Goal: Task Accomplishment & Management: Use online tool/utility

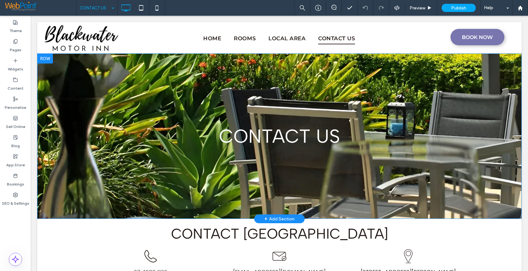
click at [80, 106] on div "CONTACT US Click To Paste Row + Add Section" at bounding box center [279, 137] width 484 height 166
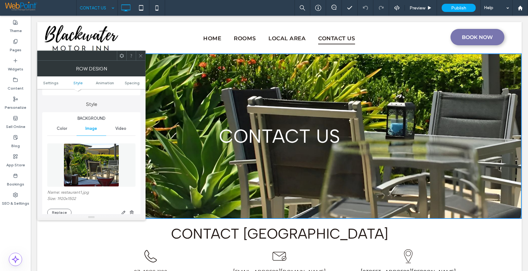
scroll to position [126, 0]
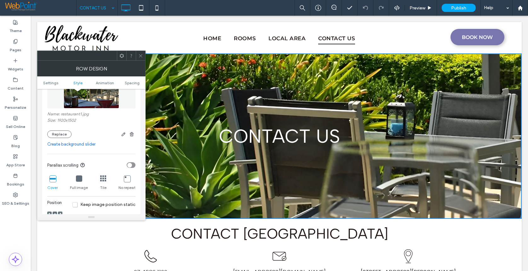
click at [76, 145] on link "Create background slider" at bounding box center [91, 144] width 88 height 6
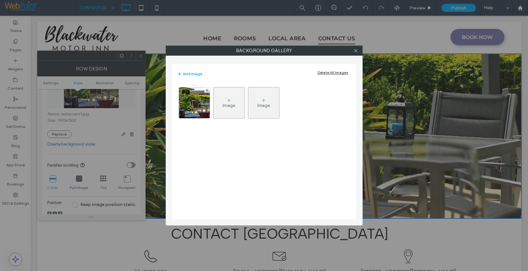
click at [232, 101] on div "Image" at bounding box center [229, 103] width 31 height 30
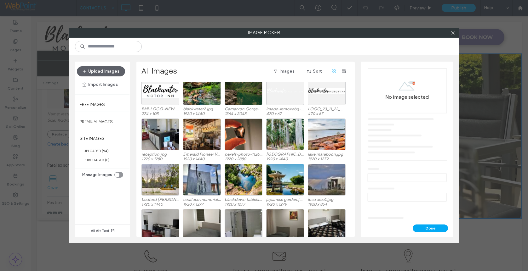
scroll to position [0, 0]
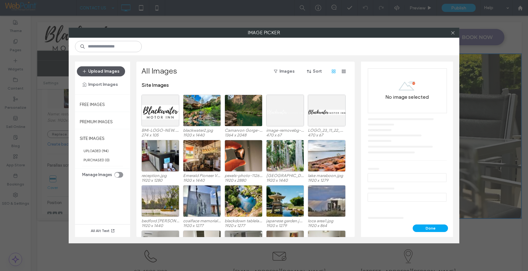
click at [93, 72] on button "Upload Images" at bounding box center [101, 71] width 48 height 10
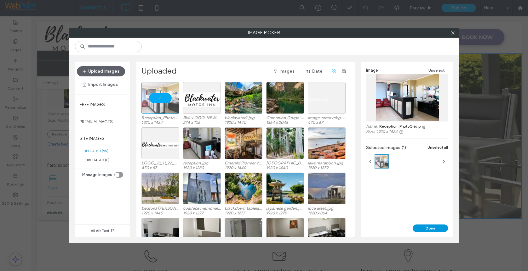
click at [431, 225] on button "Done" at bounding box center [430, 229] width 35 height 8
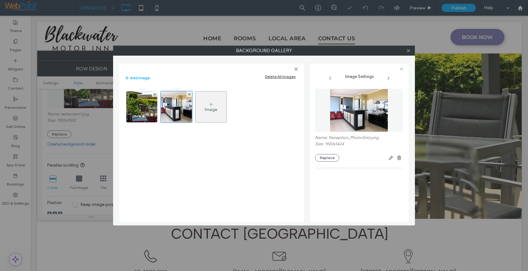
scroll to position [117, 0]
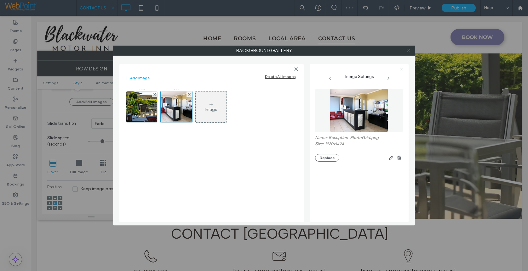
click at [410, 52] on icon at bounding box center [408, 50] width 5 height 5
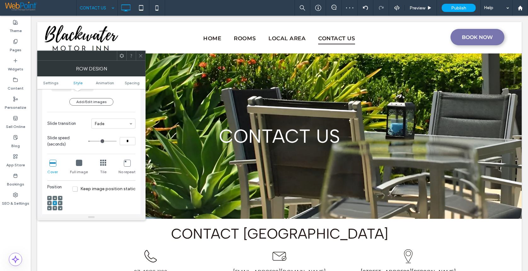
click at [142, 55] on icon at bounding box center [140, 56] width 5 height 5
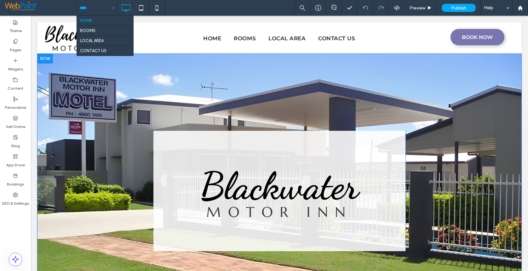
click at [336, 103] on div "Click To Paste Blackwater MOTOR INN Click To Paste Click To Paste Row + Add Sec…" at bounding box center [279, 192] width 484 height 276
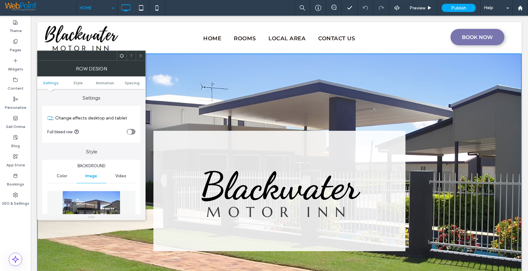
click at [141, 55] on icon at bounding box center [140, 56] width 5 height 5
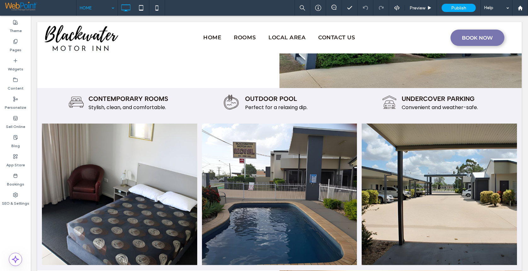
scroll to position [261, 0]
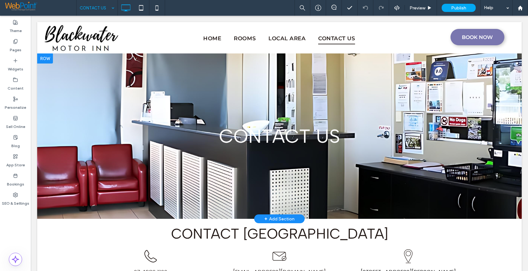
click at [73, 78] on div at bounding box center [279, 137] width 484 height 166
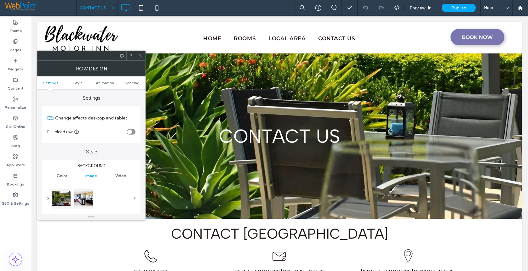
scroll to position [94, 0]
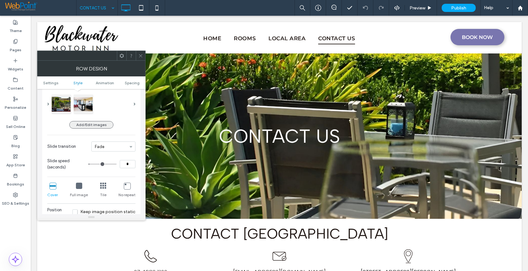
click at [98, 127] on button "Add/Edit images" at bounding box center [91, 125] width 44 height 8
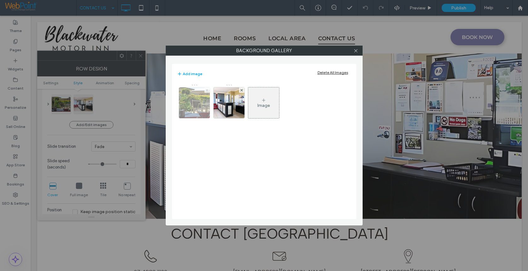
click at [207, 91] on icon at bounding box center [207, 90] width 3 height 3
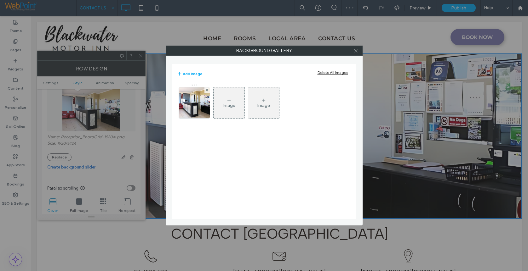
click at [357, 51] on icon at bounding box center [355, 50] width 5 height 5
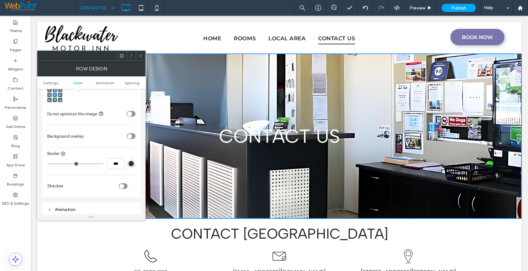
scroll to position [260, 0]
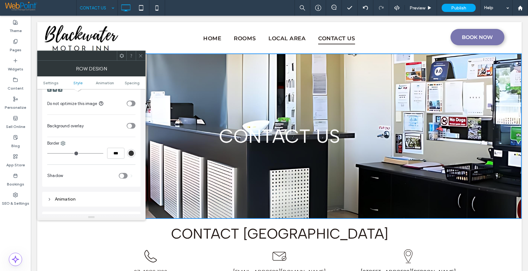
click at [134, 126] on div "toggle" at bounding box center [131, 126] width 9 height 6
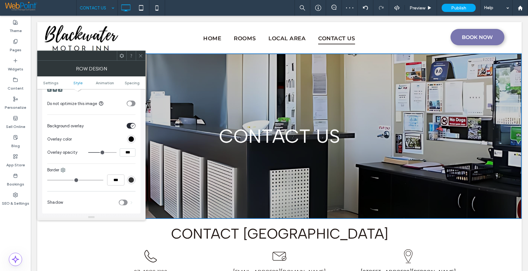
drag, startPoint x: 129, startPoint y: 154, endPoint x: 116, endPoint y: 154, distance: 13.2
click at [116, 154] on div "***" at bounding box center [111, 153] width 47 height 8
type input "***"
type input "**"
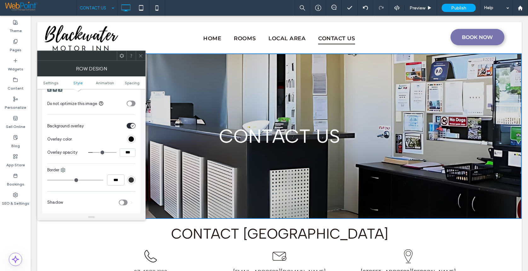
drag, startPoint x: 139, startPoint y: 56, endPoint x: 300, endPoint y: 151, distance: 186.8
click at [139, 56] on icon at bounding box center [140, 56] width 5 height 5
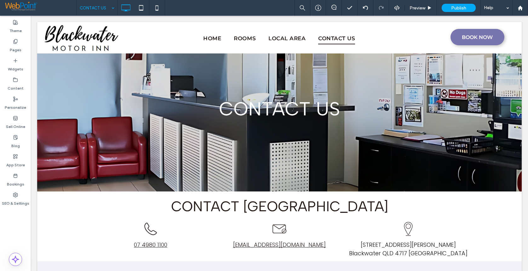
scroll to position [0, 0]
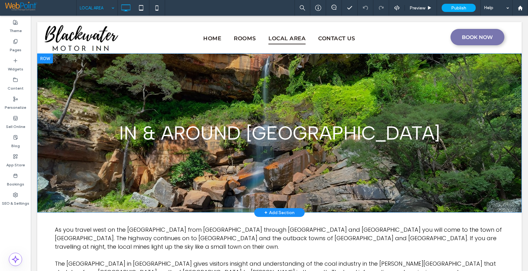
click at [67, 98] on div "IN & AROUND BLACKWATER Click To Paste Row + Add Section" at bounding box center [279, 133] width 484 height 159
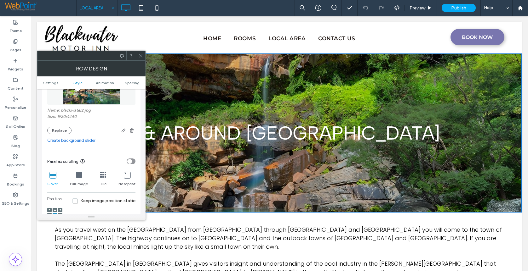
scroll to position [157, 0]
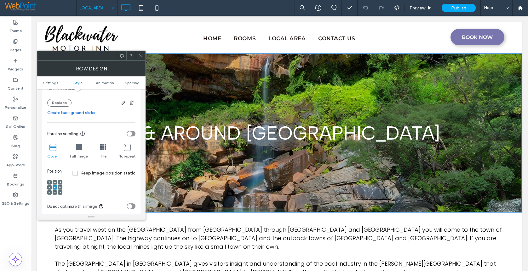
click at [54, 193] on use at bounding box center [55, 193] width 2 height 2
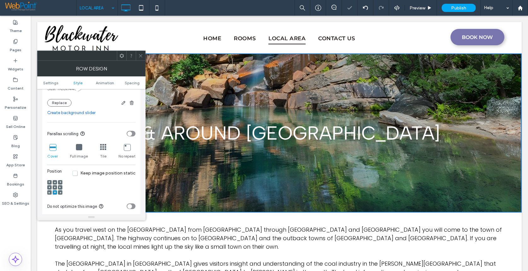
click at [56, 187] on div at bounding box center [55, 187] width 4 height 4
click at [55, 188] on icon at bounding box center [55, 188] width 2 height 2
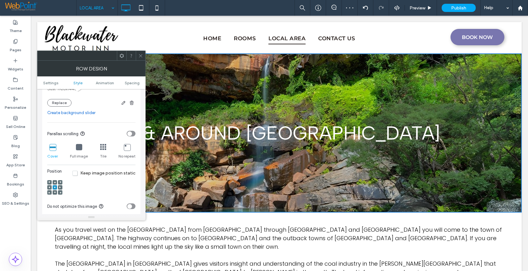
click at [54, 183] on use at bounding box center [55, 183] width 2 height 2
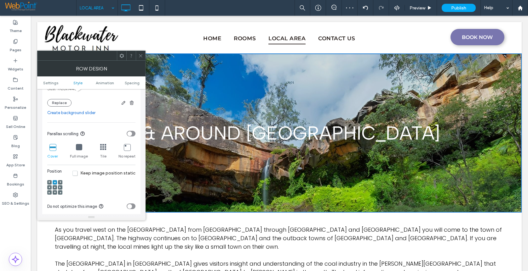
click at [141, 55] on icon at bounding box center [140, 56] width 5 height 5
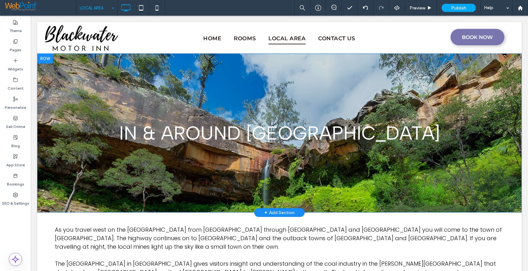
click at [64, 84] on div "IN & AROUND BLACKWATER Click To Paste Row + Add Section" at bounding box center [279, 133] width 484 height 159
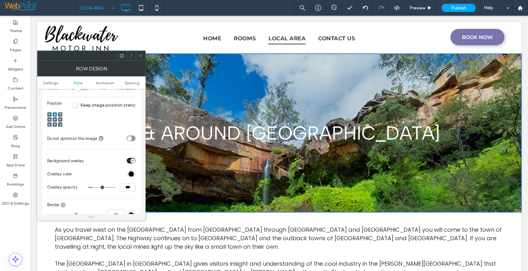
scroll to position [252, 0]
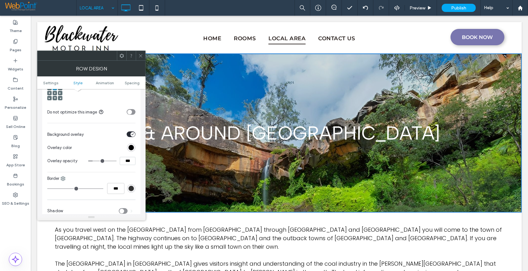
click at [129, 135] on div "toggle" at bounding box center [131, 135] width 9 height 6
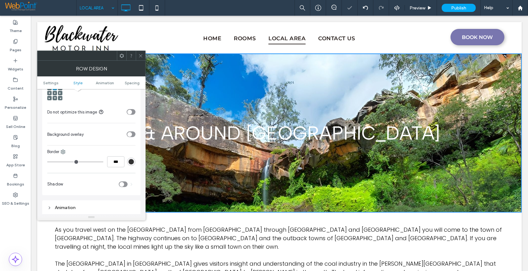
click at [135, 134] on div "Background Color Image Video Name: blackwater2.jpg Size: 1920x1440 Replace Crea…" at bounding box center [91, 52] width 98 height 288
click at [134, 135] on div "toggle" at bounding box center [131, 135] width 9 height 6
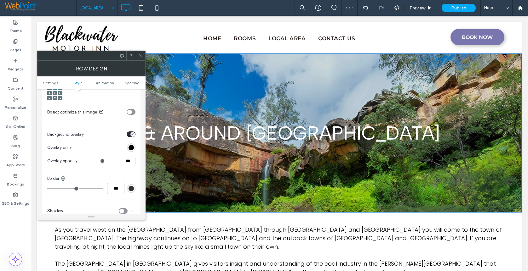
drag, startPoint x: 128, startPoint y: 162, endPoint x: 106, endPoint y: 162, distance: 22.4
click at [106, 162] on div "***" at bounding box center [111, 161] width 47 height 8
type input "***"
type input "**"
click at [141, 55] on icon at bounding box center [140, 56] width 5 height 5
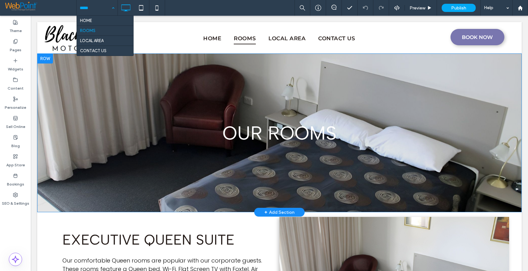
click at [55, 88] on div "OUR ROOMS Click To Paste Row + Add Section" at bounding box center [279, 133] width 484 height 159
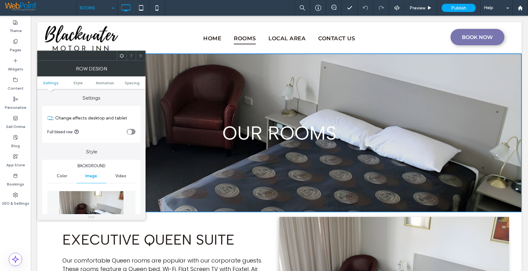
scroll to position [63, 0]
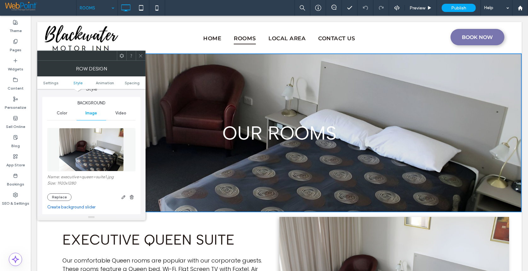
click at [140, 55] on use at bounding box center [140, 55] width 3 height 3
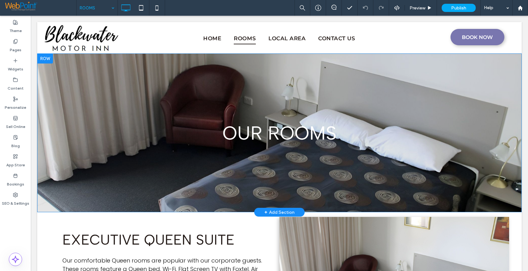
click at [66, 90] on div "OUR ROOMS Click To Paste Row + Add Section" at bounding box center [279, 133] width 484 height 159
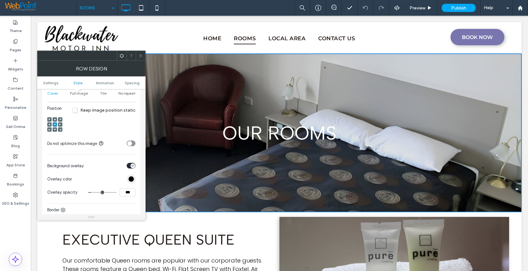
scroll to position [252, 0]
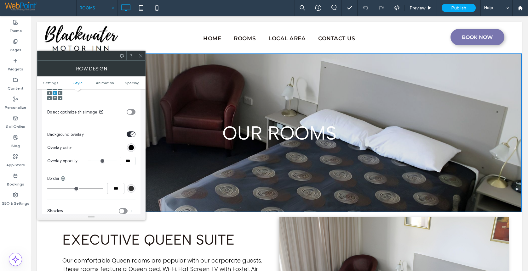
click at [128, 135] on div "toggle" at bounding box center [131, 135] width 9 height 6
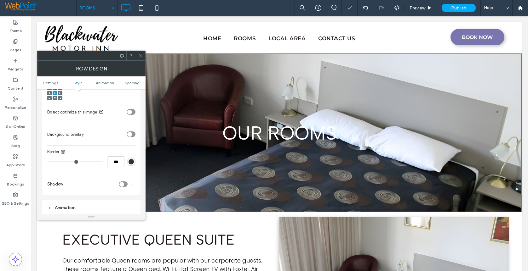
click at [134, 135] on div "toggle" at bounding box center [131, 135] width 9 height 6
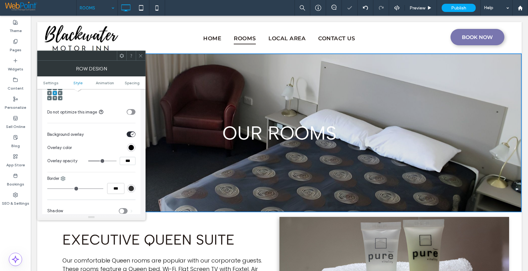
drag, startPoint x: 128, startPoint y: 162, endPoint x: 115, endPoint y: 163, distance: 13.7
click at [115, 163] on div "***" at bounding box center [111, 161] width 47 height 8
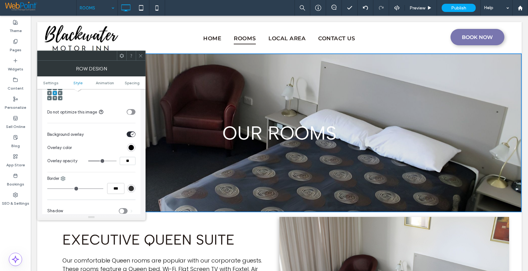
type input "**"
type input "*"
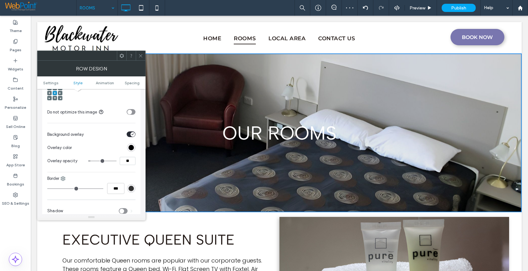
click at [142, 57] on use at bounding box center [140, 55] width 3 height 3
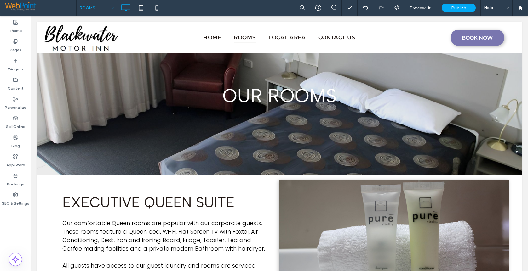
scroll to position [0, 0]
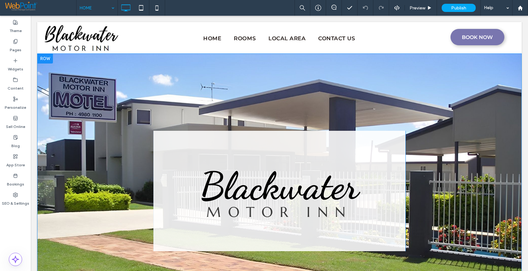
click at [90, 192] on div "Click To Paste" at bounding box center [121, 191] width 63 height 121
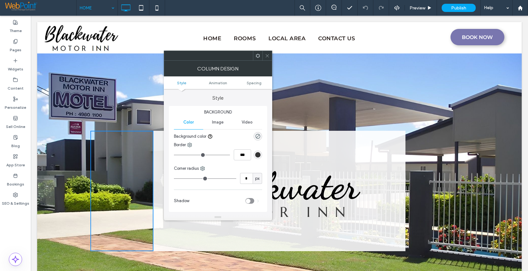
click at [269, 57] on icon at bounding box center [267, 56] width 5 height 5
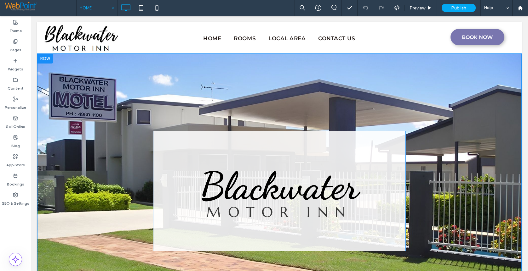
click at [54, 154] on div "Click To Paste Blackwater MOTOR INN Click To Paste Click To Paste Row + Add Sec…" at bounding box center [279, 192] width 484 height 276
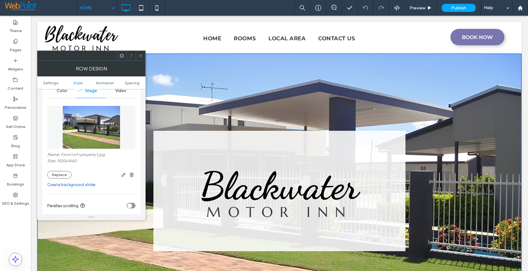
scroll to position [94, 0]
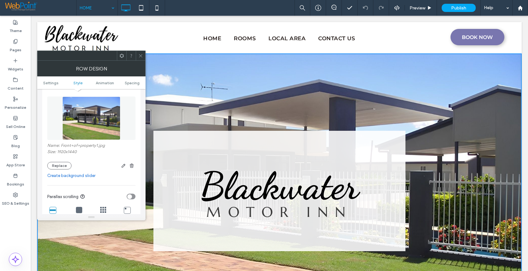
click at [80, 175] on link "Create background slider" at bounding box center [91, 176] width 88 height 6
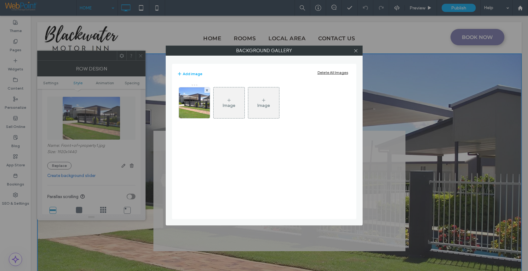
click at [233, 103] on div "Image" at bounding box center [229, 105] width 13 height 5
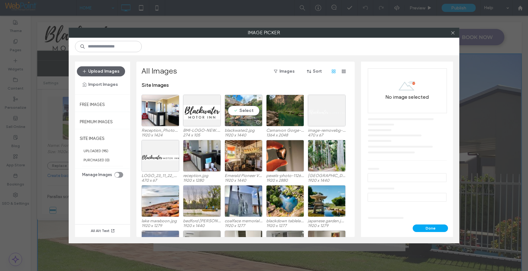
click at [237, 108] on div "Select" at bounding box center [244, 111] width 38 height 32
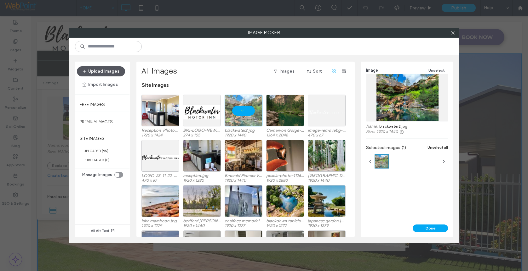
click at [99, 67] on button "Upload Images" at bounding box center [101, 71] width 48 height 10
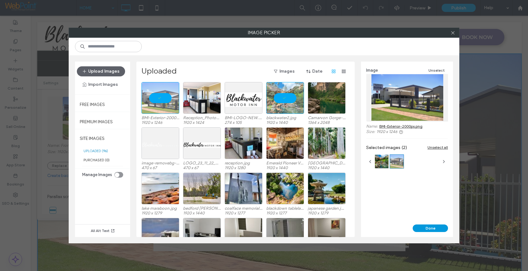
click at [430, 228] on button "Done" at bounding box center [430, 229] width 35 height 8
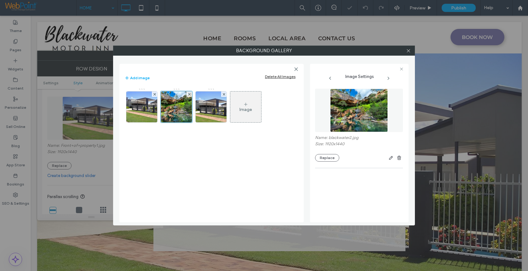
scroll to position [86, 0]
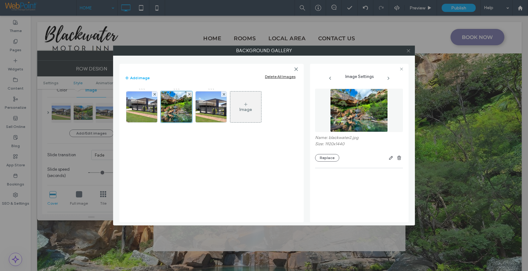
click at [407, 51] on icon at bounding box center [408, 50] width 5 height 5
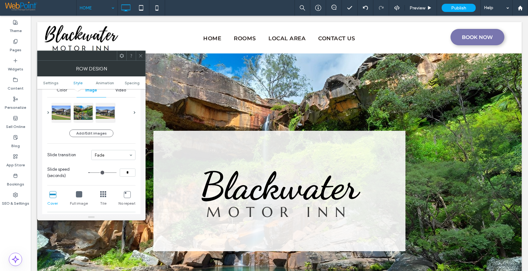
click at [138, 58] on icon at bounding box center [140, 56] width 5 height 5
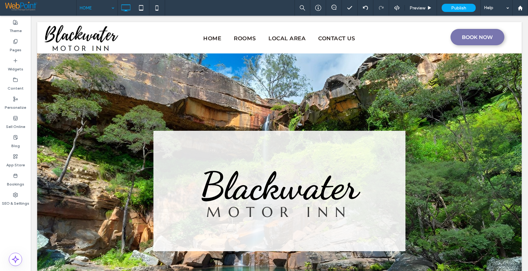
scroll to position [94, 0]
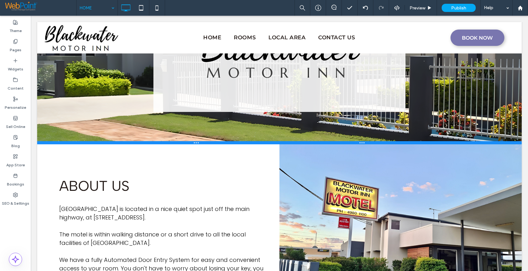
drag, startPoint x: 107, startPoint y: 234, endPoint x: 159, endPoint y: 180, distance: 75.1
click at [120, 144] on div at bounding box center [279, 142] width 484 height 3
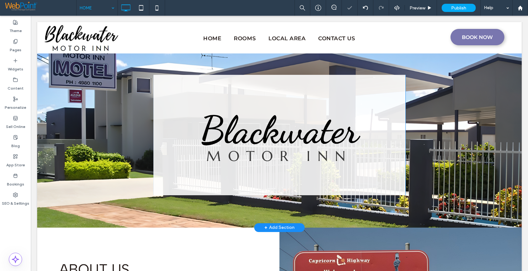
scroll to position [0, 0]
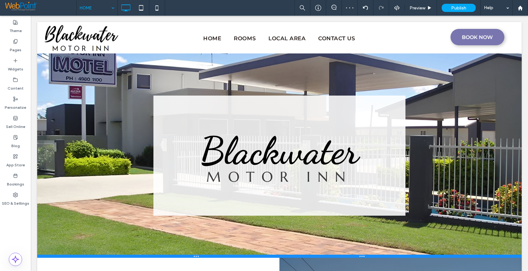
drag, startPoint x: 146, startPoint y: 237, endPoint x: 144, endPoint y: 257, distance: 19.3
click at [144, 257] on div at bounding box center [279, 256] width 484 height 3
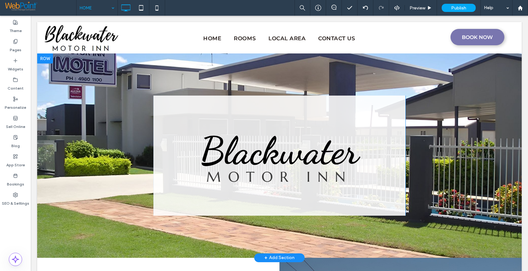
click at [60, 241] on div at bounding box center [279, 156] width 484 height 205
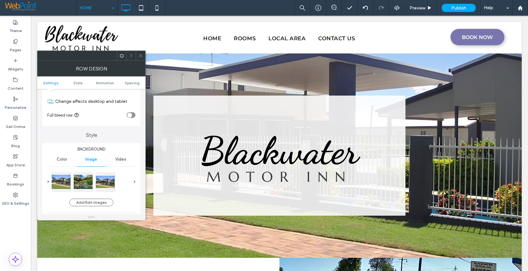
scroll to position [31, 0]
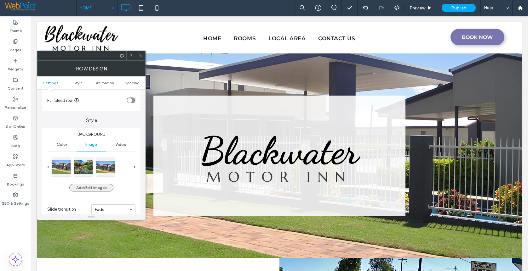
click at [85, 187] on button "Add/Edit images" at bounding box center [91, 188] width 44 height 8
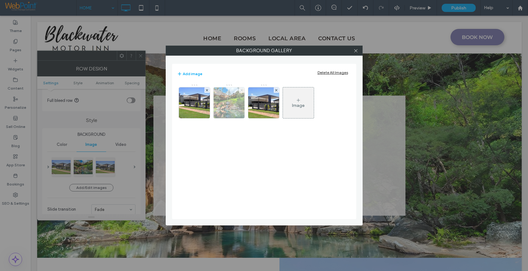
click at [242, 91] on icon at bounding box center [241, 90] width 3 height 3
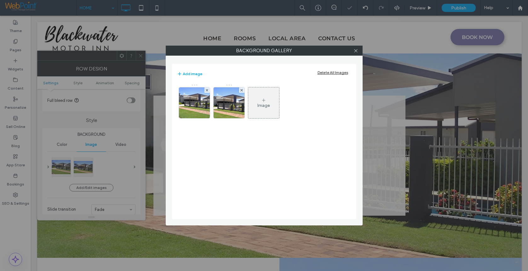
click at [242, 91] on icon at bounding box center [241, 90] width 3 height 3
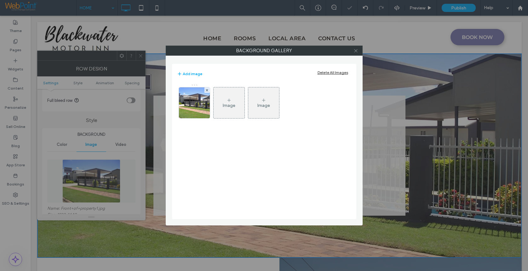
click at [357, 51] on icon at bounding box center [355, 50] width 5 height 5
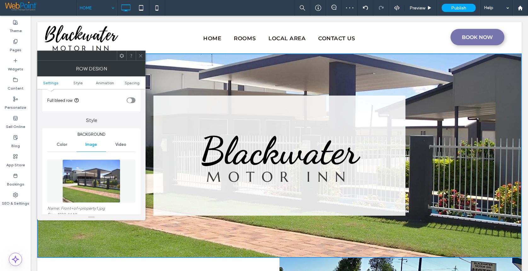
click at [139, 54] on use at bounding box center [140, 55] width 3 height 3
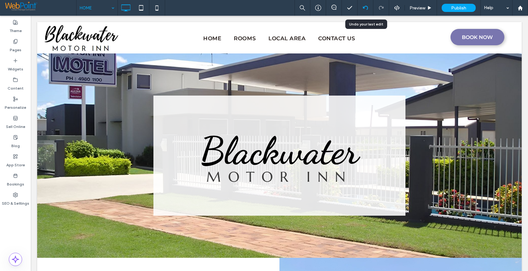
drag, startPoint x: 364, startPoint y: 6, endPoint x: 359, endPoint y: 12, distance: 8.5
click at [364, 6] on icon at bounding box center [365, 7] width 5 height 5
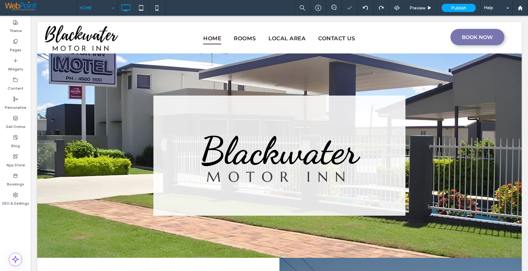
scroll to position [0, 0]
click at [364, 7] on icon at bounding box center [365, 7] width 5 height 5
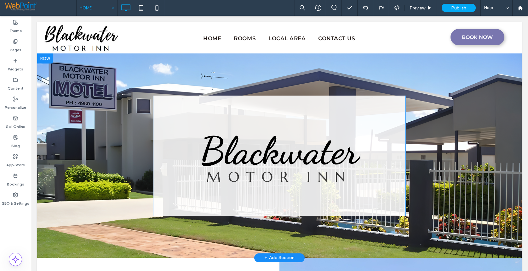
click at [95, 163] on div "Click To Paste" at bounding box center [121, 156] width 63 height 121
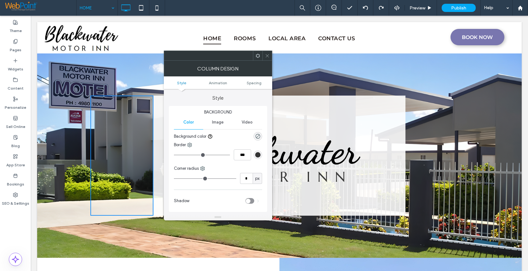
click at [271, 56] on div at bounding box center [266, 55] width 9 height 9
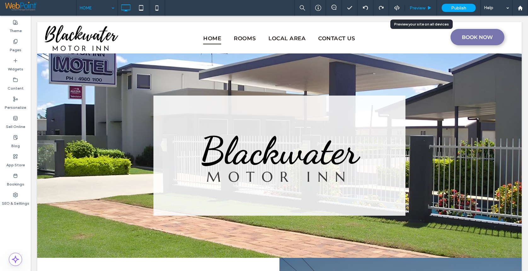
drag, startPoint x: 419, startPoint y: 8, endPoint x: 423, endPoint y: 40, distance: 32.3
click at [419, 8] on span "Preview" at bounding box center [417, 7] width 16 height 5
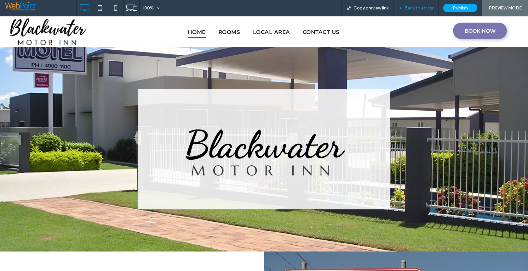
click at [413, 9] on span "Back to editor" at bounding box center [418, 7] width 29 height 5
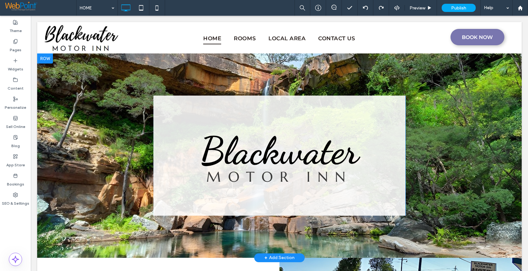
click at [117, 105] on div "Click To Paste" at bounding box center [121, 156] width 63 height 121
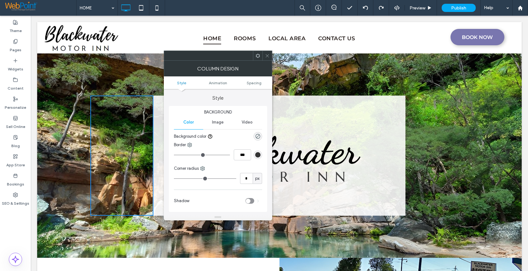
click at [270, 58] on div at bounding box center [266, 55] width 9 height 9
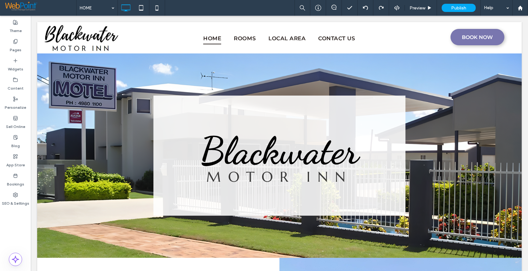
click at [46, 237] on div at bounding box center [279, 156] width 484 height 205
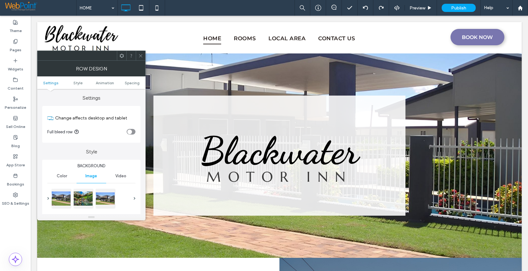
scroll to position [31, 0]
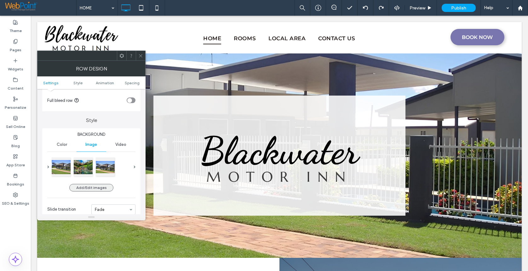
click at [90, 186] on button "Add/Edit images" at bounding box center [91, 188] width 44 height 8
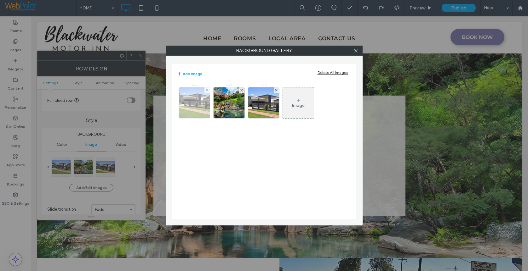
click at [208, 91] on div at bounding box center [206, 90] width 5 height 5
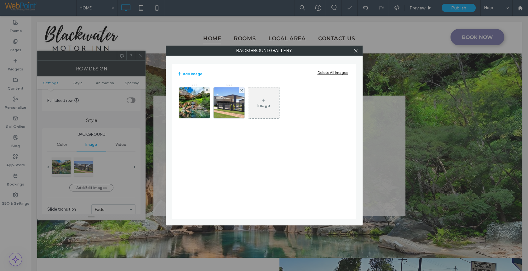
click at [208, 91] on div at bounding box center [206, 90] width 5 height 5
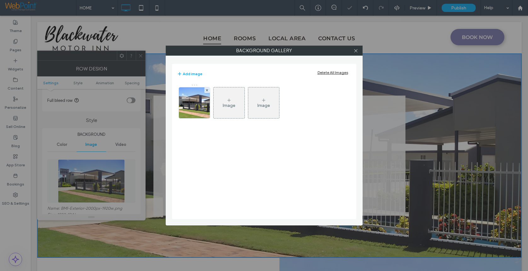
click at [359, 49] on div at bounding box center [355, 50] width 9 height 9
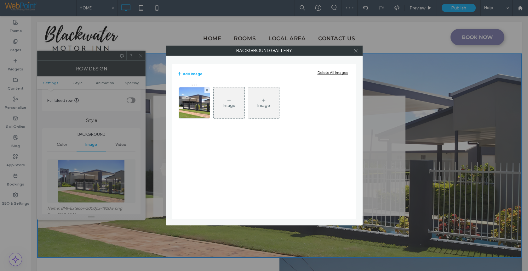
click at [357, 51] on icon at bounding box center [355, 50] width 5 height 5
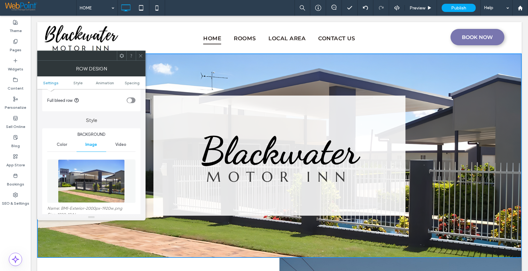
click at [141, 56] on icon at bounding box center [140, 56] width 5 height 5
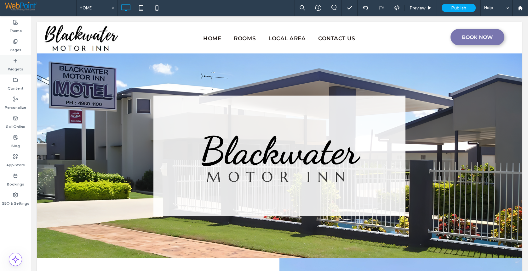
click at [17, 63] on icon at bounding box center [15, 60] width 5 height 5
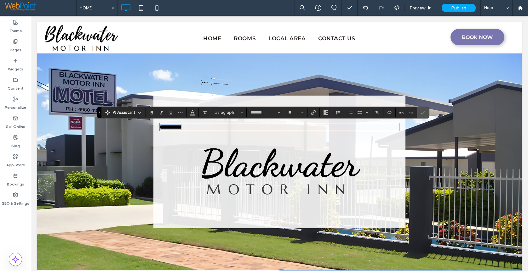
drag, startPoint x: 204, startPoint y: 124, endPoint x: 119, endPoint y: 129, distance: 84.9
click at [119, 129] on div "**********" at bounding box center [279, 162] width 378 height 133
click at [324, 111] on icon "Alignment" at bounding box center [325, 112] width 5 height 5
click at [329, 130] on use "ui.textEditor.alignment.center" at bounding box center [330, 132] width 4 height 4
click at [230, 112] on span "paragraph" at bounding box center [226, 112] width 25 height 5
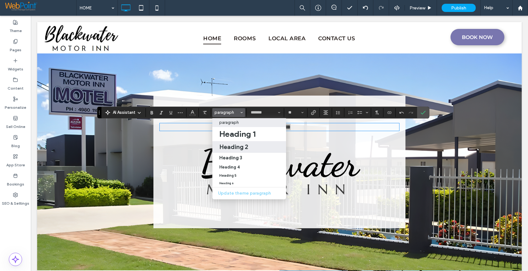
click at [225, 146] on h2 "Heading 2" at bounding box center [233, 147] width 29 height 8
type input "**********"
type input "**"
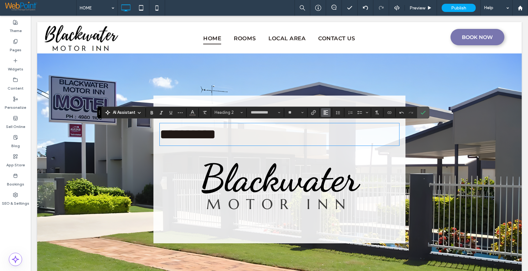
click at [323, 112] on icon "Alignment" at bounding box center [325, 112] width 5 height 5
click at [326, 134] on label "ui.textEditor.alignment.center" at bounding box center [332, 132] width 22 height 9
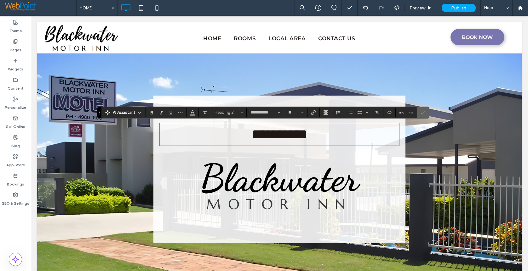
click at [425, 112] on icon "Confirm" at bounding box center [422, 112] width 5 height 5
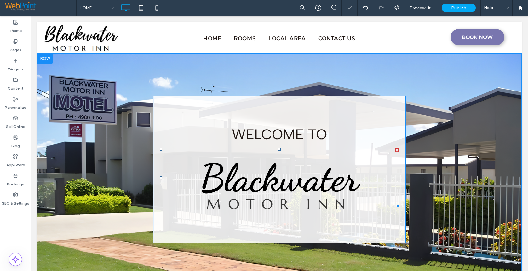
click at [266, 169] on strong "Blackwater" at bounding box center [279, 178] width 159 height 45
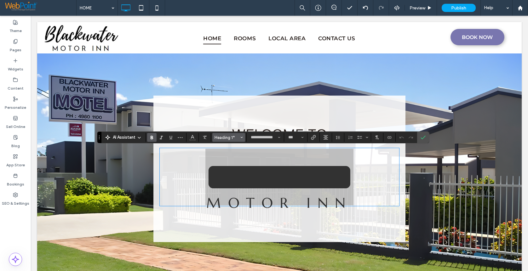
click at [220, 140] on button "Heading 1*" at bounding box center [228, 137] width 33 height 9
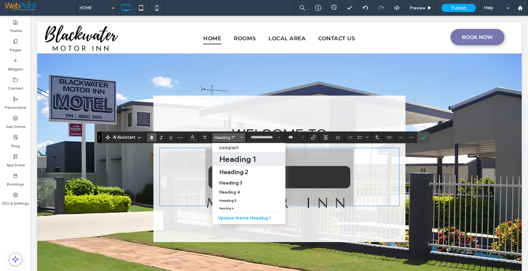
click at [223, 158] on h1 "Heading 1" at bounding box center [237, 159] width 36 height 10
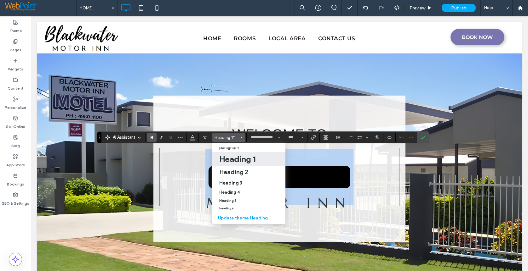
type input "**********"
type input "**"
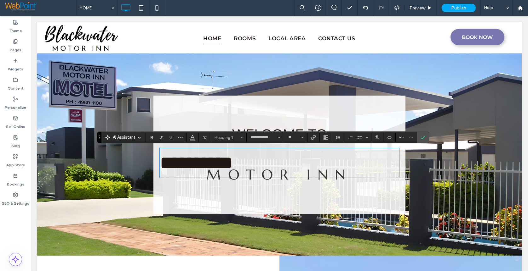
click at [169, 164] on div "MOTOR INN" at bounding box center [279, 175] width 239 height 23
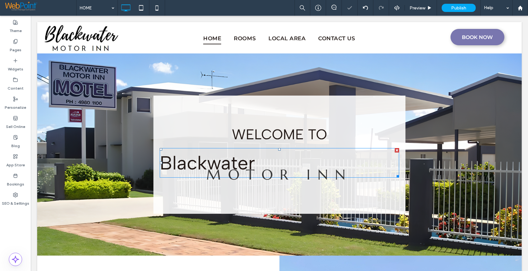
click at [172, 159] on span "Blackwater" at bounding box center [207, 163] width 95 height 23
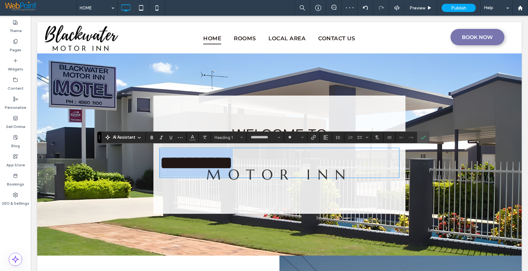
click at [169, 161] on span "**********" at bounding box center [196, 163] width 73 height 19
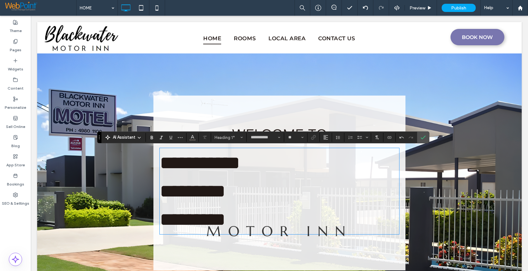
click at [242, 221] on div "MOTOR INN" at bounding box center [279, 231] width 239 height 23
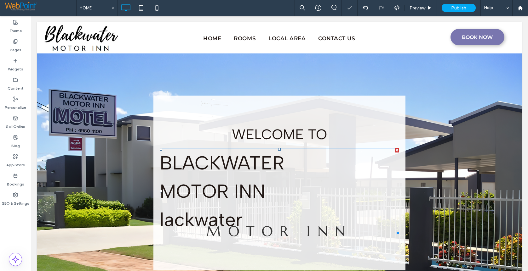
click at [242, 217] on h1 "﻿ lackwater" at bounding box center [279, 220] width 239 height 28
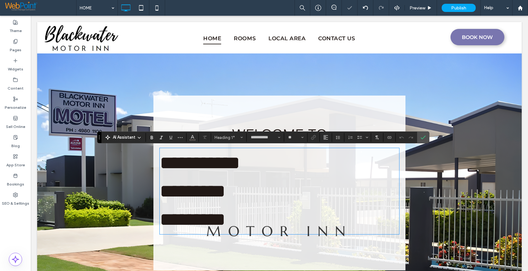
click at [225, 217] on span "*********" at bounding box center [193, 219] width 66 height 19
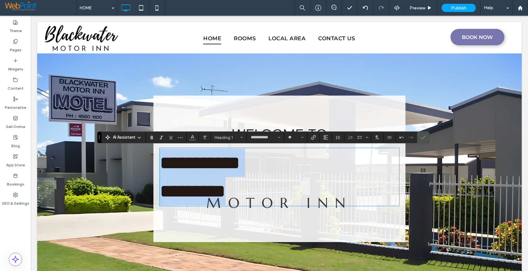
drag, startPoint x: 270, startPoint y: 190, endPoint x: 150, endPoint y: 159, distance: 123.6
click at [150, 159] on div "**********" at bounding box center [279, 169] width 378 height 147
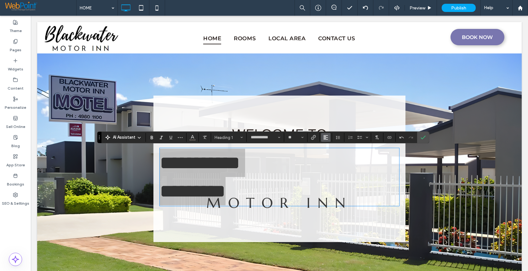
click at [326, 138] on icon "Alignment" at bounding box center [325, 137] width 5 height 5
click at [331, 155] on icon "ui.textEditor.alignment.center" at bounding box center [330, 157] width 5 height 5
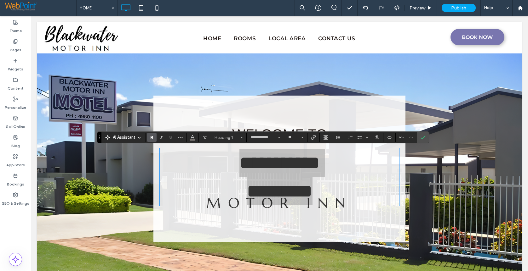
click at [149, 136] on icon "Bold" at bounding box center [151, 137] width 5 height 5
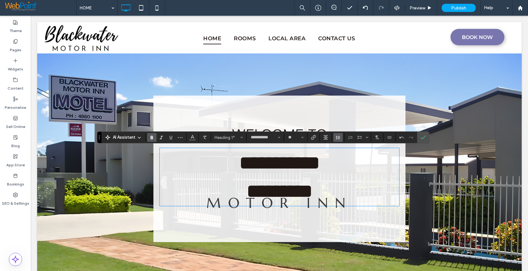
click at [336, 137] on icon "Line Height" at bounding box center [337, 137] width 5 height 5
click at [341, 158] on div "Single" at bounding box center [347, 156] width 15 height 5
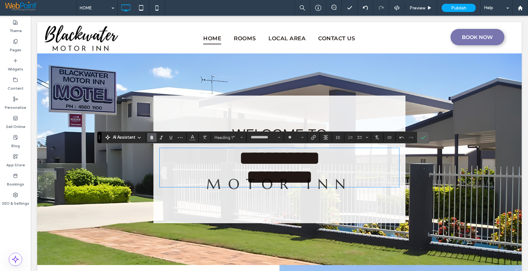
drag, startPoint x: 420, startPoint y: 140, endPoint x: 376, endPoint y: 180, distance: 60.0
click at [420, 140] on icon "Confirm" at bounding box center [422, 137] width 5 height 5
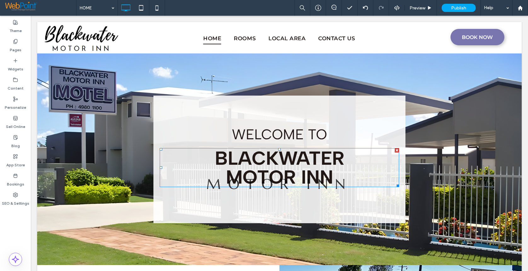
click at [261, 159] on strong "BLACKWATER MOTOR INN ﻿" at bounding box center [279, 168] width 129 height 42
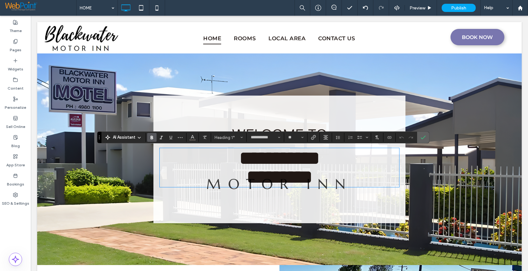
click at [425, 137] on icon "Confirm" at bounding box center [422, 137] width 5 height 5
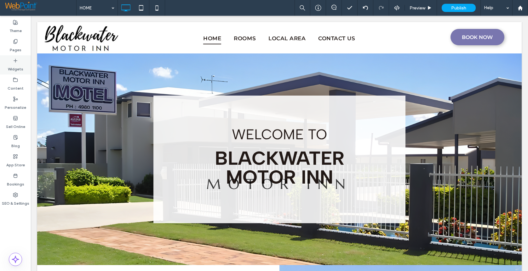
click at [16, 64] on label "Widgets" at bounding box center [15, 67] width 15 height 9
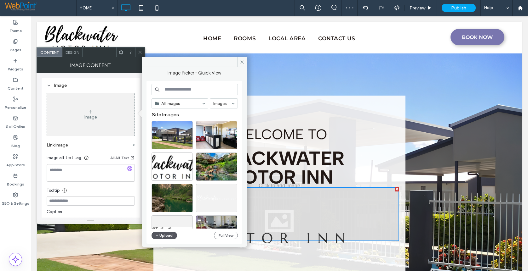
click at [165, 236] on button "Upload" at bounding box center [164, 236] width 26 height 8
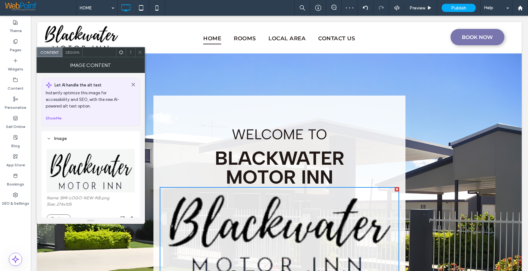
drag, startPoint x: 140, startPoint y: 51, endPoint x: 144, endPoint y: 55, distance: 6.0
click at [140, 51] on icon at bounding box center [140, 52] width 5 height 5
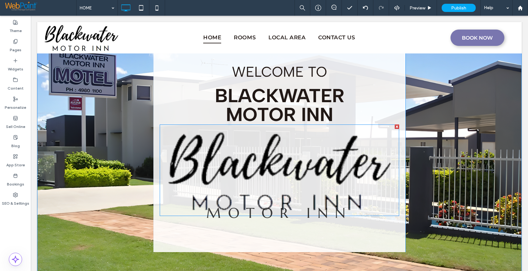
scroll to position [63, 0]
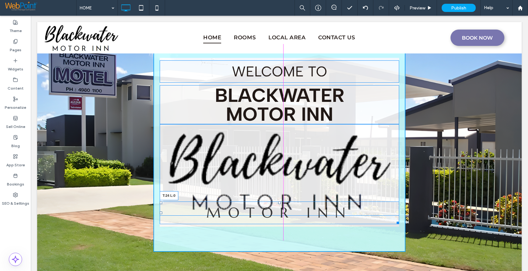
drag, startPoint x: 158, startPoint y: 203, endPoint x: 155, endPoint y: 225, distance: 22.0
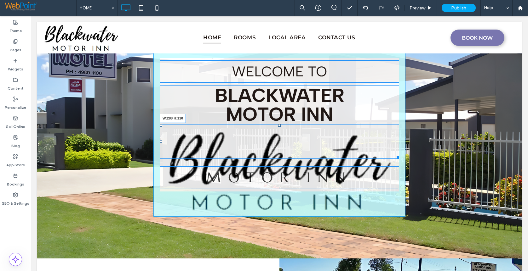
drag, startPoint x: 393, startPoint y: 214, endPoint x: 362, endPoint y: 161, distance: 61.3
click at [319, 145] on div "W:288 H:110" at bounding box center [279, 141] width 239 height 35
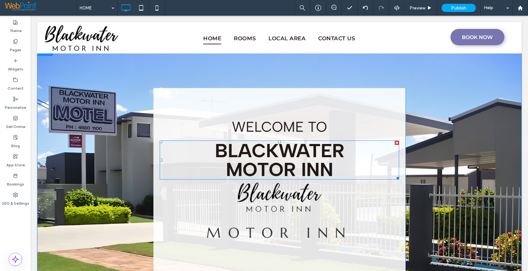
scroll to position [0, 0]
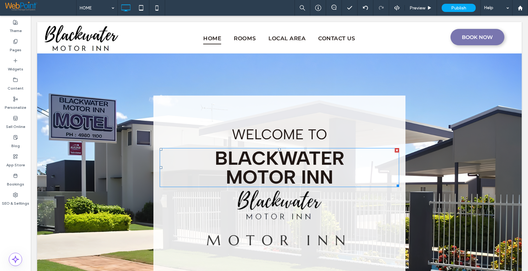
click at [395, 150] on div at bounding box center [397, 150] width 4 height 4
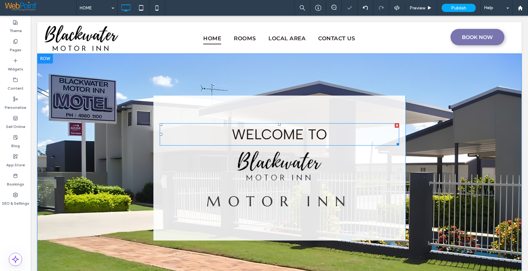
click at [290, 133] on span "Welcome to" at bounding box center [279, 134] width 95 height 17
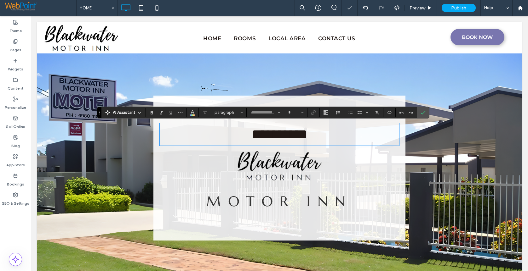
type input "**********"
type input "**"
click at [303, 114] on icon "Size" at bounding box center [302, 112] width 3 height 3
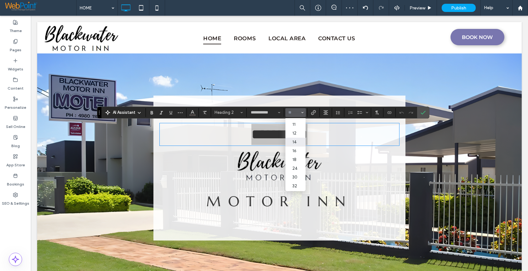
scroll to position [63, 0]
click at [296, 139] on label "30" at bounding box center [295, 139] width 20 height 9
type input "**"
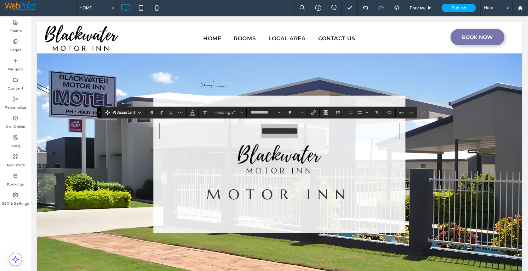
click at [421, 112] on icon "Confirm" at bounding box center [422, 112] width 5 height 5
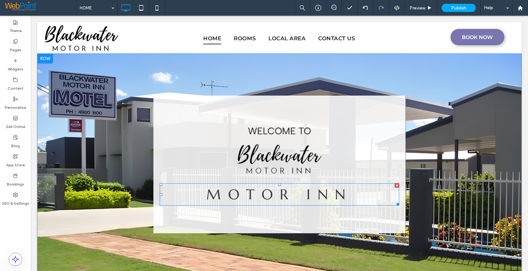
click at [395, 185] on div at bounding box center [397, 186] width 4 height 4
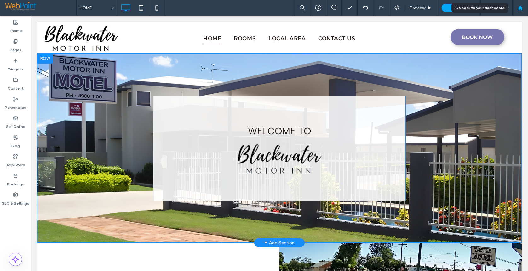
drag, startPoint x: 85, startPoint y: 22, endPoint x: 517, endPoint y: 7, distance: 432.3
click at [517, 7] on icon at bounding box center [519, 7] width 5 height 5
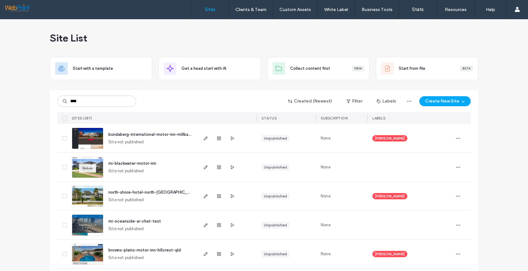
type input "****"
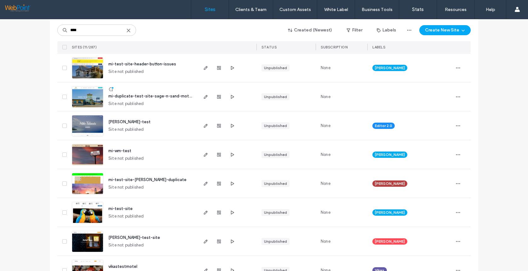
scroll to position [179, 0]
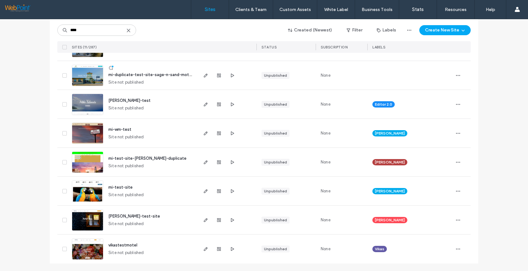
click at [88, 192] on img at bounding box center [87, 202] width 31 height 43
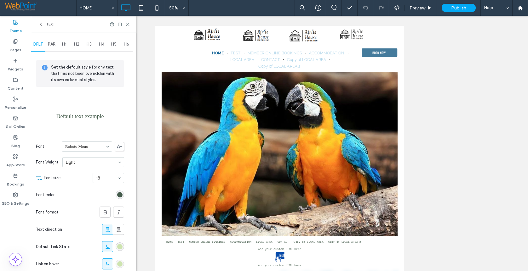
click at [117, 147] on use at bounding box center [119, 147] width 5 height 4
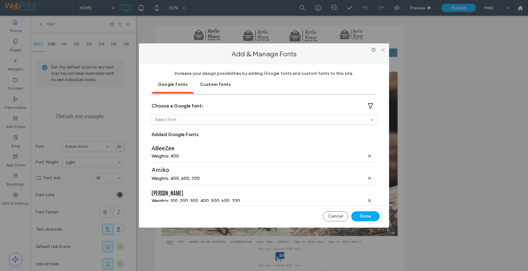
click at [217, 85] on div "Custom fonts" at bounding box center [215, 84] width 43 height 16
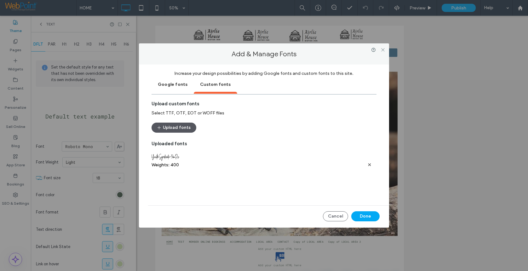
click at [183, 128] on button "Upload fonts" at bounding box center [173, 128] width 45 height 10
click at [363, 216] on button "Done" at bounding box center [365, 217] width 28 height 10
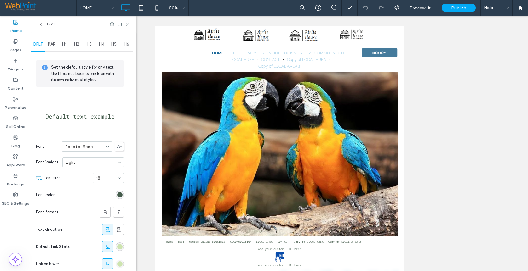
click at [128, 25] on icon at bounding box center [127, 24] width 5 height 5
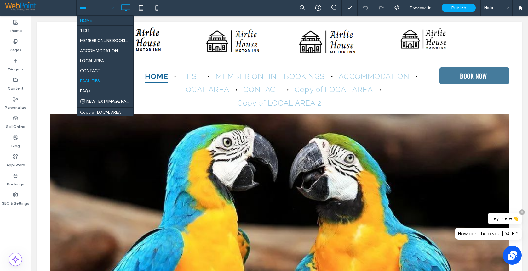
scroll to position [11, 0]
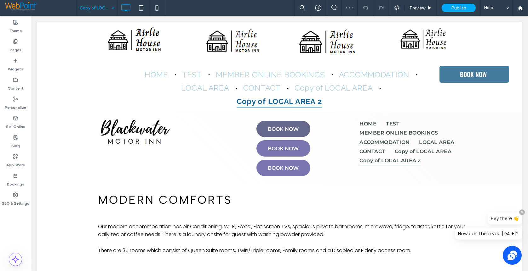
scroll to position [913, 0]
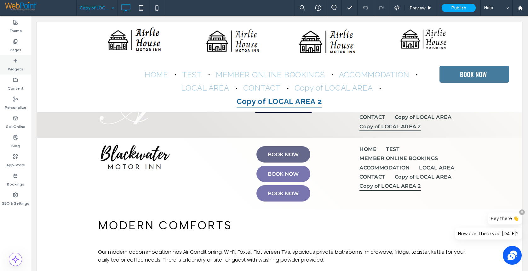
click at [13, 61] on icon at bounding box center [15, 60] width 5 height 5
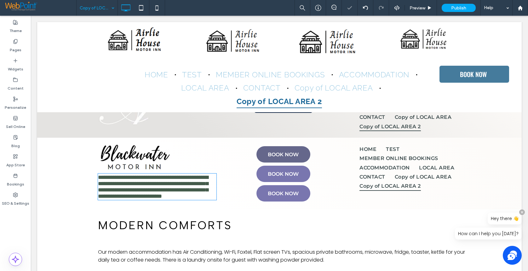
type input "**********"
type input "**"
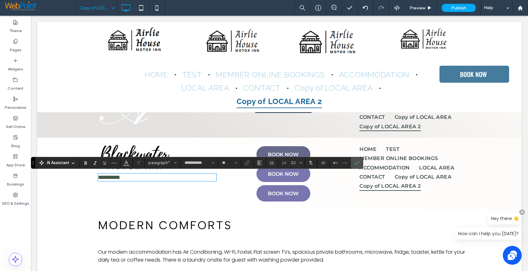
click at [143, 179] on p "**********" at bounding box center [157, 177] width 118 height 6
drag, startPoint x: 151, startPoint y: 178, endPoint x: 76, endPoint y: 177, distance: 74.6
click at [76, 177] on div "**********" at bounding box center [279, 174] width 484 height 72
click at [184, 162] on input "**********" at bounding box center [197, 163] width 27 height 5
click at [191, 189] on label "feel love" at bounding box center [203, 187] width 42 height 9
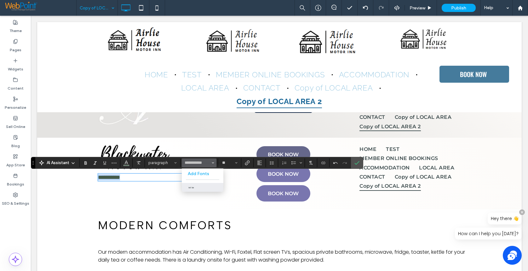
type input "*********"
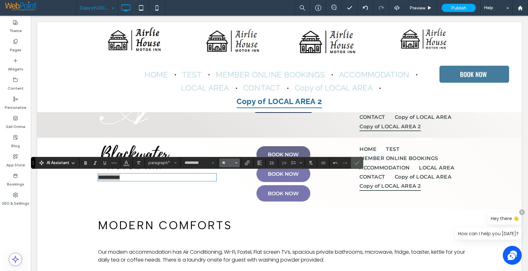
click at [237, 163] on icon "Size" at bounding box center [236, 163] width 3 height 3
click at [228, 233] on label "96" at bounding box center [229, 237] width 20 height 9
type input "**"
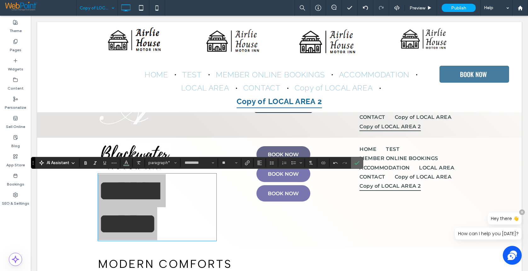
click at [357, 166] on span "Confirm" at bounding box center [356, 163] width 5 height 11
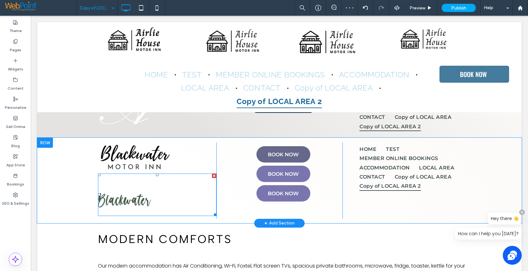
click at [137, 206] on span "Blackwater" at bounding box center [124, 198] width 53 height 30
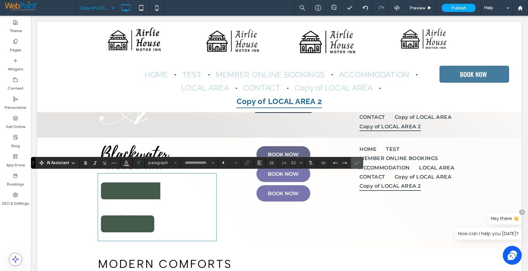
type input "*********"
type input "**"
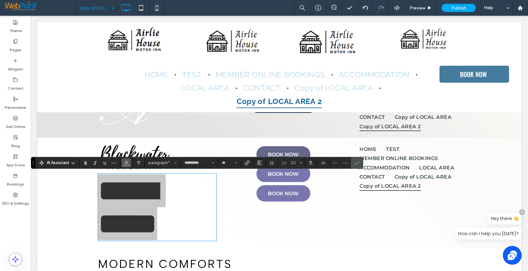
click at [128, 163] on icon "Color" at bounding box center [126, 162] width 5 height 5
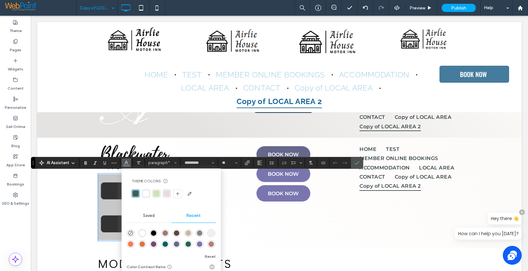
click at [197, 215] on span "Recent" at bounding box center [193, 216] width 14 height 5
click at [155, 233] on div "rgba(0, 0, 0, 1)" at bounding box center [153, 233] width 5 height 5
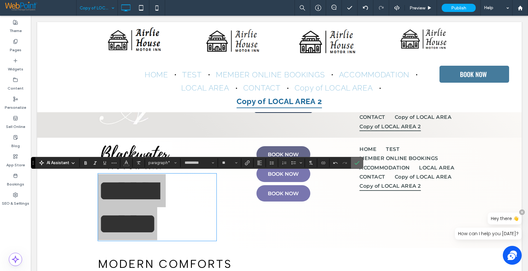
click at [355, 165] on icon "Confirm" at bounding box center [356, 163] width 5 height 5
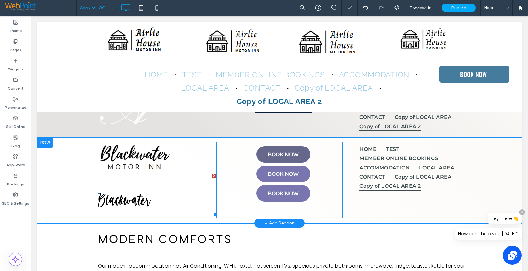
click at [121, 207] on span "Blackwater" at bounding box center [124, 198] width 53 height 30
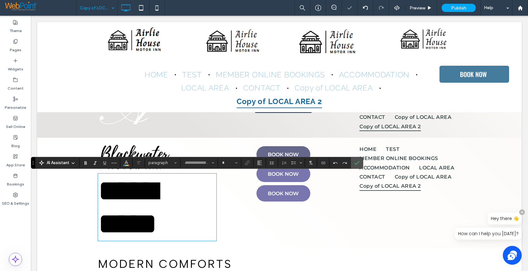
type input "*********"
type input "**"
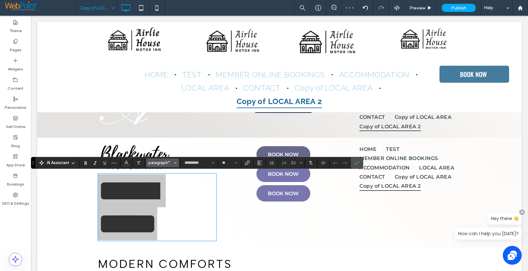
click at [160, 163] on span "paragraph*" at bounding box center [160, 163] width 25 height 5
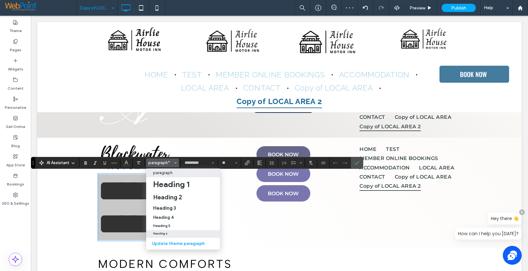
click at [163, 234] on h6 "Heading 6" at bounding box center [160, 233] width 14 height 3
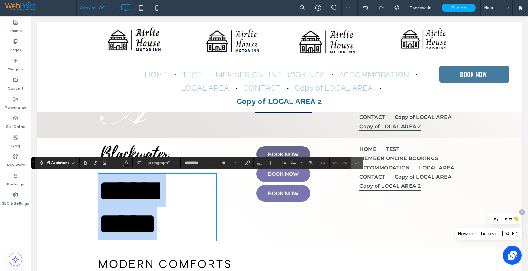
type input "**********"
type input "**"
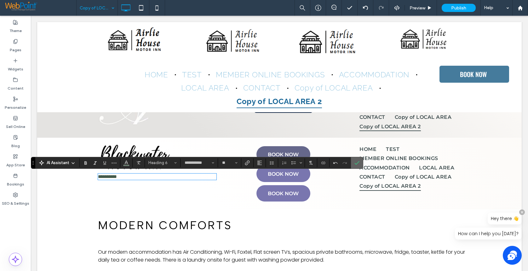
click at [356, 163] on icon "Confirm" at bounding box center [356, 163] width 5 height 5
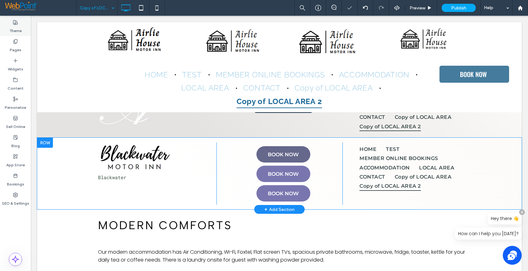
click at [18, 26] on label "Theme" at bounding box center [15, 29] width 12 height 9
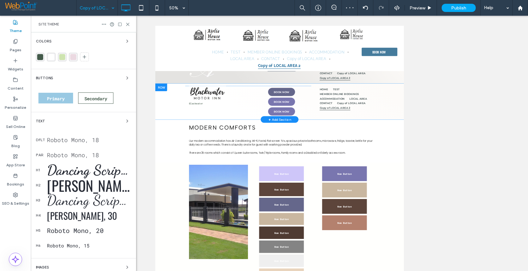
scroll to position [59, 0]
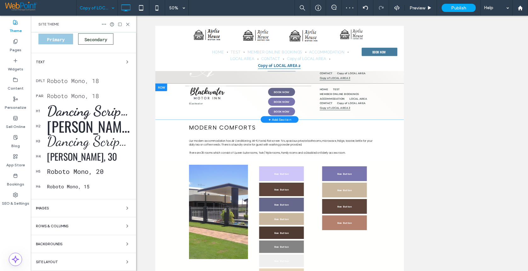
click at [58, 186] on div "Roboto Mono, 15" at bounding box center [89, 187] width 84 height 6
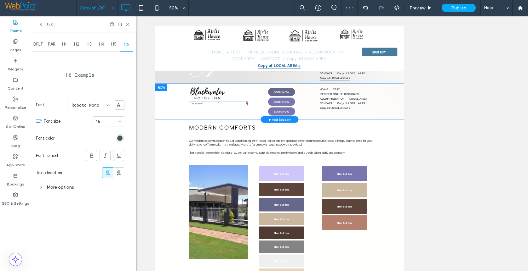
scroll to position [0, 0]
type input "***"
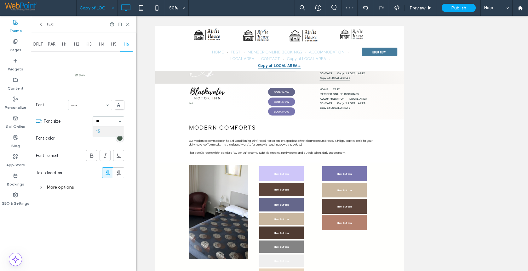
type input "***"
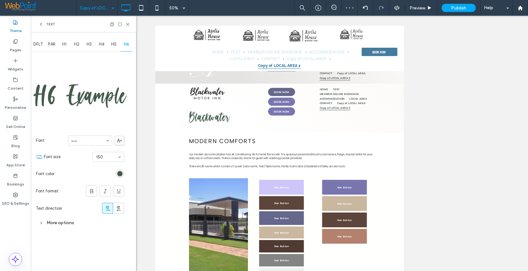
click at [118, 173] on div "rgb(68, 91, 75)" at bounding box center [119, 173] width 5 height 5
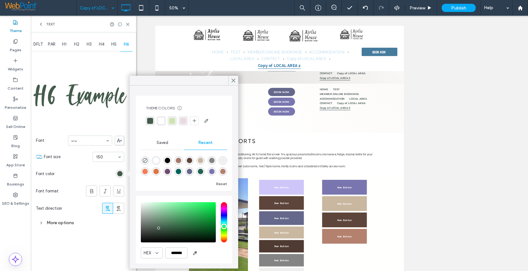
click at [203, 143] on span "Recent" at bounding box center [205, 142] width 14 height 5
click at [169, 160] on div "rgba(0, 0, 0, 1)" at bounding box center [167, 160] width 5 height 5
type input "*******"
click at [235, 80] on use at bounding box center [233, 80] width 3 height 3
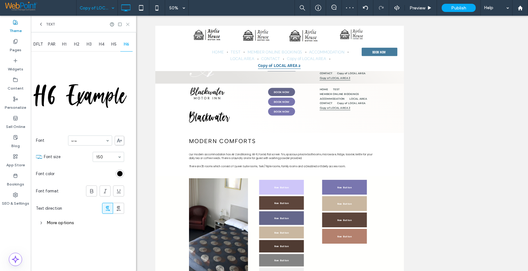
click at [127, 24] on icon at bounding box center [127, 24] width 5 height 5
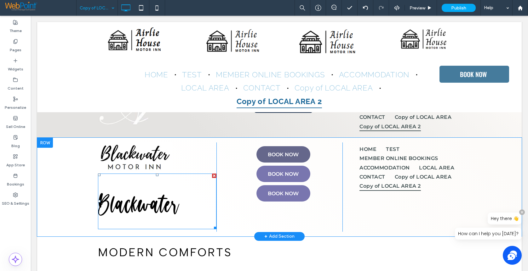
click at [136, 208] on span "Blackwater" at bounding box center [138, 201] width 81 height 47
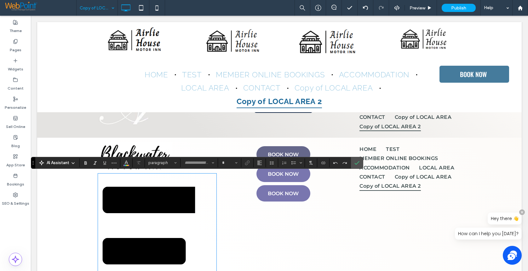
type input "*********"
type input "***"
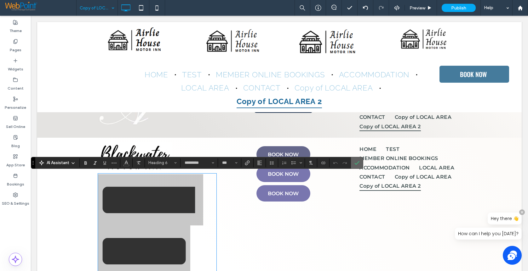
click at [355, 164] on icon "Confirm" at bounding box center [356, 163] width 5 height 5
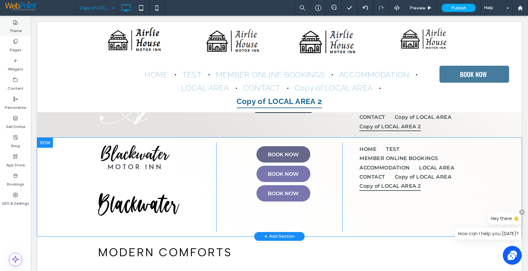
click at [15, 26] on label "Theme" at bounding box center [15, 29] width 12 height 9
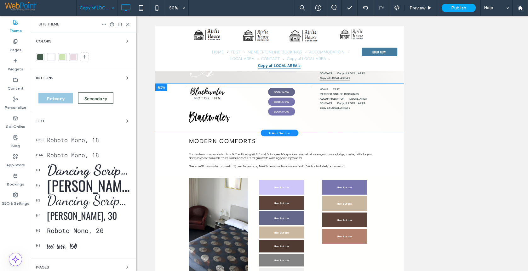
click at [62, 248] on div "feel love, 150" at bounding box center [89, 246] width 84 height 16
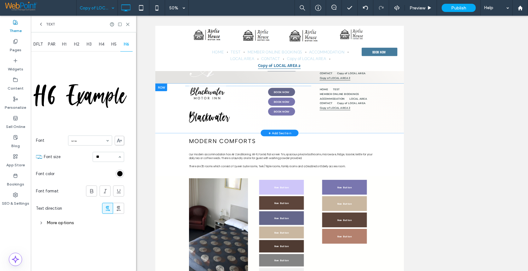
type input "***"
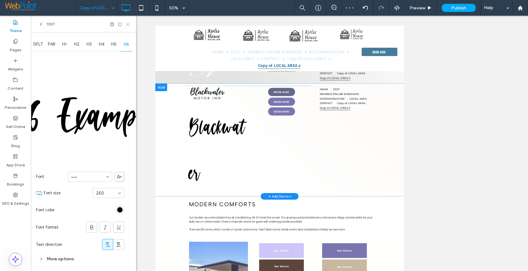
click at [127, 24] on use at bounding box center [127, 24] width 3 height 3
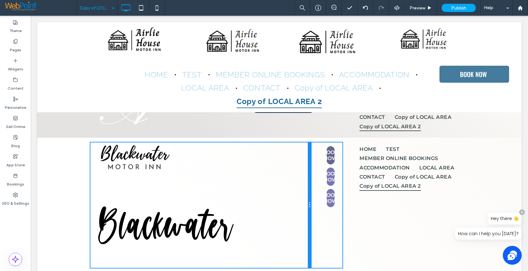
drag, startPoint x: 213, startPoint y: 228, endPoint x: 342, endPoint y: 242, distance: 130.5
click at [311, 226] on div "Blackwater Click To Paste BOOK NOW BOOK NOW BOOK NOW Click To Paste HOME TEST M…" at bounding box center [279, 205] width 378 height 125
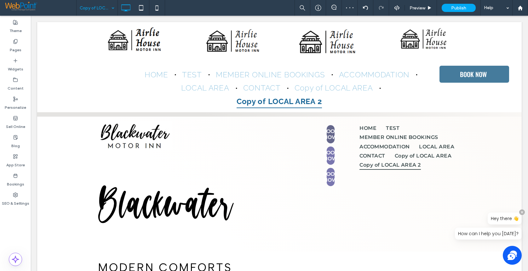
scroll to position [945, 0]
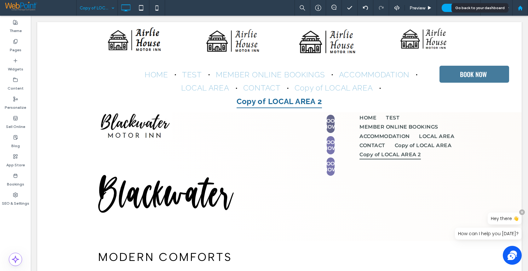
click at [518, 8] on use at bounding box center [519, 7] width 5 height 5
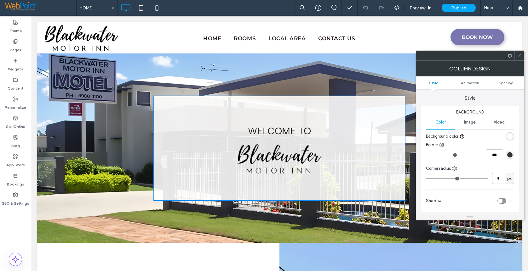
click at [520, 54] on icon at bounding box center [519, 56] width 5 height 5
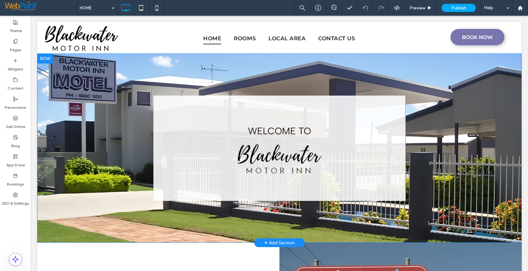
click at [375, 193] on div "Welcome to Click To Paste" at bounding box center [279, 149] width 252 height 106
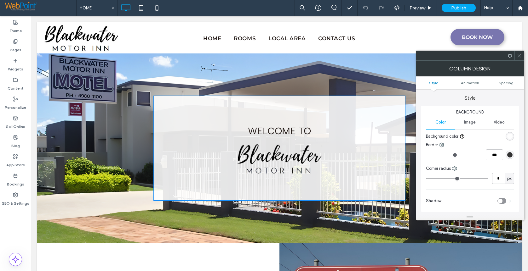
click at [521, 56] on icon at bounding box center [519, 56] width 5 height 5
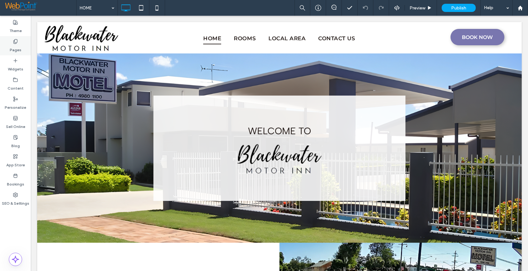
click at [18, 40] on div "Pages" at bounding box center [15, 45] width 31 height 19
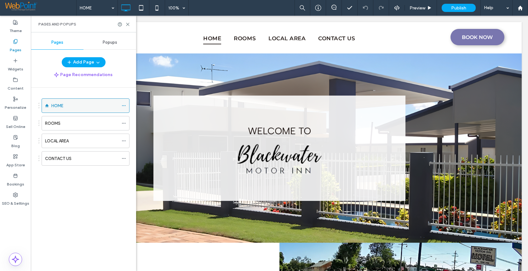
click at [122, 103] on span at bounding box center [124, 105] width 4 height 9
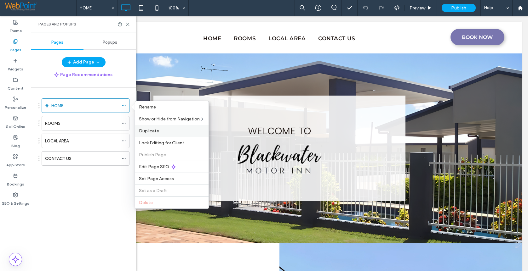
click at [167, 128] on div "Duplicate" at bounding box center [171, 131] width 73 height 12
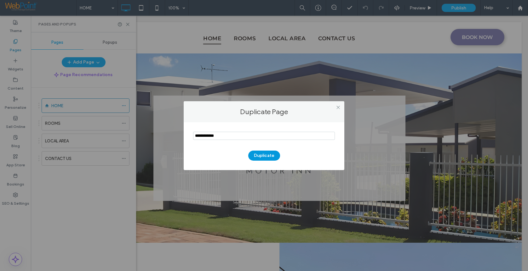
click at [260, 155] on button "Duplicate" at bounding box center [264, 156] width 32 height 10
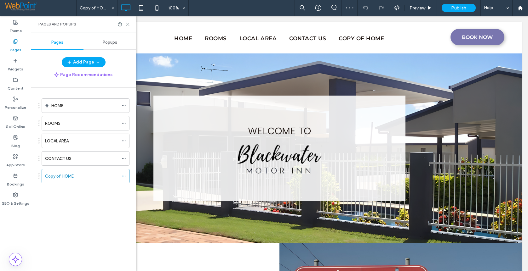
drag, startPoint x: 128, startPoint y: 26, endPoint x: 103, endPoint y: 24, distance: 24.6
click at [128, 26] on icon at bounding box center [127, 24] width 5 height 5
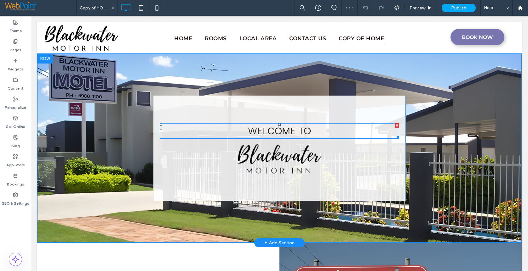
click at [224, 124] on h2 "Welcome to" at bounding box center [279, 131] width 239 height 14
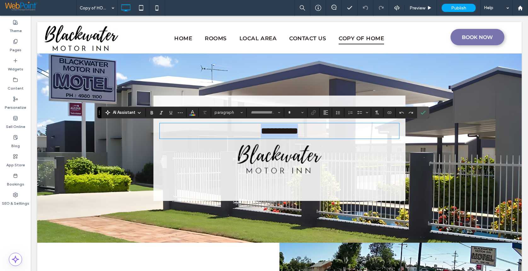
type input "**********"
type input "**"
click at [244, 181] on div "**********" at bounding box center [279, 149] width 252 height 106
click at [266, 157] on img at bounding box center [279, 158] width 91 height 35
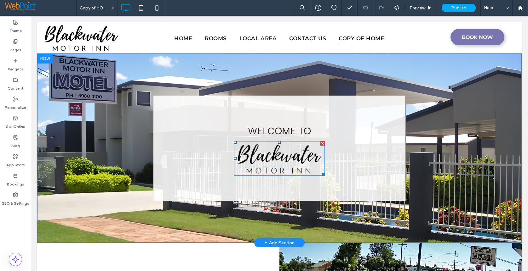
click at [266, 157] on img at bounding box center [279, 158] width 91 height 35
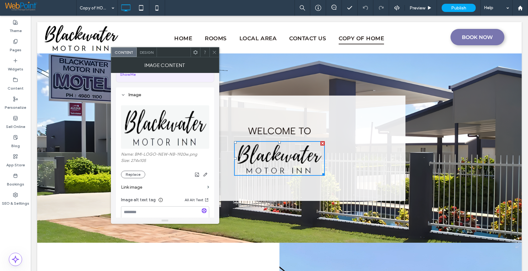
scroll to position [94, 0]
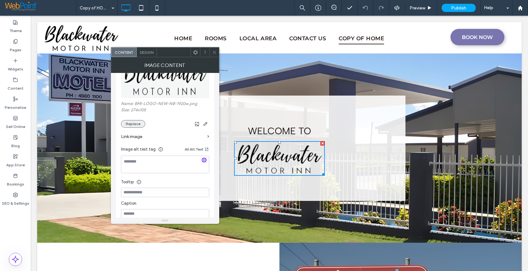
click at [137, 126] on button "Replace" at bounding box center [133, 124] width 24 height 8
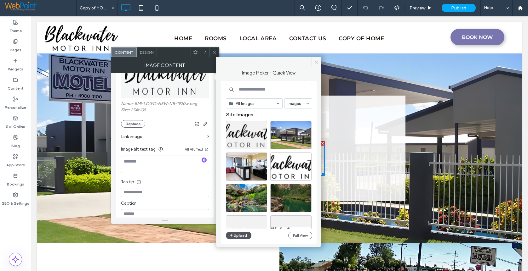
click at [237, 234] on button "Upload" at bounding box center [239, 236] width 26 height 8
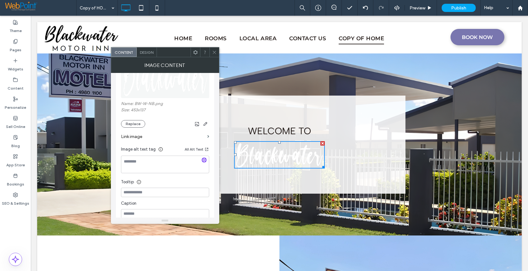
click at [214, 54] on icon at bounding box center [214, 52] width 5 height 5
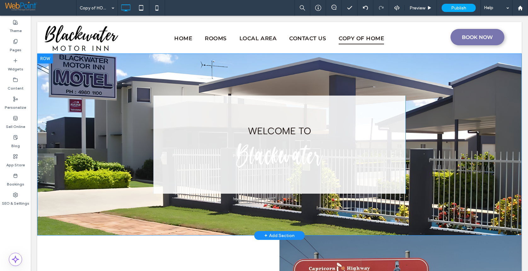
click at [175, 113] on div "Welcome to Click To Paste" at bounding box center [279, 145] width 252 height 98
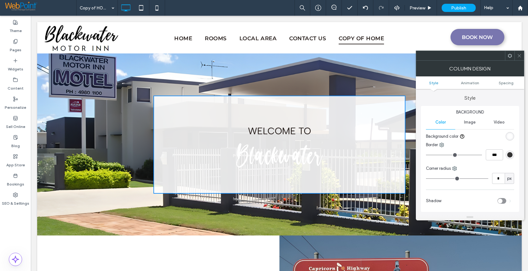
click at [505, 135] on div at bounding box center [490, 136] width 47 height 11
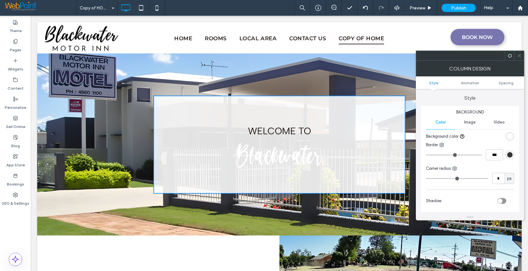
click at [508, 137] on div "rgba(255, 255, 255, 0.88)" at bounding box center [509, 136] width 5 height 5
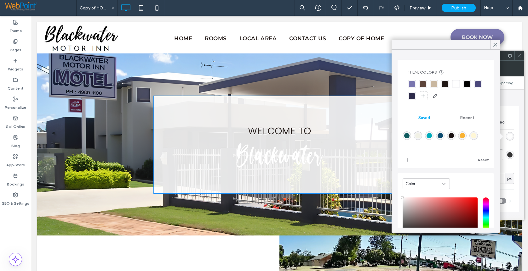
click at [467, 116] on span "Recent" at bounding box center [467, 118] width 14 height 5
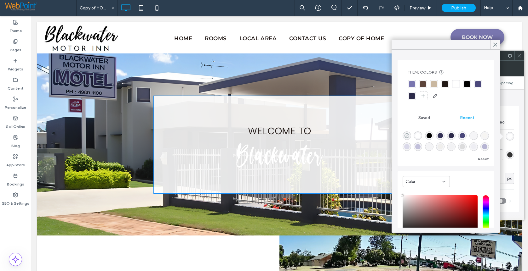
click at [405, 136] on use "rgba(0, 0, 0, 0)" at bounding box center [406, 136] width 5 height 5
type input "*******"
type input "*"
type input "**"
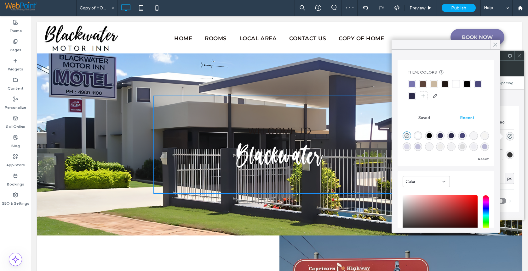
click at [498, 44] on icon at bounding box center [495, 45] width 6 height 6
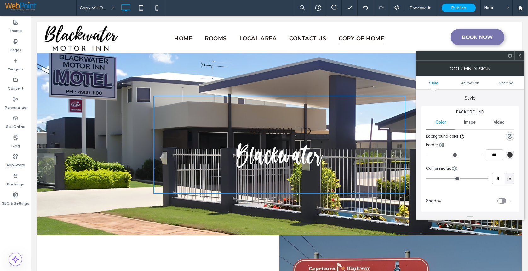
click at [290, 152] on img at bounding box center [279, 154] width 91 height 27
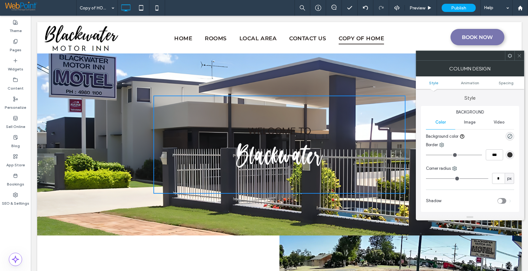
click at [517, 56] on icon at bounding box center [519, 56] width 5 height 5
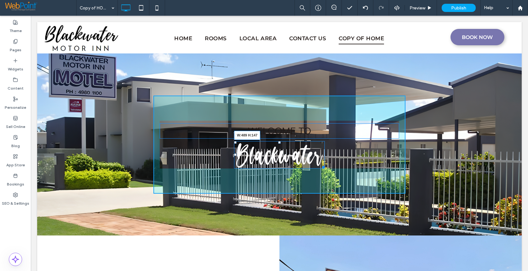
drag, startPoint x: 322, startPoint y: 167, endPoint x: 353, endPoint y: 183, distance: 35.2
click at [325, 169] on div at bounding box center [322, 166] width 5 height 5
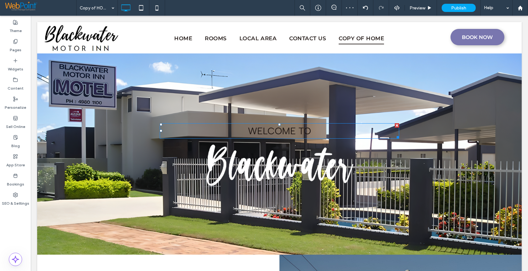
click at [263, 131] on span "Welcome to" at bounding box center [279, 131] width 63 height 12
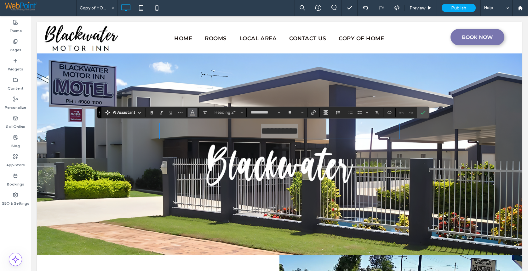
click at [193, 113] on icon "Color" at bounding box center [192, 112] width 5 height 5
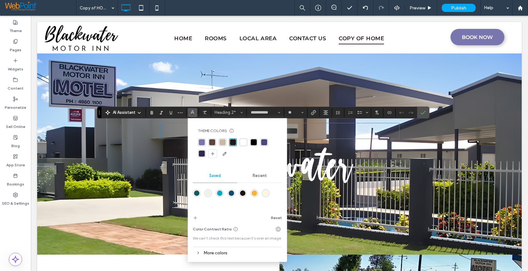
click at [244, 143] on div "rgba(255, 255, 255, 1)" at bounding box center [243, 143] width 6 height 6
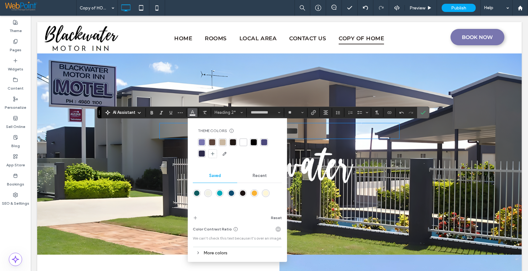
drag, startPoint x: 424, startPoint y: 111, endPoint x: 395, endPoint y: 111, distance: 29.6
click at [424, 111] on icon "Confirm" at bounding box center [422, 112] width 5 height 5
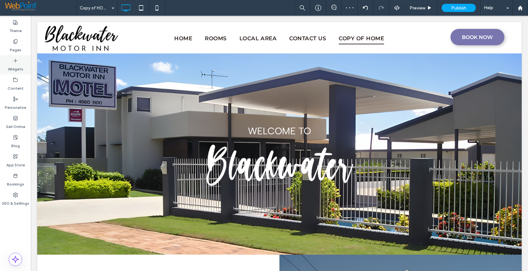
click at [15, 67] on label "Widgets" at bounding box center [15, 67] width 15 height 9
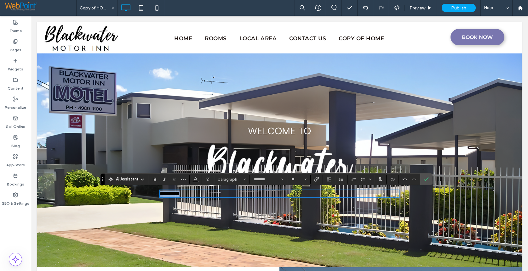
drag, startPoint x: 195, startPoint y: 193, endPoint x: 115, endPoint y: 201, distance: 81.0
click at [115, 201] on div "Click To Paste Welcome to ********* Click To Paste Click To Paste" at bounding box center [279, 161] width 378 height 130
click at [197, 181] on icon "Color" at bounding box center [195, 178] width 5 height 5
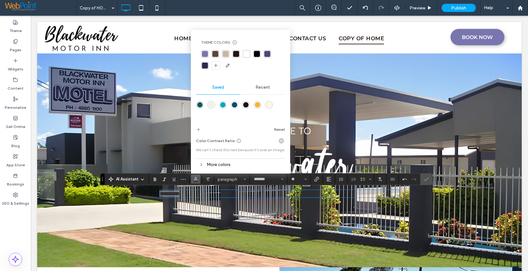
click at [244, 54] on div "rgba(255, 255, 255, 1)" at bounding box center [246, 54] width 6 height 6
click at [330, 179] on icon "Alignment" at bounding box center [328, 179] width 5 height 5
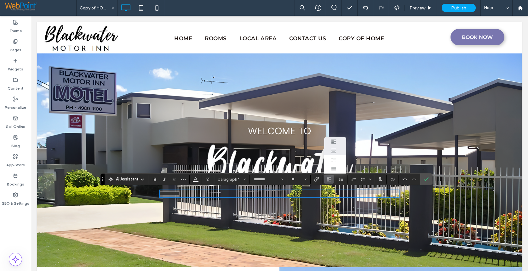
click at [337, 149] on div "ui.textEditor.alignment.center" at bounding box center [335, 151] width 8 height 5
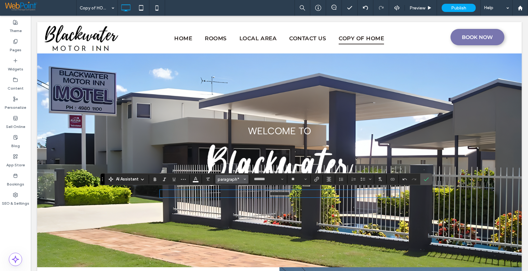
click at [237, 180] on span "paragraph*" at bounding box center [230, 179] width 25 height 5
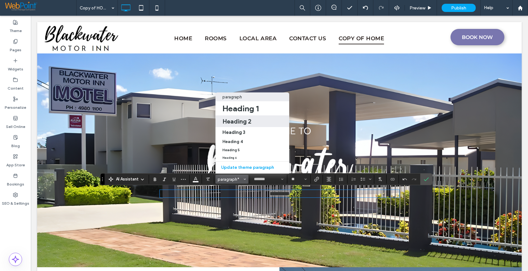
click at [231, 118] on h2 "Heading 2" at bounding box center [236, 122] width 29 height 8
type input "**********"
type input "**"
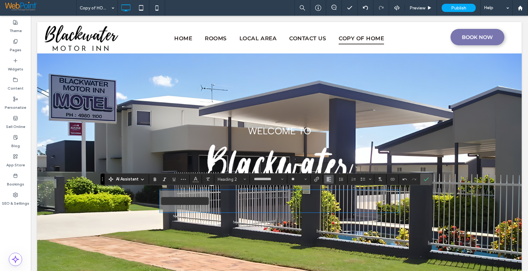
click at [327, 181] on icon "Alignment" at bounding box center [328, 179] width 5 height 5
click at [333, 149] on use "ui.textEditor.alignment.center" at bounding box center [333, 151] width 4 height 4
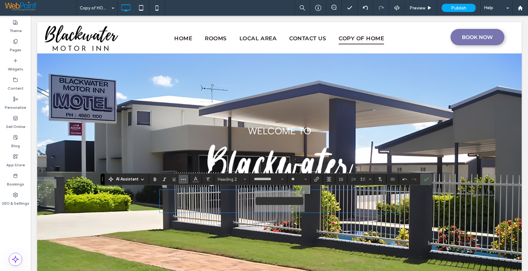
click at [183, 180] on icon "More" at bounding box center [183, 179] width 5 height 5
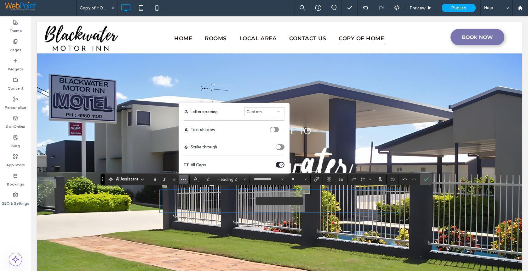
click at [277, 111] on icon "Letter spacing" at bounding box center [278, 112] width 3 height 3
click at [268, 92] on div "Wide" at bounding box center [260, 92] width 19 height 5
drag, startPoint x: 425, startPoint y: 177, endPoint x: 393, endPoint y: 174, distance: 32.6
click at [425, 177] on span "Confirm" at bounding box center [425, 179] width 3 height 11
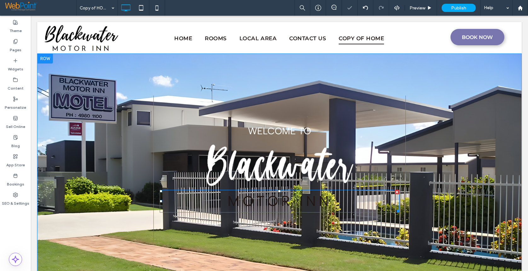
click at [260, 193] on span "MOTOR INN" at bounding box center [279, 201] width 104 height 17
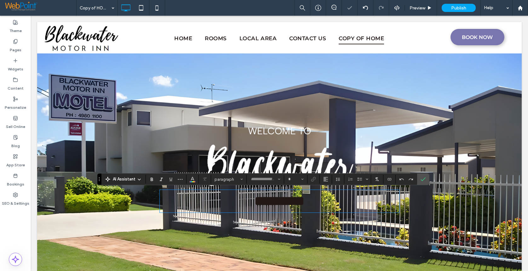
type input "**********"
type input "**"
click at [192, 181] on icon "Color" at bounding box center [192, 178] width 5 height 5
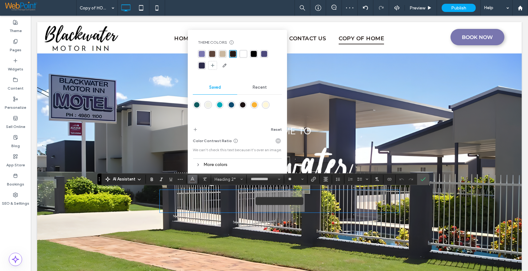
click at [241, 53] on div "rgba(255, 255, 255, 1)" at bounding box center [243, 54] width 6 height 6
click at [422, 179] on icon "Confirm" at bounding box center [422, 179] width 5 height 5
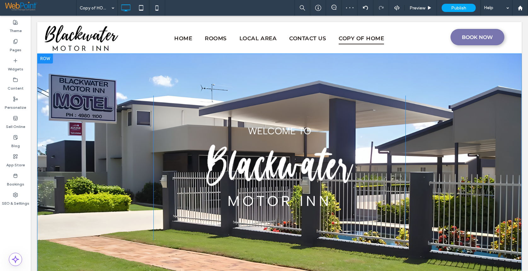
click at [166, 110] on div "Welcome to MOTOR INN Click To Paste" at bounding box center [279, 168] width 252 height 145
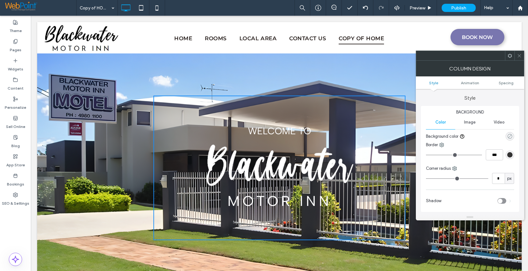
click at [510, 134] on use "rgba(0, 0, 0, 0)" at bounding box center [509, 136] width 5 height 5
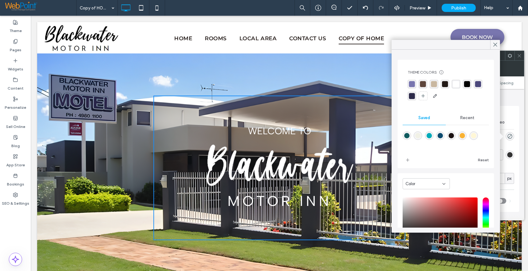
click at [457, 85] on div "rgba(255, 255, 255, 1)" at bounding box center [456, 84] width 6 height 6
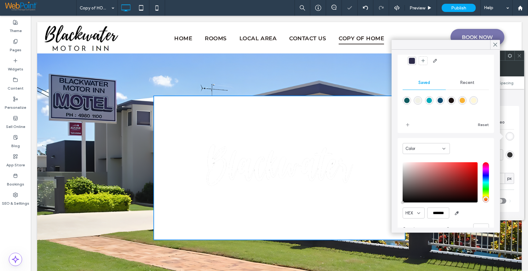
scroll to position [51, 0]
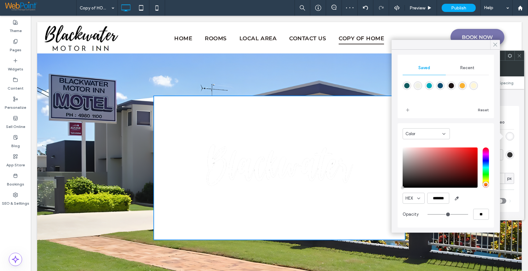
click at [492, 42] on icon at bounding box center [495, 45] width 6 height 6
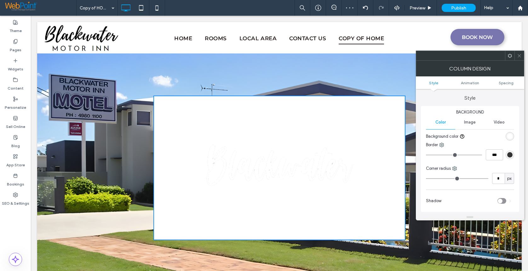
click at [510, 136] on div "rgba(255, 255, 255, 1)" at bounding box center [509, 136] width 5 height 5
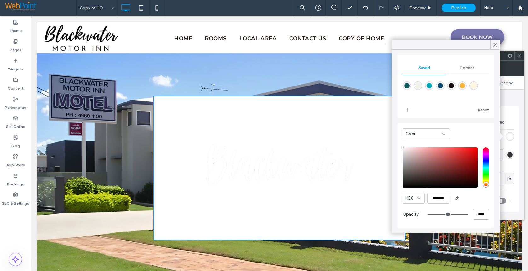
drag, startPoint x: 477, startPoint y: 216, endPoint x: 469, endPoint y: 215, distance: 8.2
click at [473, 215] on input "****" at bounding box center [481, 214] width 16 height 11
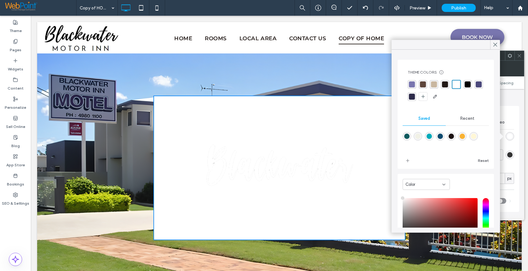
click at [412, 83] on div "rgba(121, 118, 175, 1)" at bounding box center [412, 85] width 6 height 6
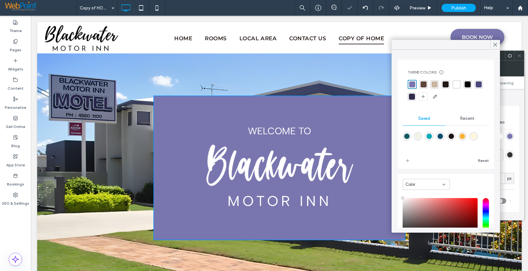
scroll to position [51, 0]
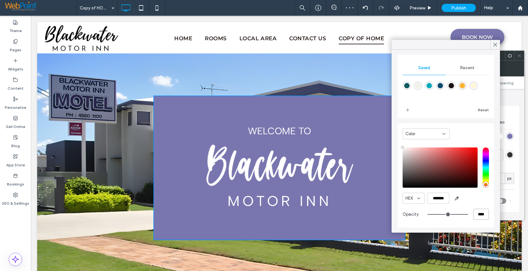
type input "*"
type input "**"
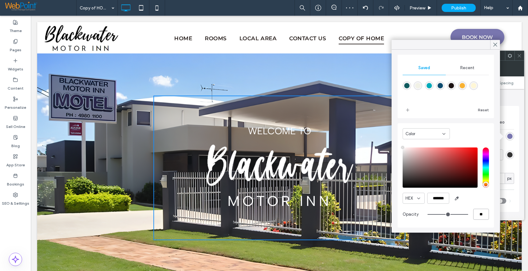
scroll to position [50, 0]
type input "**"
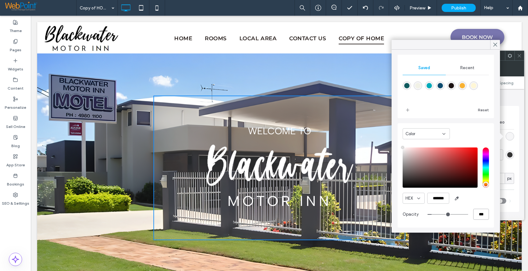
scroll to position [0, 0]
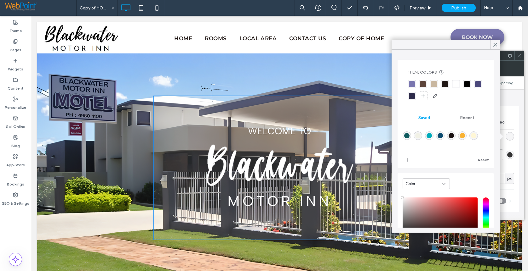
type input "***"
click at [435, 85] on div "rgba(201, 183, 160, 1)" at bounding box center [434, 84] width 6 height 6
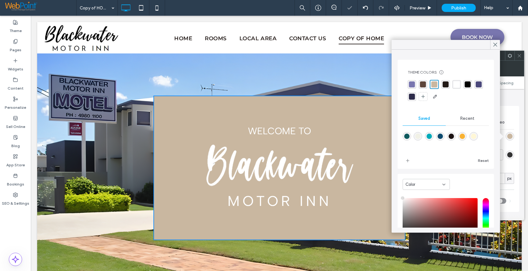
scroll to position [51, 0]
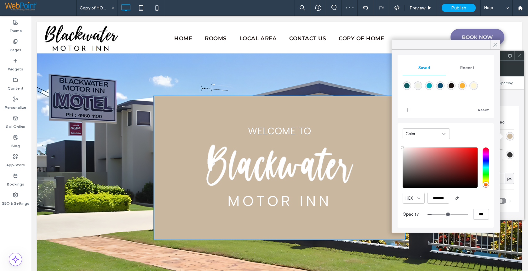
click at [495, 43] on icon at bounding box center [495, 45] width 6 height 6
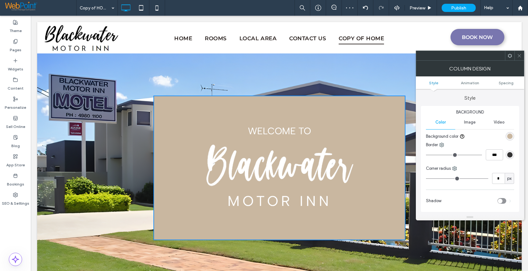
click at [512, 134] on div "rgba(201, 183, 160, 1)" at bounding box center [509, 136] width 9 height 9
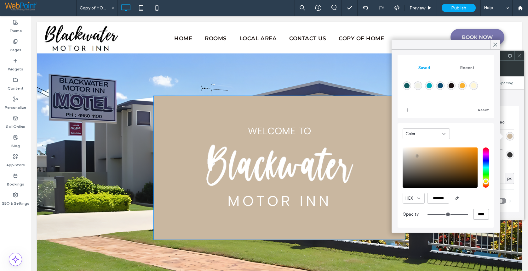
drag, startPoint x: 477, startPoint y: 215, endPoint x: 469, endPoint y: 215, distance: 7.6
click at [473, 215] on input "****" at bounding box center [481, 214] width 16 height 11
type input "*"
type input "**"
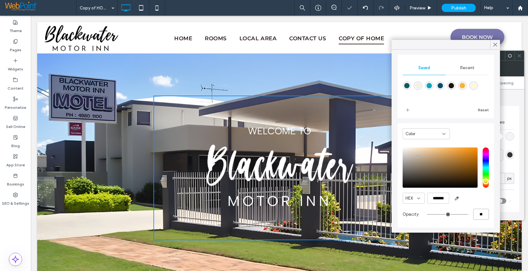
type input "**"
type input "***"
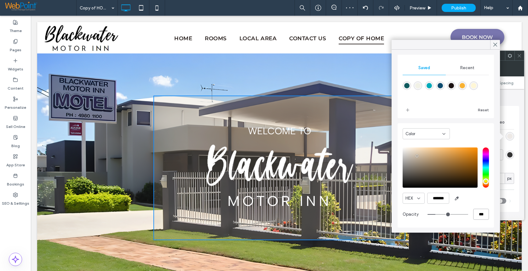
drag, startPoint x: 477, startPoint y: 216, endPoint x: 470, endPoint y: 215, distance: 7.6
click at [473, 215] on input "***" at bounding box center [481, 214] width 16 height 11
type input "*"
type input "**"
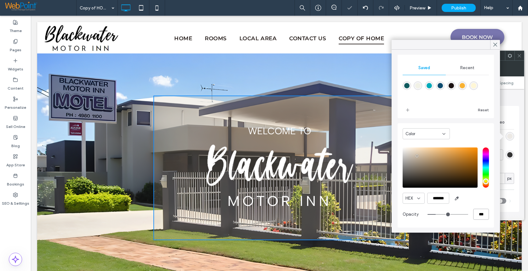
type input "***"
click at [496, 46] on use at bounding box center [495, 44] width 3 height 3
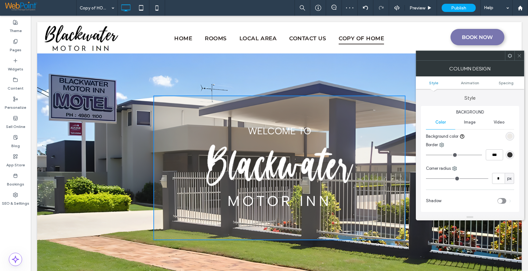
click at [522, 56] on div at bounding box center [518, 55] width 9 height 9
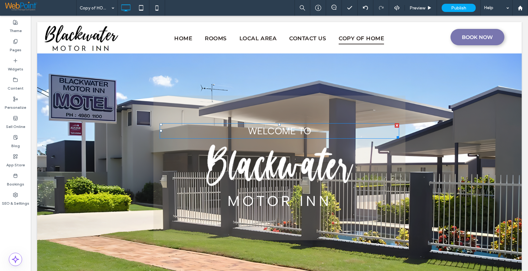
click at [277, 129] on span "Welcome to" at bounding box center [279, 131] width 63 height 12
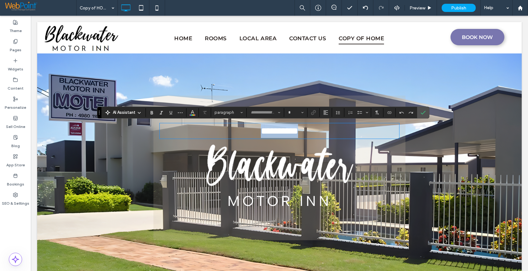
type input "**********"
type input "**"
click at [191, 112] on icon "Color" at bounding box center [192, 112] width 5 height 5
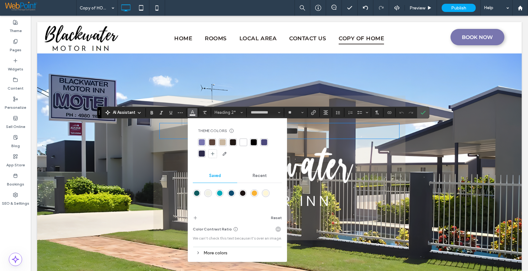
click at [202, 154] on div "rgba(45, 43, 74, 1)" at bounding box center [202, 154] width 6 height 6
click at [425, 111] on icon "Confirm" at bounding box center [422, 112] width 5 height 5
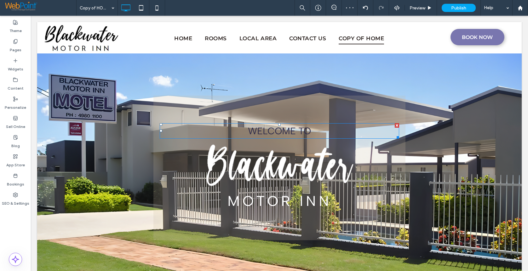
click at [261, 132] on span "Welcome to" at bounding box center [279, 131] width 63 height 12
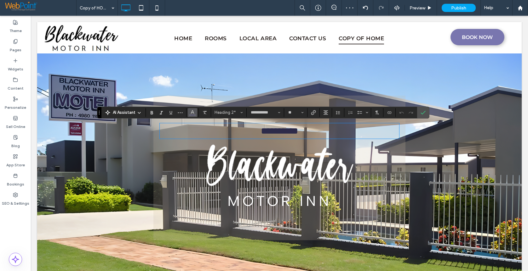
click at [192, 112] on icon "Color" at bounding box center [192, 112] width 5 height 5
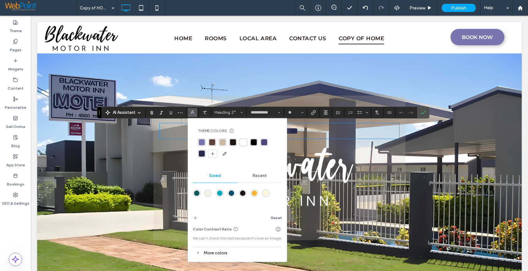
click at [242, 144] on div "rgba(255, 255, 255, 1)" at bounding box center [243, 143] width 6 height 6
drag, startPoint x: 423, startPoint y: 111, endPoint x: 398, endPoint y: 147, distance: 43.8
click at [423, 111] on icon "Confirm" at bounding box center [422, 112] width 5 height 5
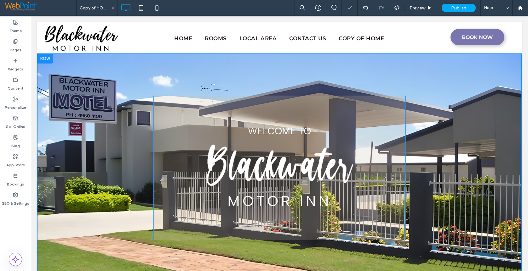
click at [173, 109] on div "Welcome to MOTOR INN Click To Paste" at bounding box center [279, 168] width 252 height 145
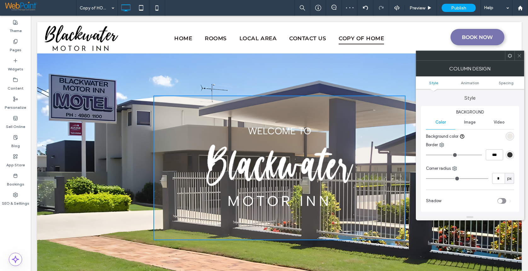
click at [508, 156] on div "rgb(51, 51, 51)" at bounding box center [509, 154] width 5 height 5
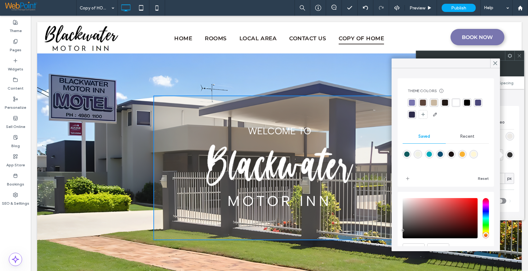
click at [456, 103] on div "rgba(255, 255, 255, 1)" at bounding box center [456, 103] width 6 height 6
type input "*"
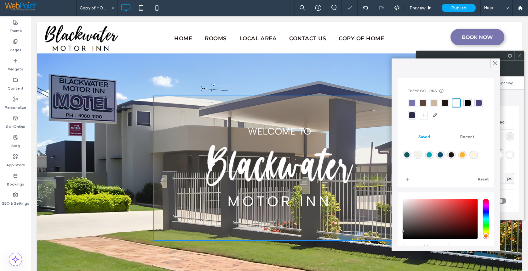
click at [514, 163] on div "Border ***" at bounding box center [470, 152] width 88 height 21
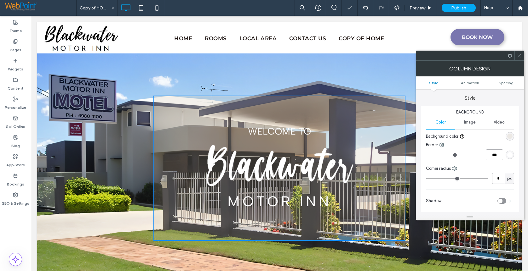
click at [499, 155] on input "***" at bounding box center [494, 155] width 17 height 11
type input "*"
type input "***"
click at [519, 55] on icon at bounding box center [519, 56] width 5 height 5
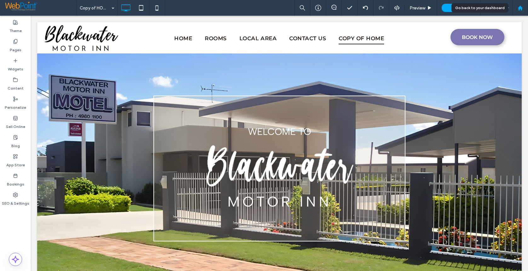
click at [518, 9] on use at bounding box center [519, 7] width 5 height 5
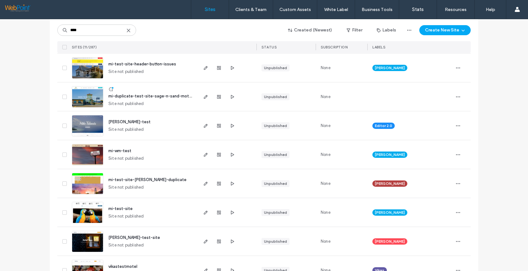
scroll to position [179, 0]
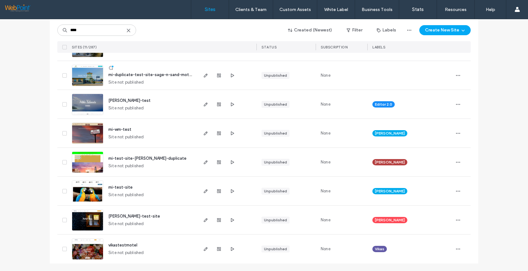
type input "****"
click at [88, 193] on img at bounding box center [87, 202] width 31 height 43
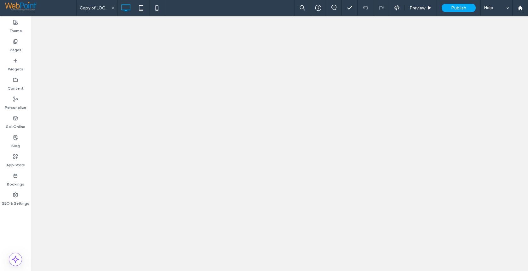
click at [526, 152] on div at bounding box center [264, 135] width 528 height 271
drag, startPoint x: 526, startPoint y: 28, endPoint x: 518, endPoint y: 112, distance: 83.9
click at [525, 149] on div at bounding box center [264, 135] width 528 height 271
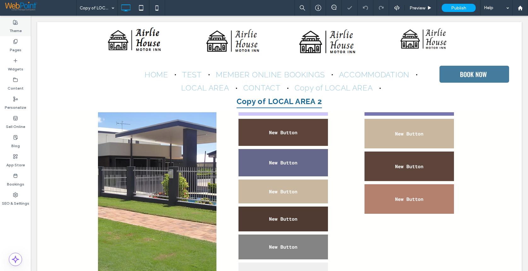
scroll to position [1194, 0]
click at [17, 25] on label "Theme" at bounding box center [15, 29] width 12 height 9
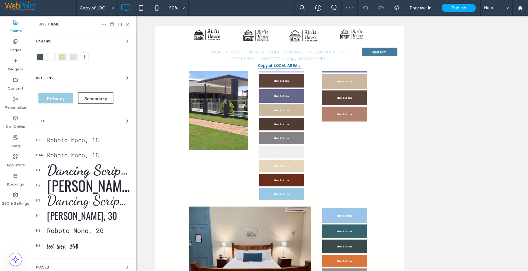
drag, startPoint x: 57, startPoint y: 243, endPoint x: 31, endPoint y: 197, distance: 53.2
click at [57, 243] on div "feel love, 250" at bounding box center [89, 246] width 84 height 16
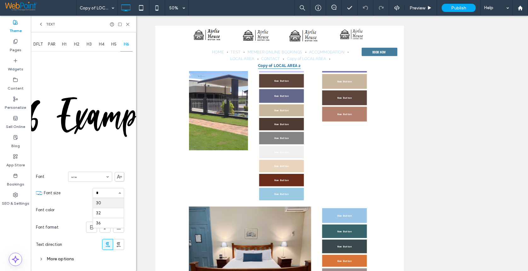
scroll to position [0, 0]
type input "***"
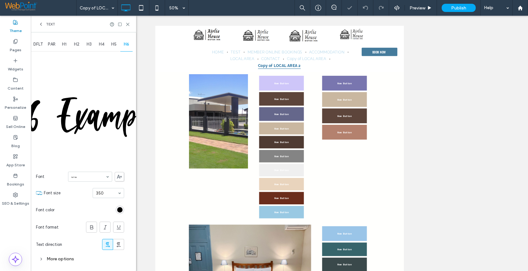
scroll to position [1230, 0]
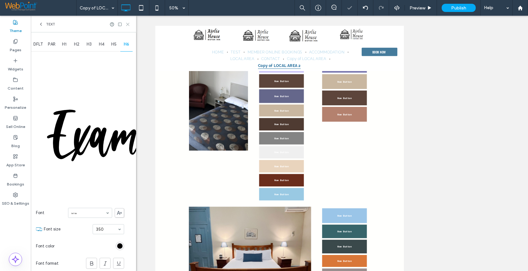
click at [126, 25] on icon at bounding box center [127, 24] width 5 height 5
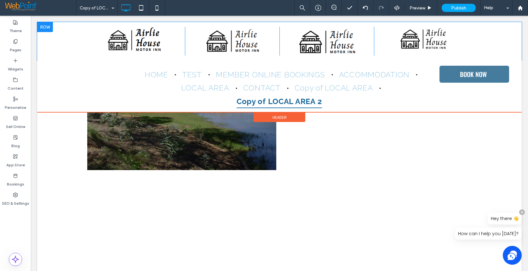
scroll to position [285, 0]
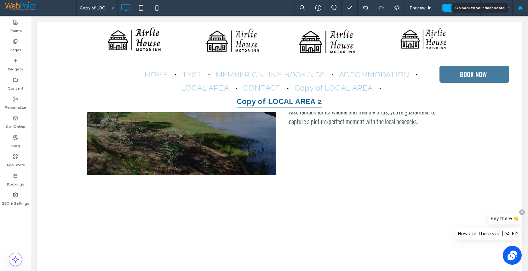
click at [520, 7] on use at bounding box center [519, 7] width 5 height 5
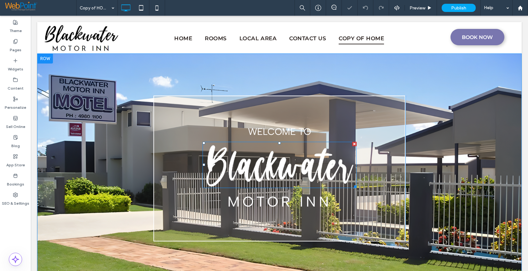
click at [253, 171] on img at bounding box center [280, 165] width 154 height 47
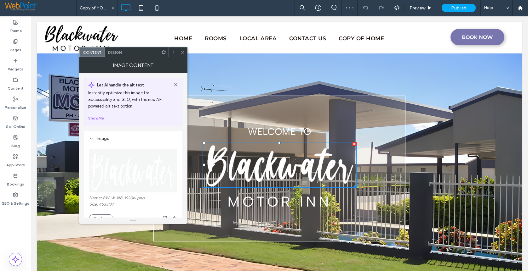
scroll to position [94, 0]
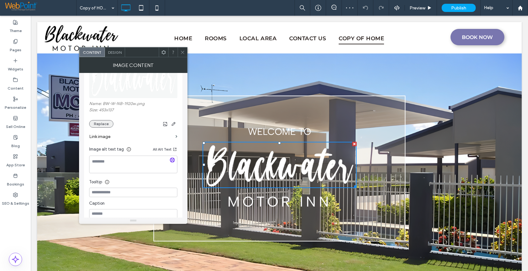
click at [100, 126] on button "Replace" at bounding box center [101, 124] width 24 height 8
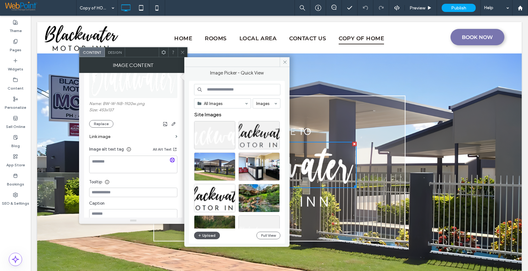
click at [206, 236] on button "Upload" at bounding box center [207, 236] width 26 height 8
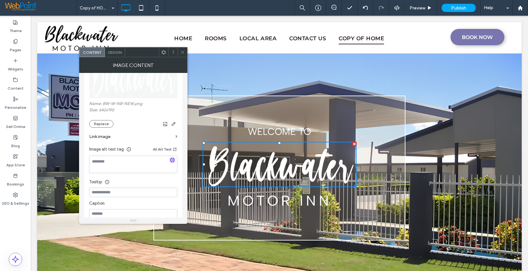
click at [181, 52] on icon at bounding box center [182, 52] width 5 height 5
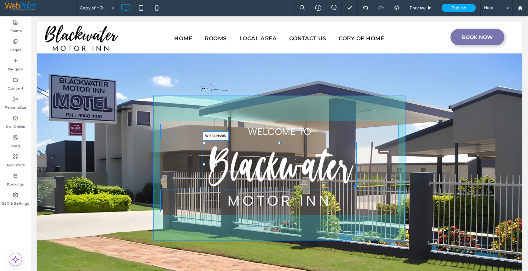
drag, startPoint x: 353, startPoint y: 186, endPoint x: 416, endPoint y: 210, distance: 67.4
click at [357, 188] on div "W:694 H:205" at bounding box center [280, 165] width 154 height 46
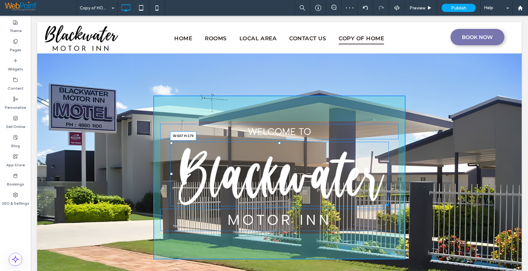
drag, startPoint x: 383, startPoint y: 204, endPoint x: 402, endPoint y: 215, distance: 22.3
click at [384, 202] on div at bounding box center [386, 204] width 5 height 5
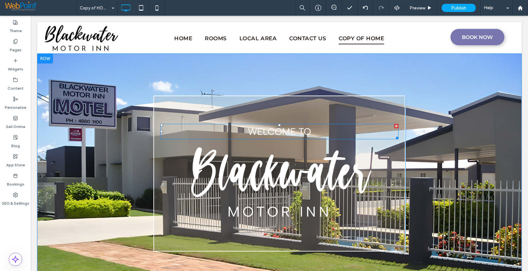
click at [271, 130] on span "Welcome to" at bounding box center [279, 132] width 63 height 12
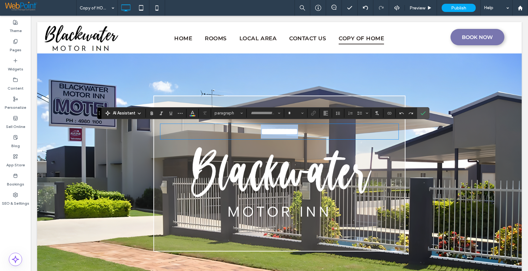
type input "**********"
type input "**"
click at [152, 116] on span "Bold" at bounding box center [151, 113] width 5 height 8
drag, startPoint x: 399, startPoint y: 96, endPoint x: 344, endPoint y: 180, distance: 100.0
click at [422, 111] on icon "Confirm" at bounding box center [422, 113] width 5 height 5
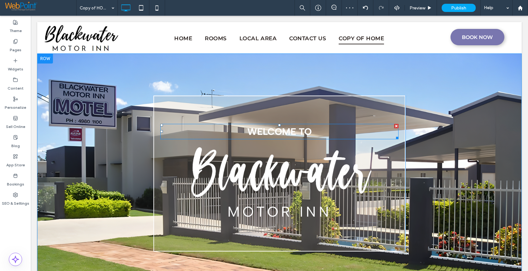
click at [274, 130] on strong "Welcome to" at bounding box center [279, 132] width 64 height 12
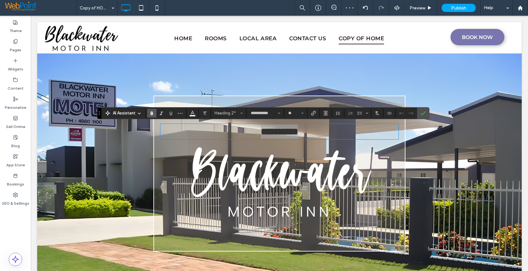
click at [152, 114] on use "Bold" at bounding box center [152, 113] width 3 height 3
click at [282, 210] on span "MOTOR INN" at bounding box center [279, 211] width 104 height 17
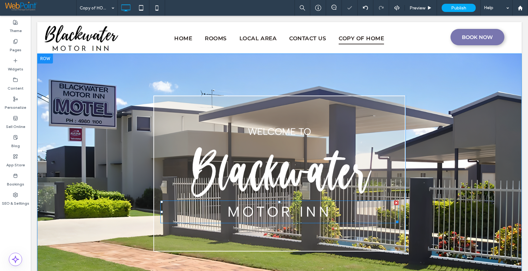
click at [282, 210] on span "MOTOR INN" at bounding box center [279, 211] width 104 height 17
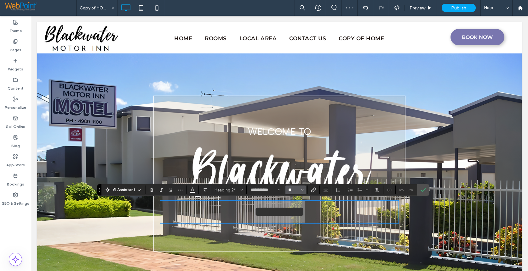
click at [294, 191] on input "**" at bounding box center [294, 190] width 12 height 5
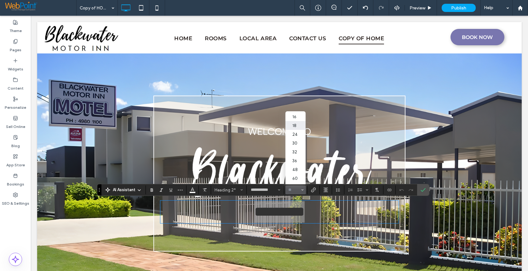
scroll to position [63, 0]
click at [294, 167] on label "60" at bounding box center [295, 167] width 20 height 9
type input "**"
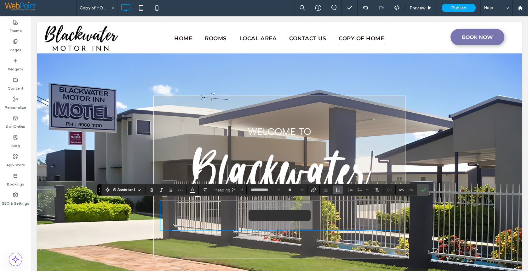
click at [339, 191] on icon "Line Height" at bounding box center [337, 190] width 5 height 5
click at [344, 153] on div "Single" at bounding box center [347, 153] width 15 height 5
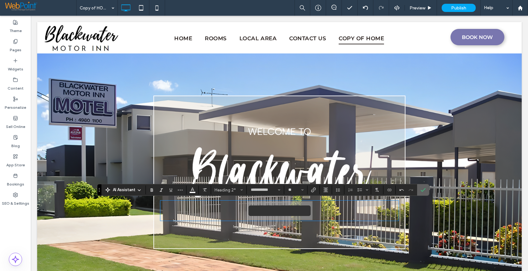
click at [423, 188] on icon "Confirm" at bounding box center [422, 190] width 5 height 5
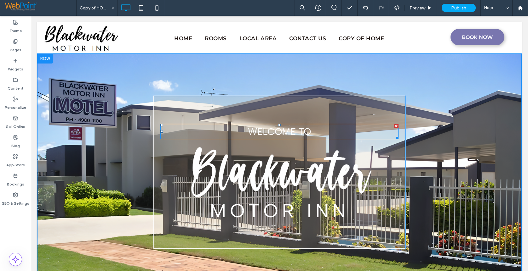
click at [259, 130] on span "Welcome to" at bounding box center [279, 132] width 63 height 12
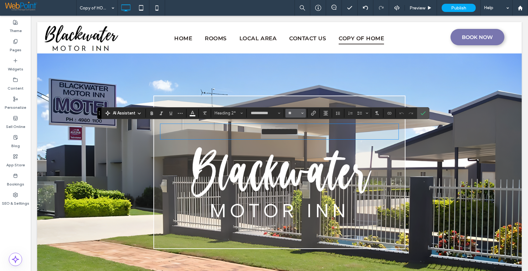
click at [303, 114] on icon "Size" at bounding box center [302, 113] width 3 height 3
click at [299, 155] on label "36" at bounding box center [295, 157] width 20 height 9
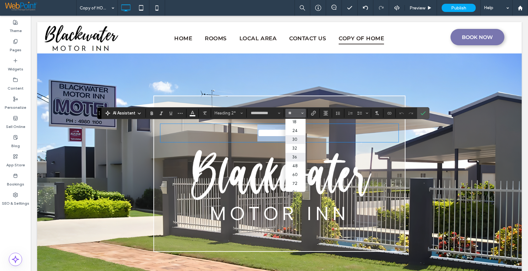
type input "**"
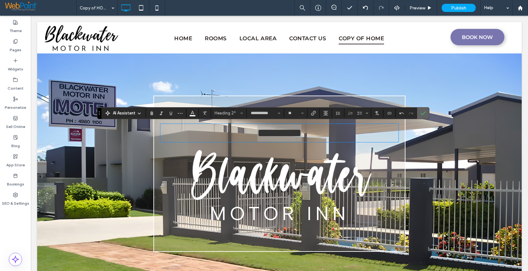
click at [423, 111] on icon "Confirm" at bounding box center [422, 113] width 5 height 5
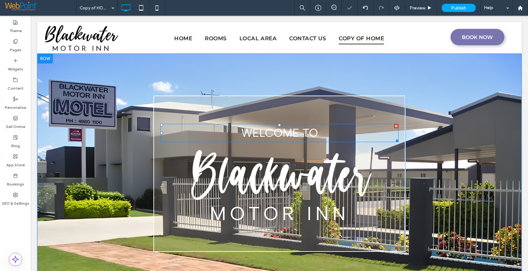
click at [247, 124] on div "Welcome to" at bounding box center [279, 133] width 238 height 18
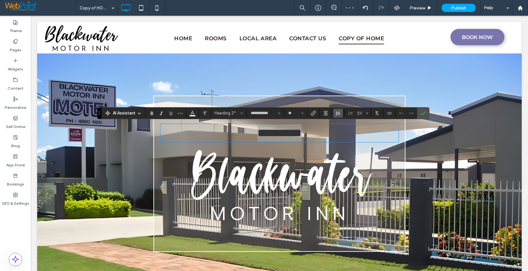
click at [337, 114] on icon "Line Height" at bounding box center [337, 113] width 5 height 5
click at [345, 132] on div "Single" at bounding box center [347, 132] width 15 height 5
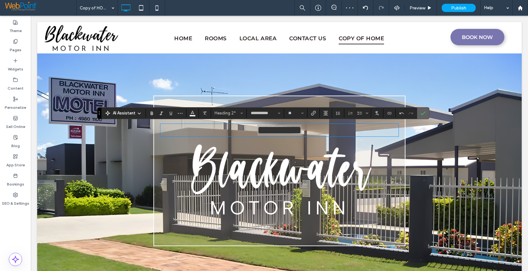
click at [425, 112] on icon "Confirm" at bounding box center [422, 113] width 5 height 5
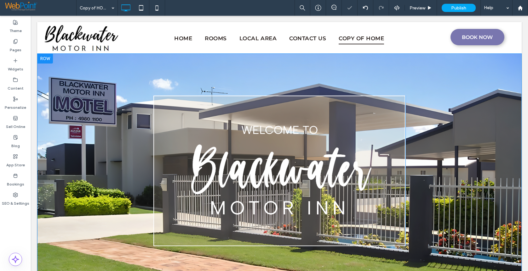
click at [168, 110] on div "Welcome to MOTOR INN Click To Paste" at bounding box center [279, 171] width 252 height 151
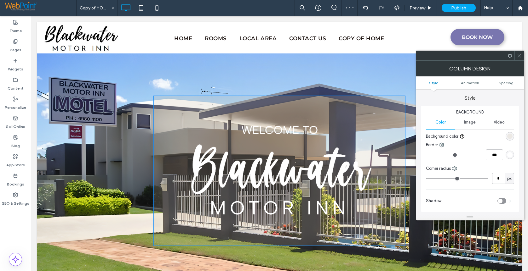
click at [511, 135] on div "rgba(201, 183, 160, 0.2)" at bounding box center [509, 136] width 5 height 5
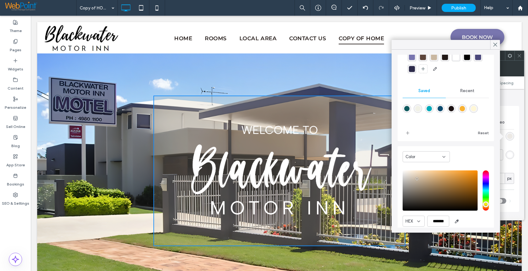
scroll to position [50, 0]
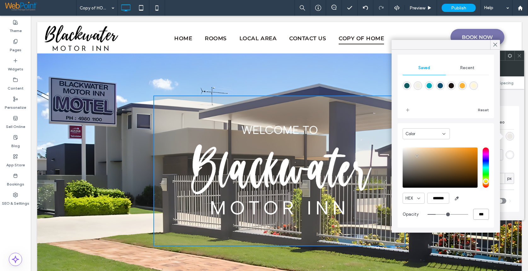
drag, startPoint x: 476, startPoint y: 214, endPoint x: 471, endPoint y: 214, distance: 4.4
click at [473, 214] on input "***" at bounding box center [481, 214] width 16 height 11
type input "*"
type input "**"
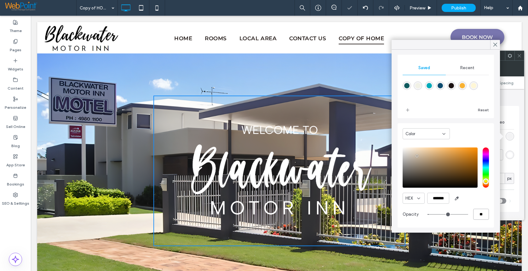
type input "**"
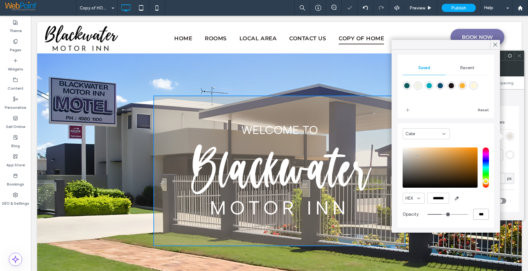
type input "***"
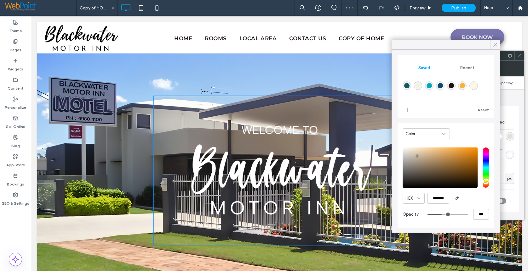
click at [495, 43] on icon at bounding box center [495, 45] width 6 height 6
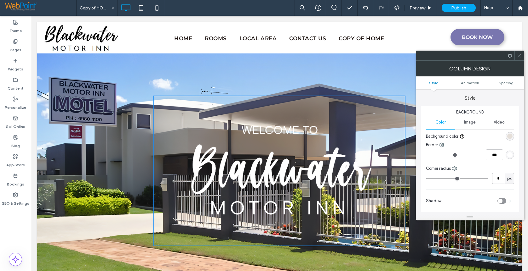
click at [522, 56] on div at bounding box center [518, 55] width 9 height 9
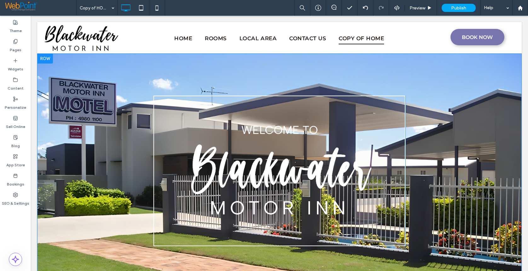
click at [166, 105] on div "Welcome to MOTOR INN Click To Paste" at bounding box center [279, 171] width 252 height 151
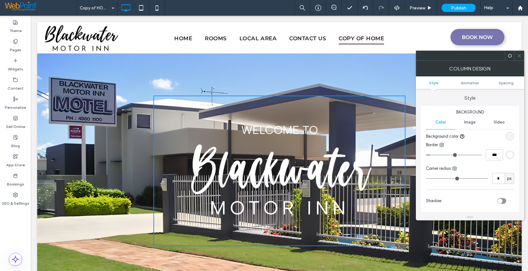
click at [509, 135] on div "rgba(201, 183, 160, 0.03)" at bounding box center [509, 136] width 5 height 5
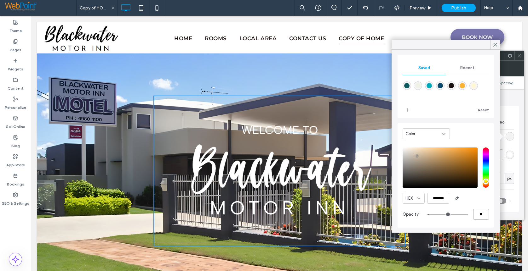
click at [475, 215] on input "**" at bounding box center [481, 214] width 16 height 11
type input "**"
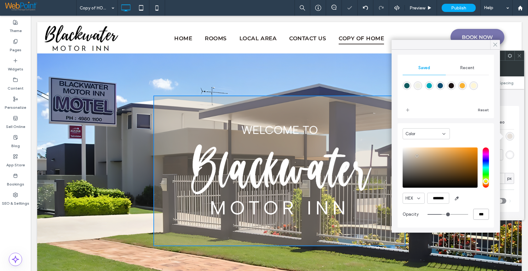
type input "***"
drag, startPoint x: 493, startPoint y: 46, endPoint x: 462, endPoint y: 31, distance: 34.6
click at [493, 46] on icon at bounding box center [495, 45] width 6 height 6
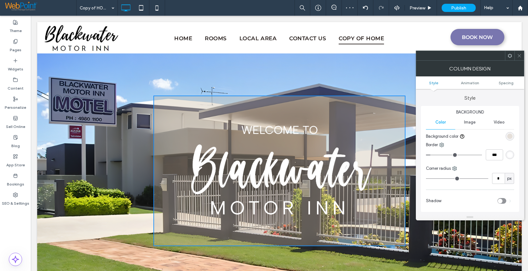
click at [519, 55] on icon at bounding box center [519, 56] width 5 height 5
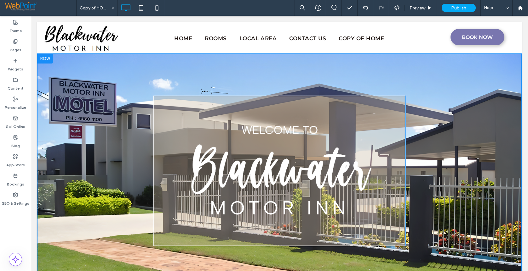
click at [169, 105] on div "Welcome to MOTOR INN Click To Paste" at bounding box center [279, 171] width 252 height 151
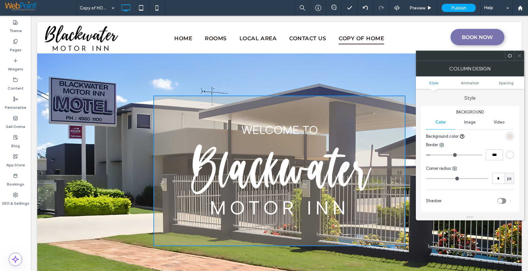
click at [510, 134] on div "rgba(201, 183, 160, 0.35)" at bounding box center [509, 136] width 5 height 5
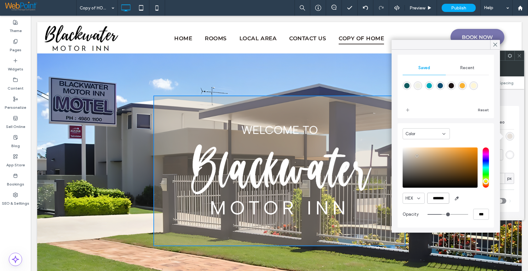
drag, startPoint x: 448, startPoint y: 198, endPoint x: 432, endPoint y: 200, distance: 15.2
click at [432, 200] on input "*******" at bounding box center [438, 198] width 22 height 11
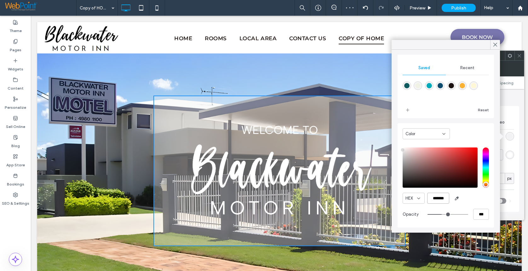
type input "*******"
drag, startPoint x: 477, startPoint y: 216, endPoint x: 459, endPoint y: 217, distance: 18.6
click at [459, 217] on div "***" at bounding box center [457, 214] width 61 height 11
type input "*"
type input "**"
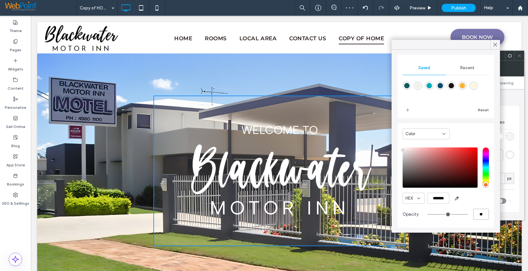
type input "**"
type input "***"
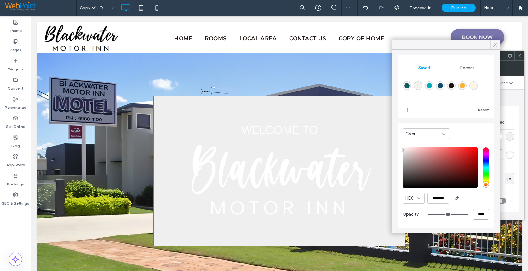
type input "****"
drag, startPoint x: 495, startPoint y: 42, endPoint x: 464, endPoint y: 26, distance: 34.5
click at [495, 42] on span at bounding box center [495, 44] width 6 height 9
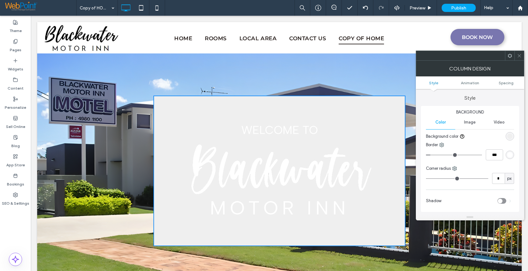
click at [518, 58] on span at bounding box center [519, 55] width 5 height 9
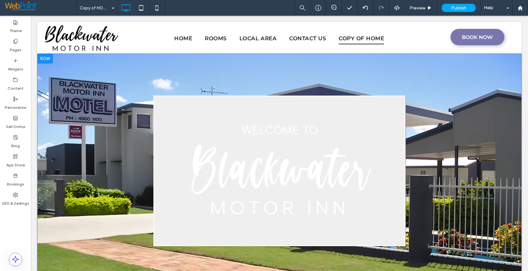
click at [371, 108] on div "Welcome to MOTOR INN Click To Paste" at bounding box center [279, 171] width 252 height 151
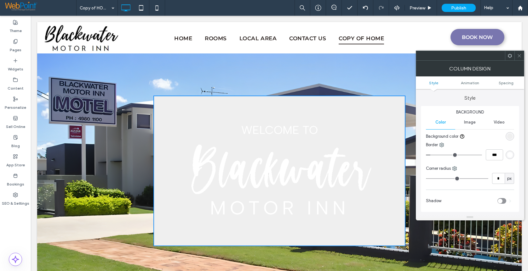
click at [509, 136] on div "rgb(239, 239, 239)" at bounding box center [509, 136] width 5 height 5
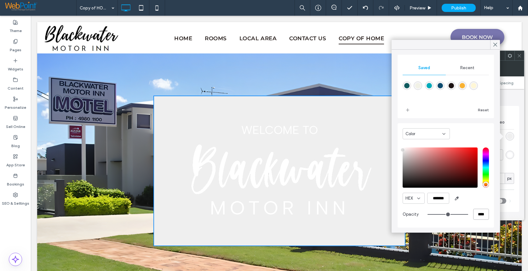
drag, startPoint x: 475, startPoint y: 215, endPoint x: 467, endPoint y: 215, distance: 7.9
click at [467, 215] on div "****" at bounding box center [457, 214] width 61 height 11
type input "**"
type input "***"
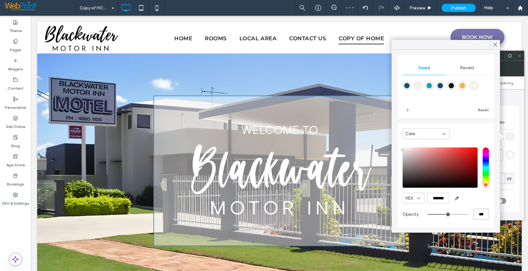
drag, startPoint x: 475, startPoint y: 215, endPoint x: 471, endPoint y: 215, distance: 3.8
click at [473, 215] on input "***" at bounding box center [481, 214] width 16 height 11
type input "**"
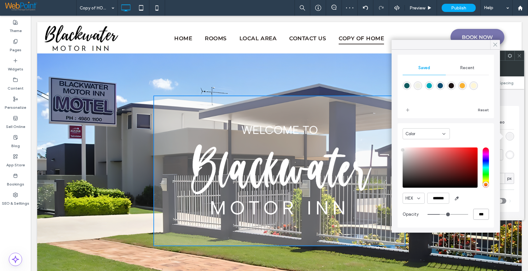
type input "***"
click at [493, 44] on icon at bounding box center [495, 45] width 6 height 6
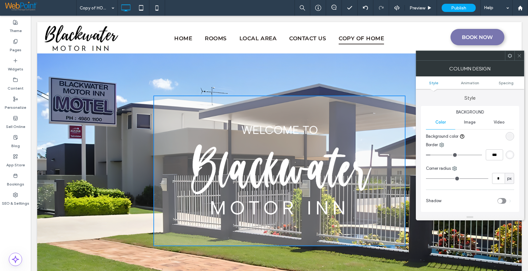
click at [520, 61] on div "Column Design" at bounding box center [470, 69] width 108 height 16
click at [520, 60] on span at bounding box center [519, 55] width 5 height 9
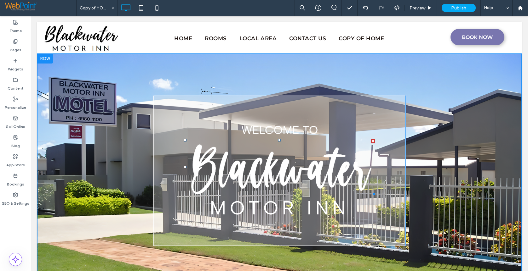
click at [225, 175] on img at bounding box center [279, 167] width 191 height 57
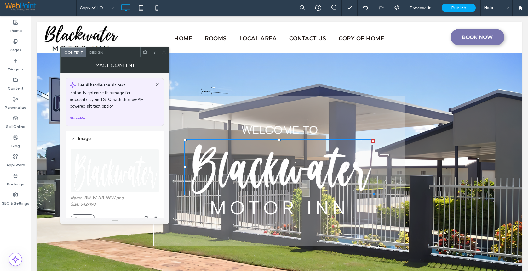
scroll to position [94, 0]
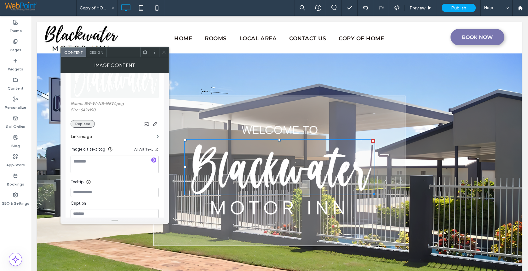
click at [80, 125] on button "Replace" at bounding box center [83, 124] width 24 height 8
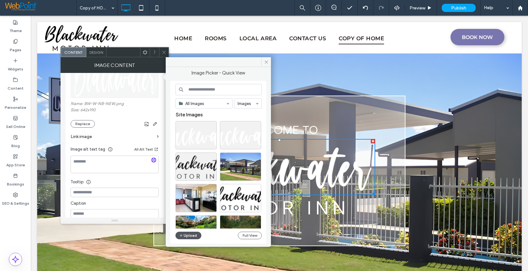
click at [193, 235] on button "Upload" at bounding box center [188, 236] width 26 height 8
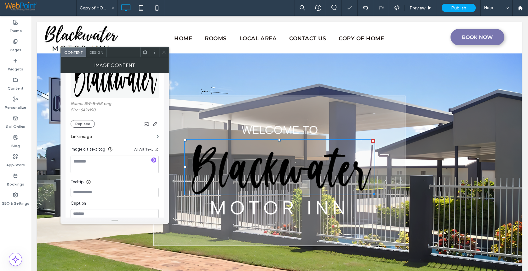
click at [165, 51] on icon at bounding box center [164, 52] width 5 height 5
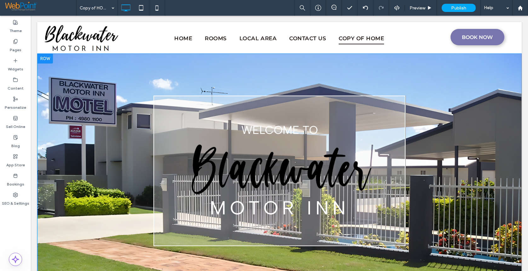
click at [377, 106] on div "Welcome to MOTOR INN Click To Paste" at bounding box center [279, 171] width 252 height 151
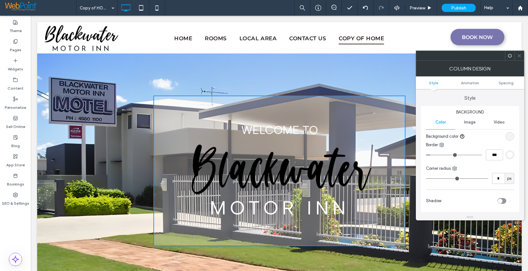
click at [511, 137] on div "rgba(239, 239, 239, 0.3)" at bounding box center [509, 136] width 5 height 5
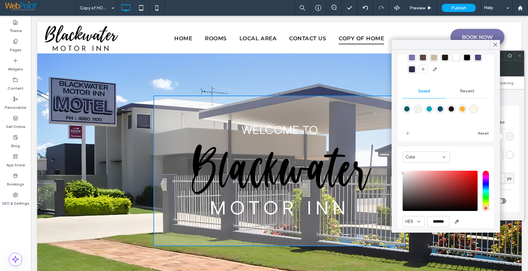
scroll to position [50, 0]
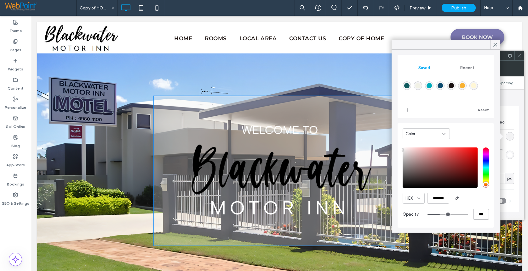
drag, startPoint x: 477, startPoint y: 215, endPoint x: 465, endPoint y: 214, distance: 12.0
click at [465, 214] on div "***" at bounding box center [457, 214] width 61 height 11
type input "*"
type input "***"
type input "**"
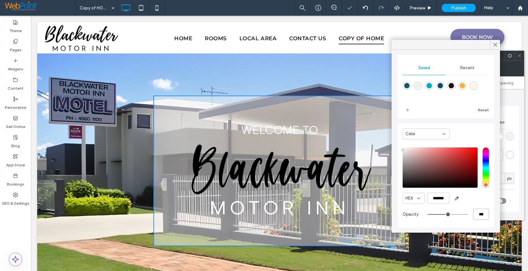
type input "***"
click at [495, 45] on use at bounding box center [495, 44] width 3 height 3
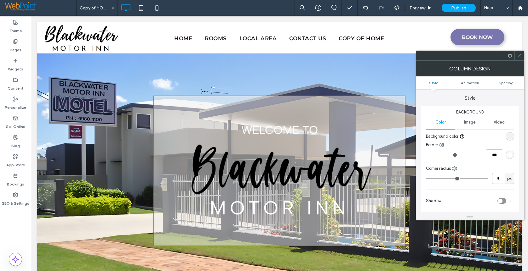
click at [522, 56] on div at bounding box center [518, 55] width 9 height 9
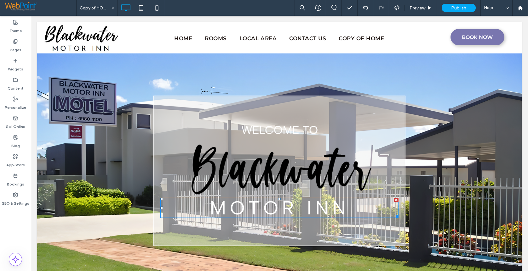
click at [265, 209] on span "MOTOR INN" at bounding box center [280, 208] width 140 height 23
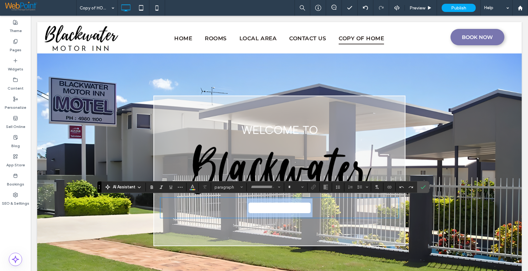
type input "**********"
type input "**"
click at [193, 189] on icon "Color" at bounding box center [192, 186] width 5 height 5
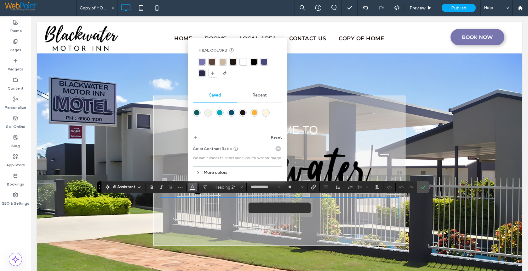
click at [262, 95] on span "Recent" at bounding box center [260, 95] width 14 height 5
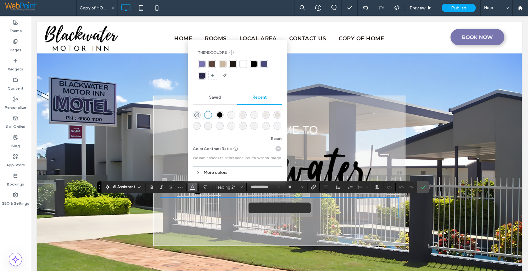
click at [220, 115] on div "rgba(0, 0, 0, 1)" at bounding box center [219, 114] width 5 height 5
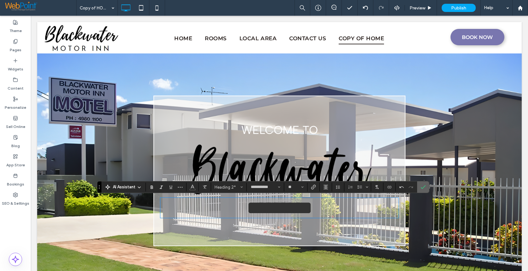
click at [422, 184] on span "Confirm" at bounding box center [421, 187] width 3 height 11
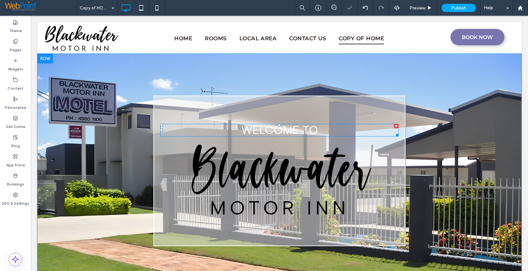
click at [262, 129] on span "Welcome to" at bounding box center [279, 130] width 77 height 14
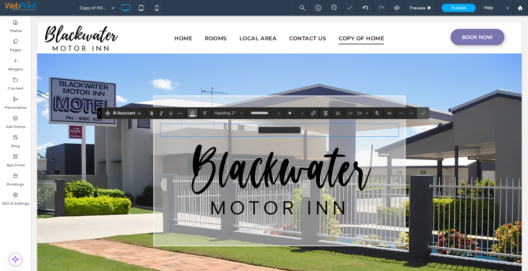
click at [191, 116] on span "Color" at bounding box center [192, 113] width 5 height 8
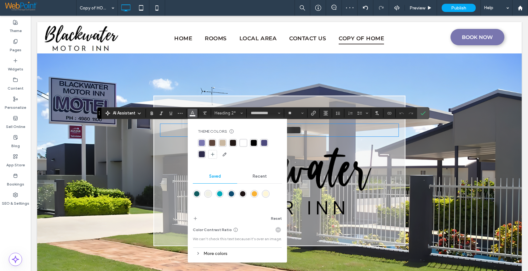
click at [257, 174] on span "Recent" at bounding box center [260, 176] width 14 height 5
click at [219, 192] on div "rgba(0, 0, 0, 1)" at bounding box center [219, 193] width 5 height 5
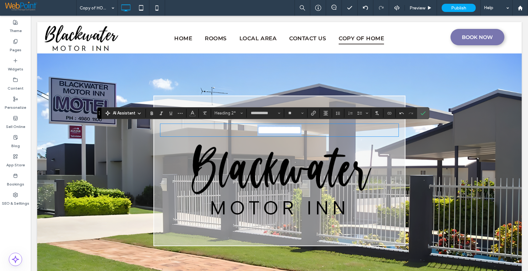
scroll to position [0, 0]
drag, startPoint x: 425, startPoint y: 113, endPoint x: 436, endPoint y: 228, distance: 115.1
click at [425, 113] on icon "Confirm" at bounding box center [422, 113] width 5 height 5
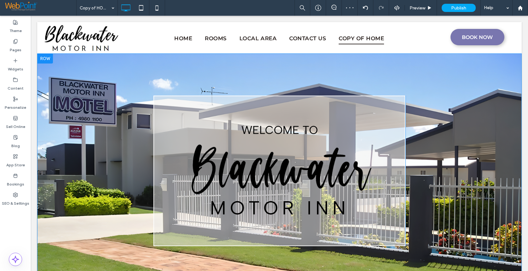
click at [376, 102] on div "Welcome to MOTOR INN Click To Paste" at bounding box center [279, 171] width 252 height 151
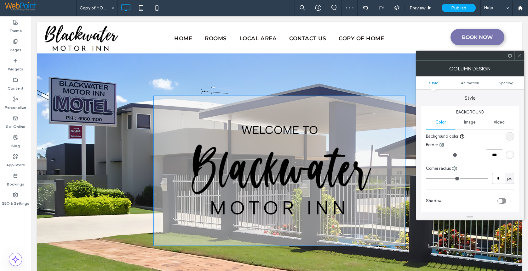
click at [510, 157] on div "rgb(255, 255, 255)" at bounding box center [509, 154] width 5 height 5
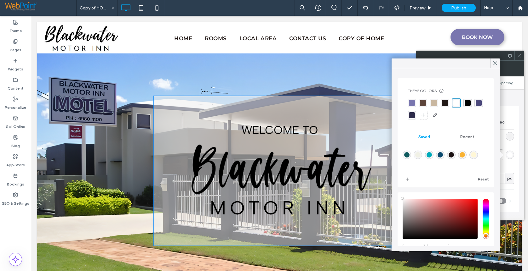
click at [460, 138] on span "Recent" at bounding box center [467, 137] width 14 height 5
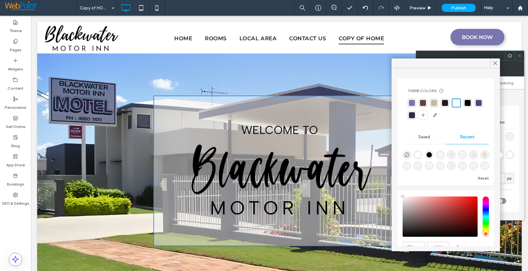
click at [429, 156] on div "rgba(0, 0, 0, 1)" at bounding box center [428, 154] width 5 height 5
type input "*******"
click at [496, 64] on use at bounding box center [495, 63] width 3 height 3
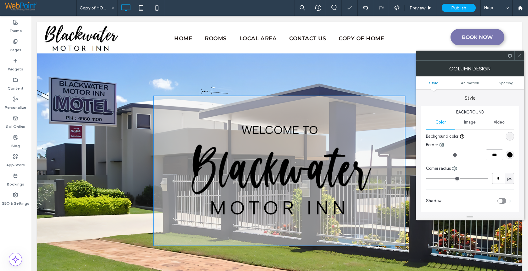
click at [521, 58] on span at bounding box center [519, 55] width 5 height 9
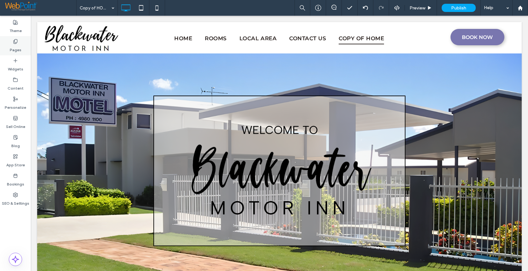
click at [13, 43] on div "Pages" at bounding box center [15, 45] width 31 height 19
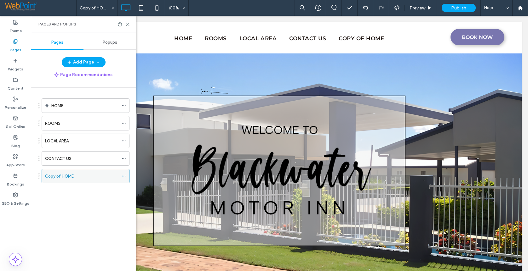
click at [125, 177] on icon at bounding box center [124, 176] width 4 height 4
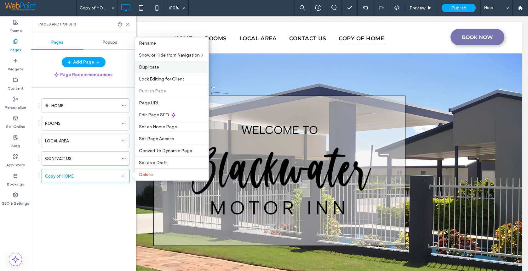
click at [157, 69] on span "Duplicate" at bounding box center [149, 67] width 20 height 5
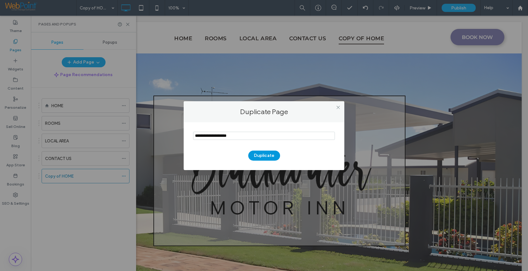
click at [260, 156] on button "Duplicate" at bounding box center [264, 156] width 32 height 10
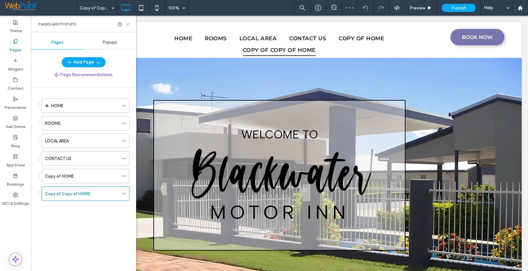
drag, startPoint x: 129, startPoint y: 24, endPoint x: 177, endPoint y: 165, distance: 149.6
click at [129, 24] on icon at bounding box center [127, 24] width 5 height 5
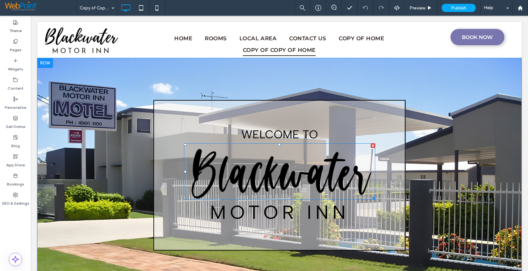
click at [288, 176] on img at bounding box center [279, 172] width 191 height 57
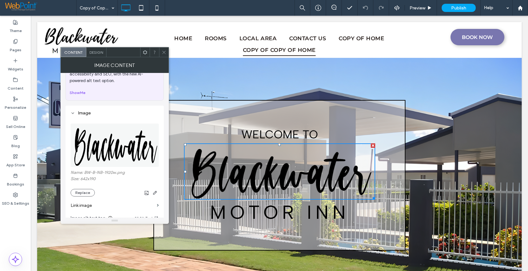
scroll to position [63, 0]
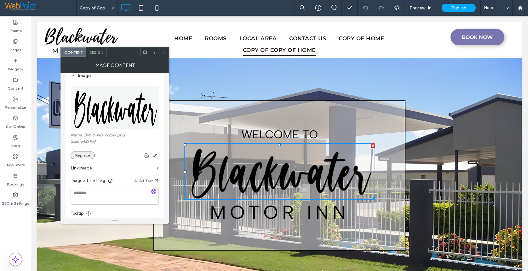
click at [83, 156] on button "Replace" at bounding box center [83, 156] width 24 height 8
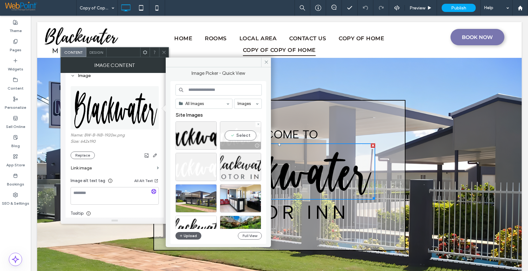
click at [242, 134] on div "Select" at bounding box center [240, 136] width 41 height 28
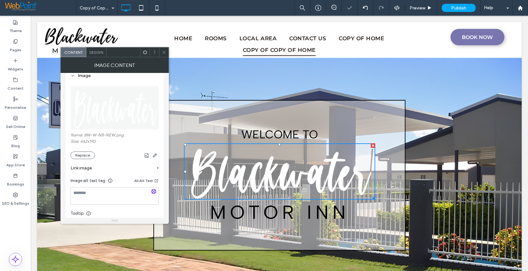
click at [162, 50] on icon at bounding box center [164, 52] width 5 height 5
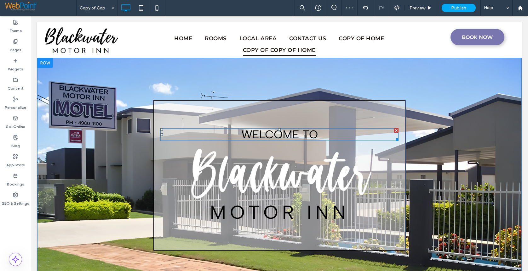
click at [277, 135] on span "Welcome to" at bounding box center [279, 135] width 77 height 14
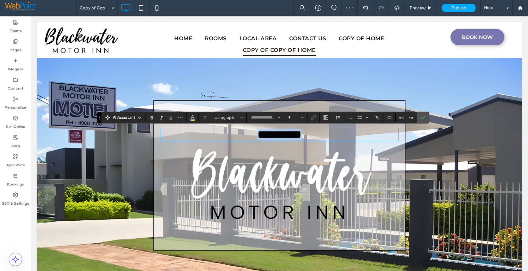
type input "**********"
type input "**"
click at [192, 120] on span "Color" at bounding box center [192, 117] width 5 height 8
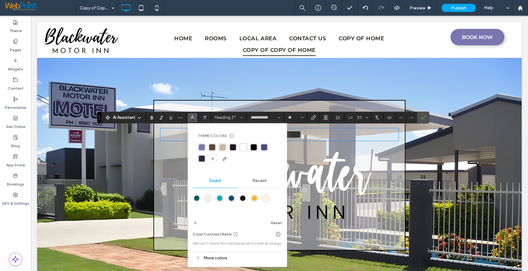
click at [242, 150] on div "rgba(255, 255, 255, 1)" at bounding box center [243, 148] width 6 height 6
click at [423, 119] on use "Confirm" at bounding box center [422, 118] width 5 height 4
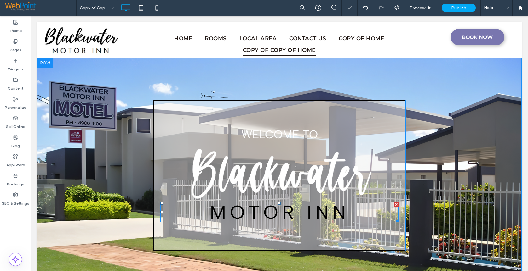
click at [267, 210] on span "MOTOR INN" at bounding box center [280, 212] width 140 height 23
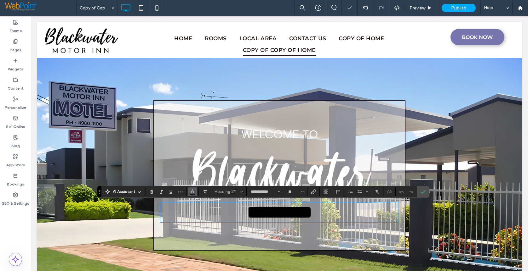
click at [193, 194] on span "Color" at bounding box center [192, 191] width 5 height 8
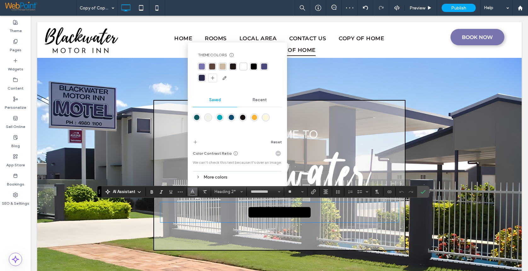
click at [242, 68] on div "rgba(255, 255, 255, 1)" at bounding box center [243, 67] width 6 height 6
click at [425, 193] on icon "Confirm" at bounding box center [422, 192] width 5 height 5
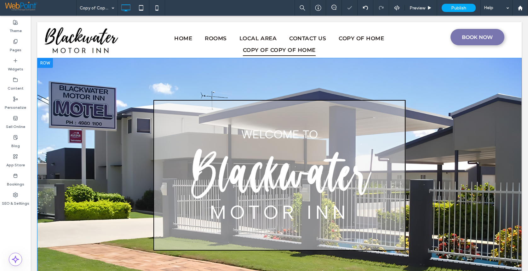
click at [394, 127] on div "Welcome to MOTOR INN Click To Paste" at bounding box center [279, 175] width 252 height 151
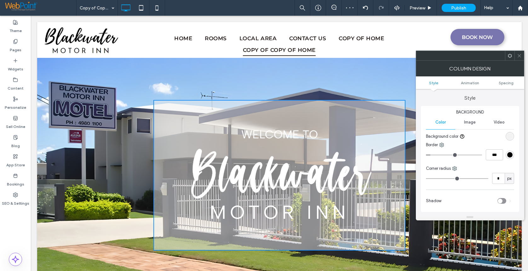
click at [511, 156] on div "rgb(0, 0, 0)" at bounding box center [509, 154] width 5 height 5
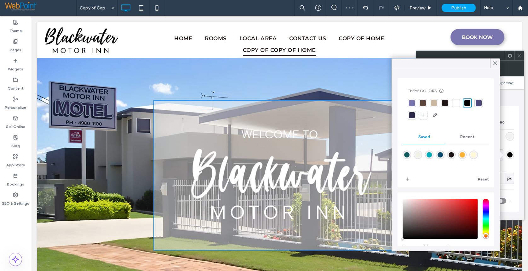
click at [455, 101] on div "rgba(255, 255, 255, 1)" at bounding box center [456, 103] width 6 height 6
drag, startPoint x: 493, startPoint y: 65, endPoint x: 521, endPoint y: 54, distance: 30.2
click at [494, 63] on icon at bounding box center [495, 63] width 6 height 6
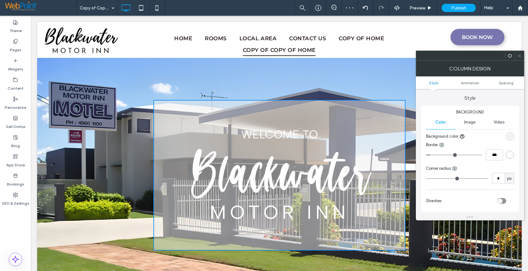
click at [522, 55] on div at bounding box center [518, 55] width 9 height 9
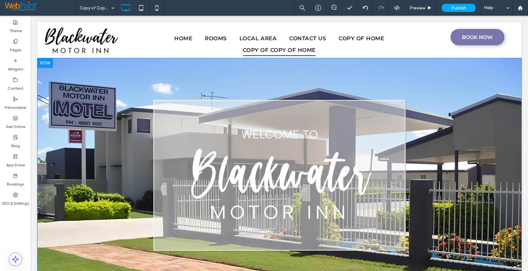
click at [365, 105] on div "Welcome to MOTOR INN Click To Paste" at bounding box center [279, 175] width 252 height 151
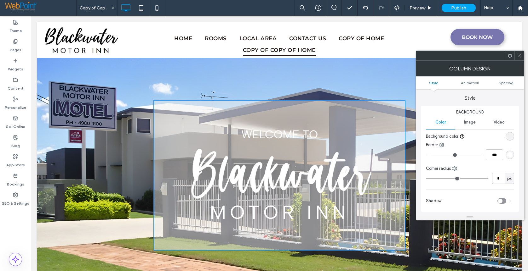
click at [509, 136] on div "rgba(239, 239, 239, 0.5)" at bounding box center [509, 136] width 5 height 5
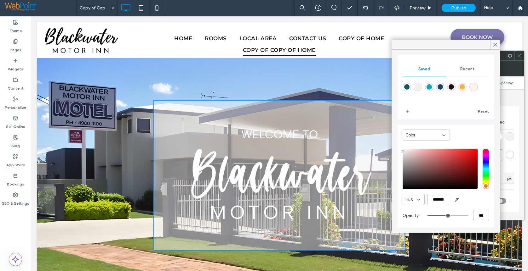
scroll to position [50, 0]
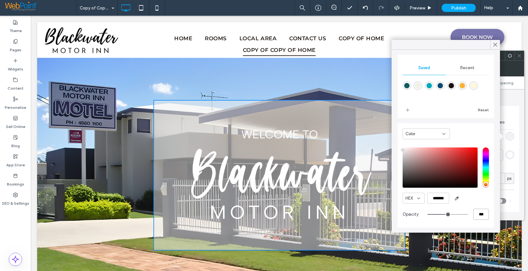
drag, startPoint x: 476, startPoint y: 214, endPoint x: 468, endPoint y: 214, distance: 7.6
click at [473, 214] on input "***" at bounding box center [481, 214] width 16 height 11
type input "*"
type input "**"
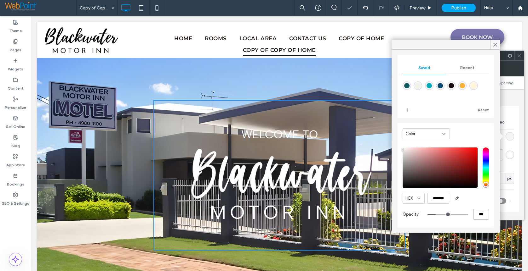
type input "***"
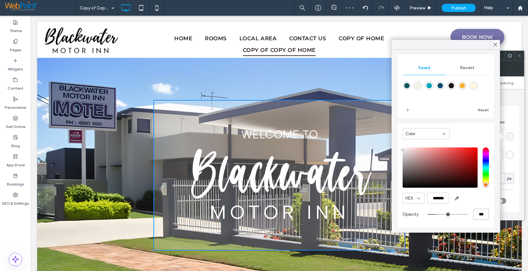
drag, startPoint x: 477, startPoint y: 215, endPoint x: 467, endPoint y: 217, distance: 9.8
click at [467, 217] on div "***" at bounding box center [457, 214] width 61 height 11
type input "*"
type input "**"
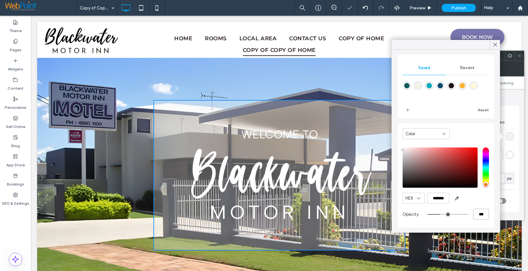
type input "***"
click at [493, 44] on icon at bounding box center [495, 45] width 6 height 6
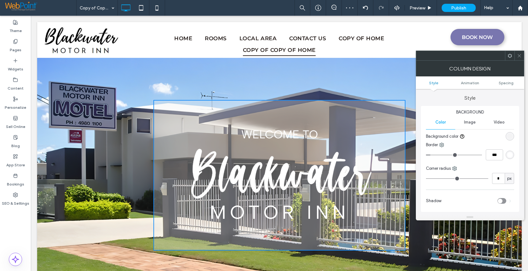
click at [521, 57] on icon at bounding box center [519, 56] width 5 height 5
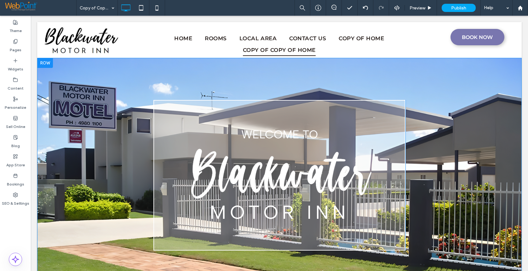
click at [161, 115] on div "Welcome to MOTOR INN Click To Paste" at bounding box center [279, 175] width 252 height 151
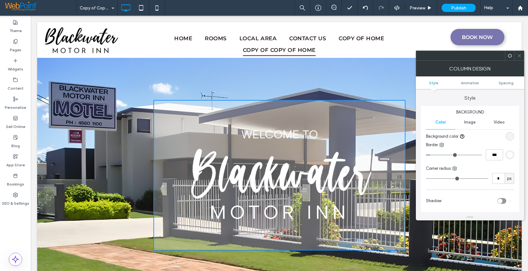
click at [510, 135] on div "rgba(239, 239, 239, 0.3)" at bounding box center [509, 136] width 5 height 5
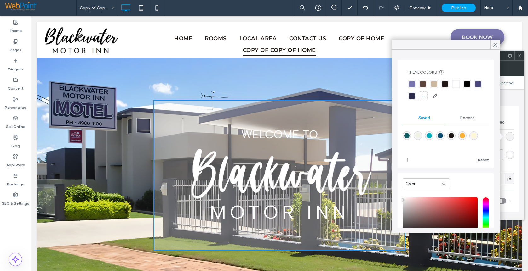
click at [466, 116] on span "Recent" at bounding box center [467, 118] width 14 height 5
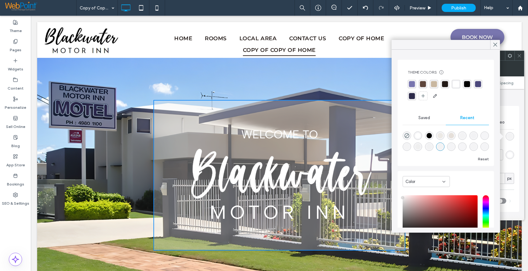
click at [431, 136] on div "rgba(0, 0, 0, 1)" at bounding box center [428, 135] width 5 height 5
type input "*******"
type input "***"
type input "****"
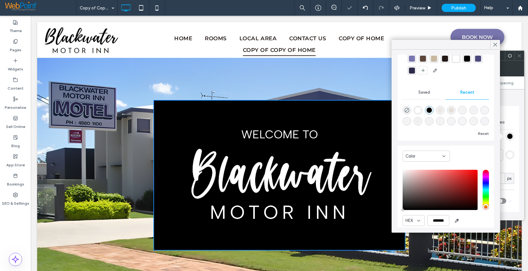
scroll to position [48, 0]
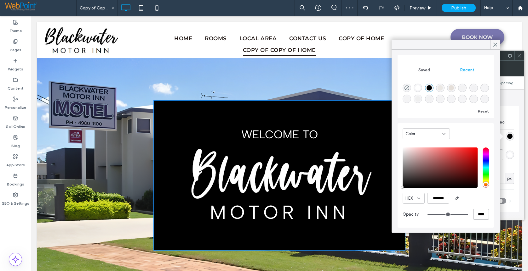
drag, startPoint x: 479, startPoint y: 215, endPoint x: 459, endPoint y: 218, distance: 20.4
click at [459, 218] on div "****" at bounding box center [457, 214] width 61 height 11
type input "*"
type input "**"
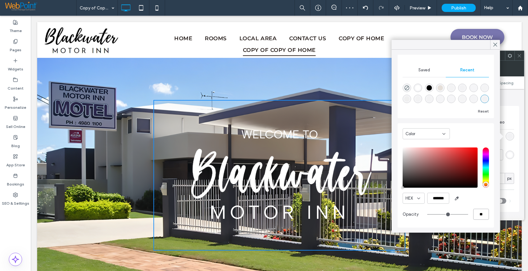
type input "*"
type input "**"
type input "*"
type input "**"
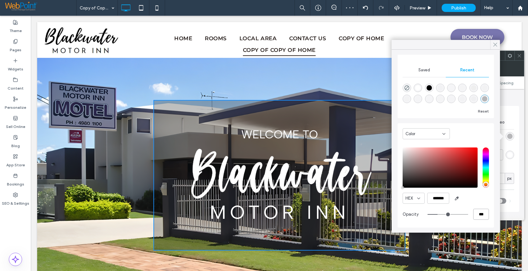
type input "***"
click at [494, 43] on icon at bounding box center [495, 45] width 6 height 6
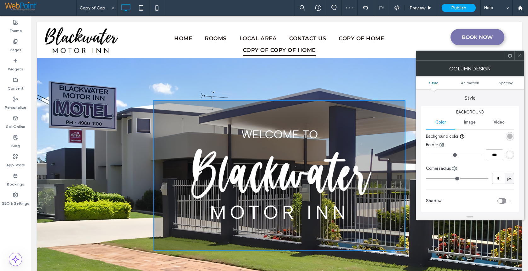
click at [519, 57] on icon at bounding box center [519, 56] width 5 height 5
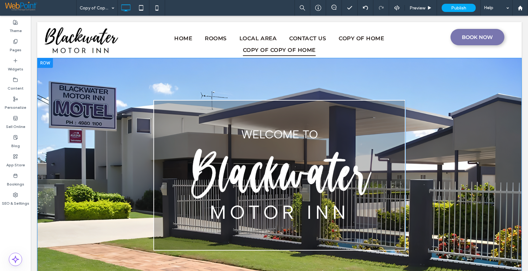
click at [372, 113] on div "Welcome to MOTOR INN Click To Paste" at bounding box center [279, 175] width 252 height 151
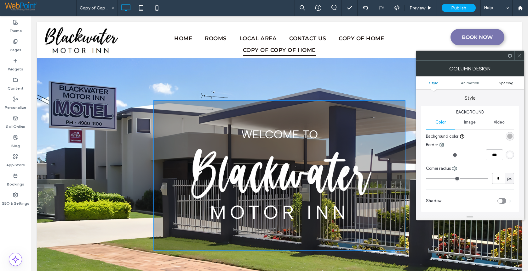
click at [505, 82] on span "Spacing" at bounding box center [506, 83] width 15 height 5
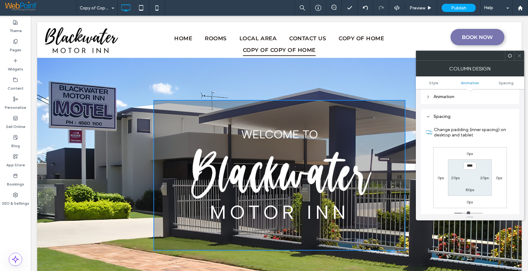
scroll to position [143, 0]
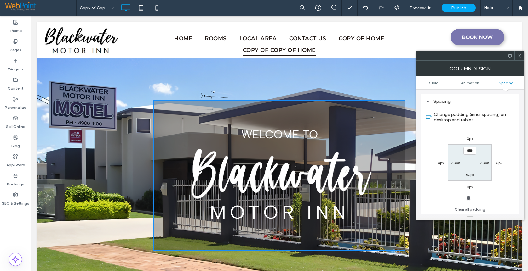
click at [521, 57] on icon at bounding box center [519, 56] width 5 height 5
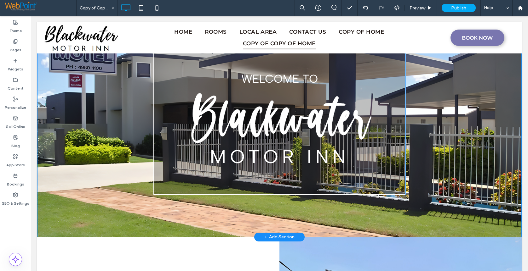
scroll to position [0, 0]
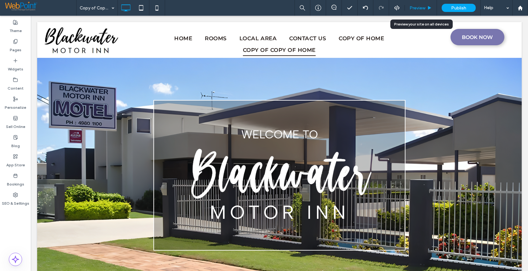
click at [414, 9] on span "Preview" at bounding box center [417, 7] width 16 height 5
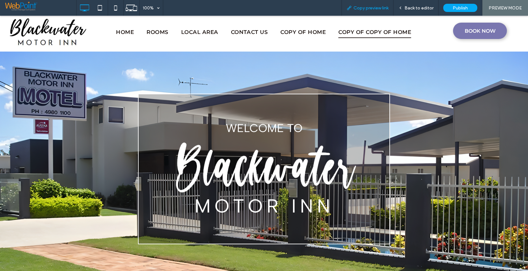
click at [373, 7] on span "Copy preview link" at bounding box center [370, 7] width 35 height 5
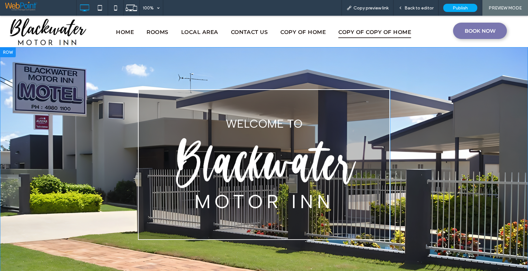
click at [360, 100] on div "Welcome to MOTOR INN Click To Paste" at bounding box center [264, 164] width 252 height 151
click at [415, 10] on span "Back to editor" at bounding box center [418, 7] width 29 height 5
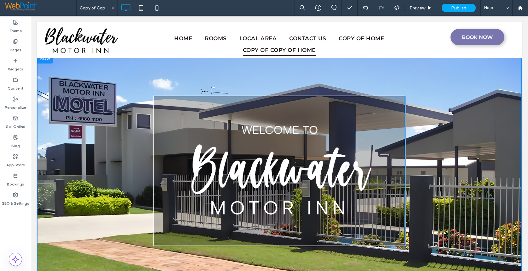
click at [349, 107] on div "Welcome to MOTOR INN Click To Paste" at bounding box center [279, 171] width 252 height 151
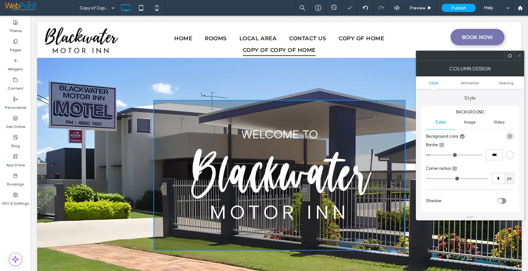
click at [510, 137] on div "rgba(0, 0, 0, 0.25)" at bounding box center [509, 136] width 5 height 5
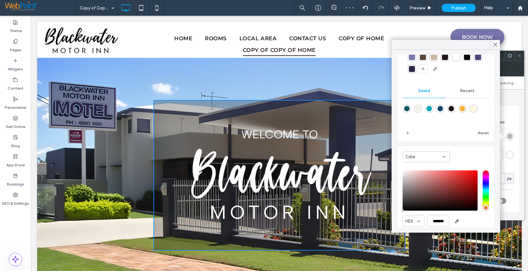
scroll to position [50, 0]
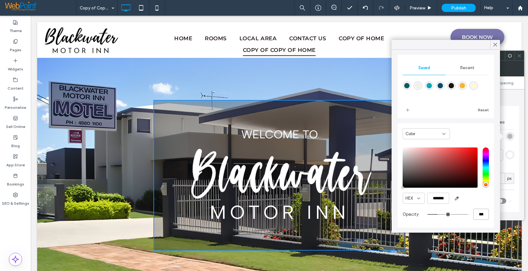
drag, startPoint x: 476, startPoint y: 215, endPoint x: 468, endPoint y: 215, distance: 8.8
click at [468, 215] on div "***" at bounding box center [457, 214] width 61 height 11
type input "*"
type input "**"
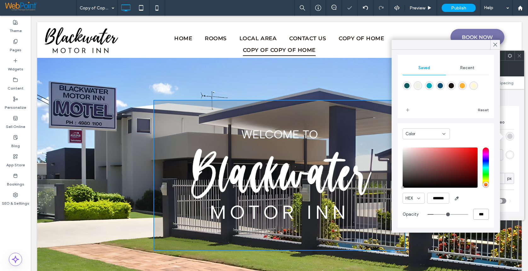
type input "***"
click at [490, 43] on div at bounding box center [495, 44] width 10 height 9
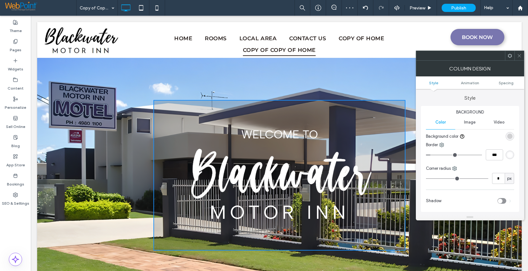
click at [518, 57] on use at bounding box center [518, 55] width 3 height 3
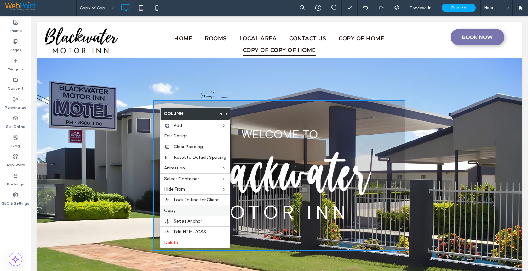
click at [172, 212] on span "Copy" at bounding box center [169, 210] width 11 height 5
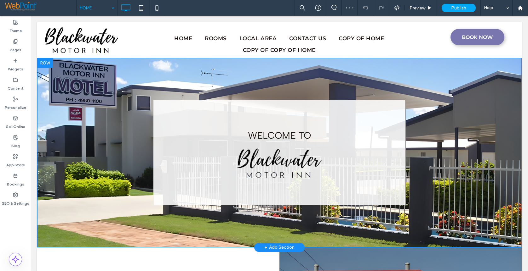
click at [288, 215] on div "Click To Paste Welcome to Click To Paste Click To Paste Row + Add Section" at bounding box center [279, 153] width 484 height 190
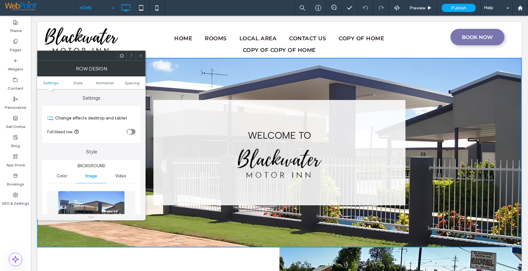
click at [122, 56] on icon at bounding box center [121, 56] width 5 height 5
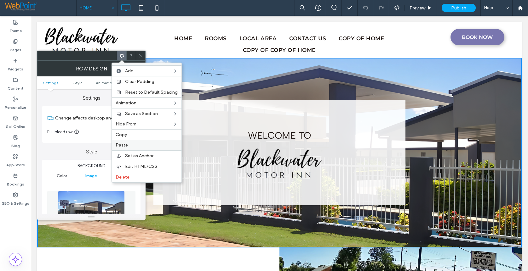
click at [132, 144] on label "Paste" at bounding box center [147, 145] width 62 height 5
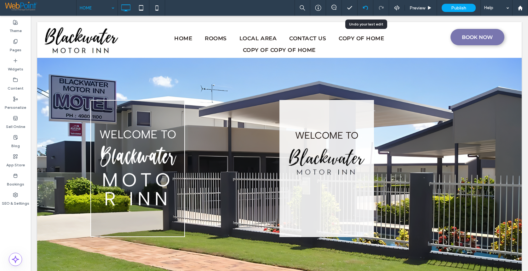
click at [365, 7] on icon at bounding box center [365, 7] width 5 height 5
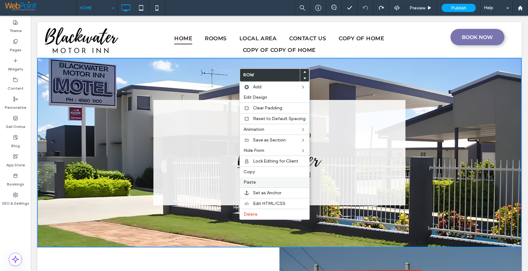
click at [252, 183] on span "Paste" at bounding box center [249, 182] width 12 height 5
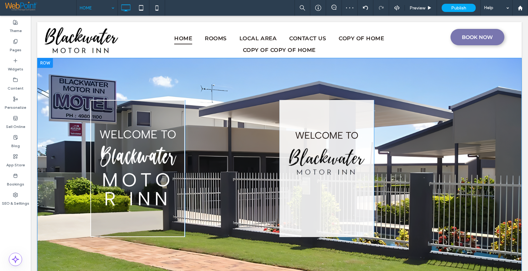
click at [345, 115] on div "Welcome to Click To Paste" at bounding box center [326, 168] width 94 height 137
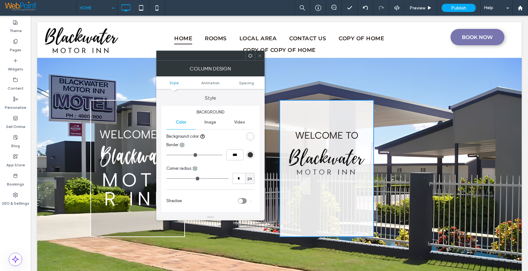
click at [250, 58] on use at bounding box center [250, 56] width 4 height 4
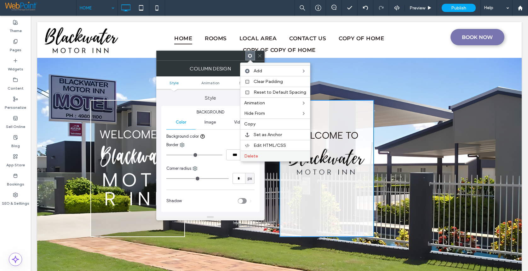
click at [251, 156] on span "Delete" at bounding box center [251, 156] width 14 height 5
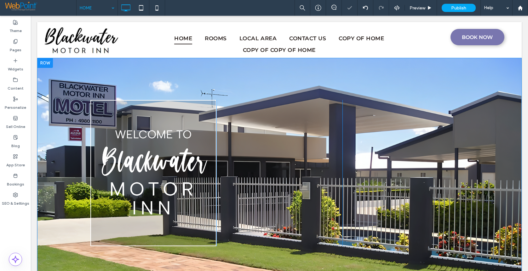
click at [334, 117] on div "Click To Paste" at bounding box center [279, 173] width 126 height 146
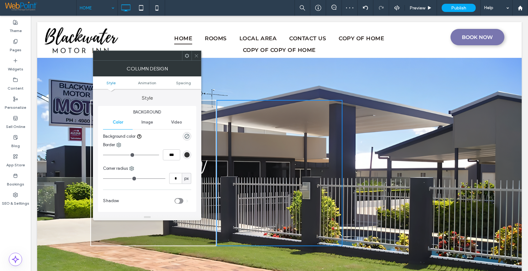
click at [186, 55] on use at bounding box center [187, 56] width 4 height 4
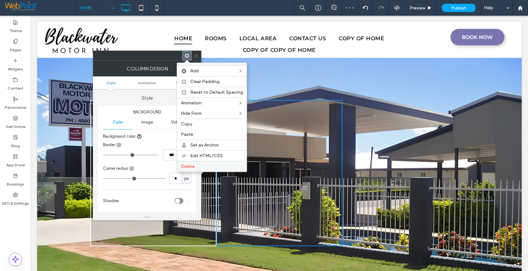
click at [197, 165] on label "Delete" at bounding box center [212, 166] width 62 height 5
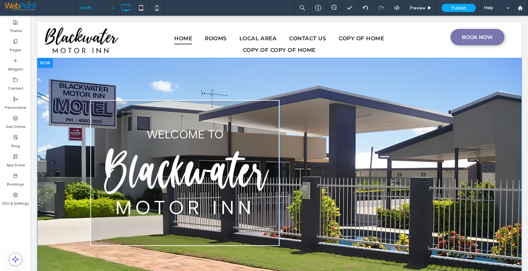
click at [328, 138] on div "Click To Paste" at bounding box center [373, 173] width 189 height 146
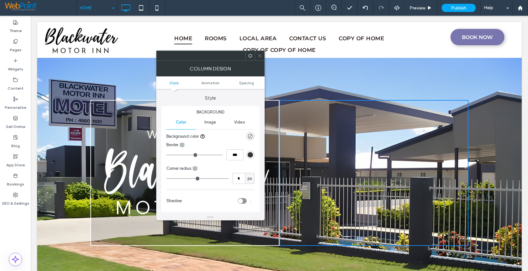
click at [249, 55] on icon at bounding box center [250, 56] width 5 height 5
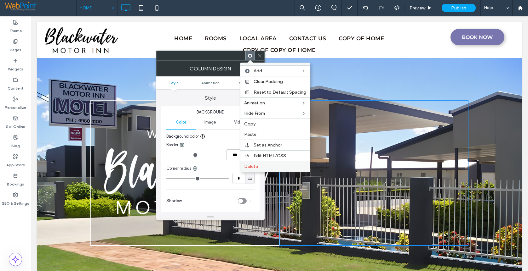
click at [260, 165] on label "Delete" at bounding box center [275, 166] width 62 height 5
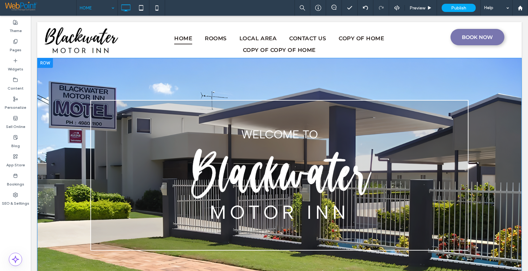
click at [442, 233] on div "Welcome to MOTOR INN Click To Paste Click To Paste" at bounding box center [279, 175] width 378 height 151
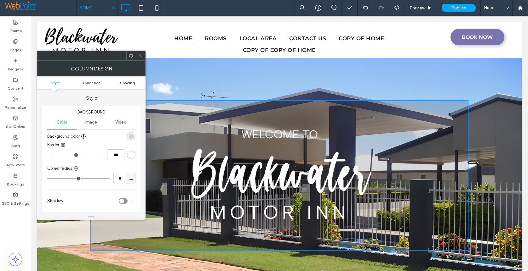
click at [123, 82] on span "Spacing" at bounding box center [127, 83] width 15 height 5
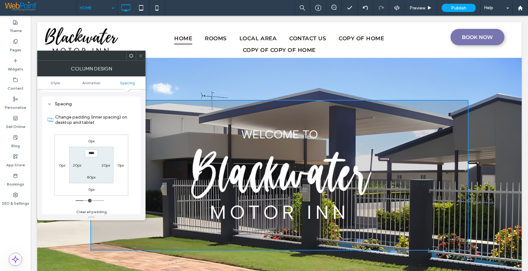
scroll to position [143, 0]
click at [142, 56] on icon at bounding box center [140, 56] width 5 height 5
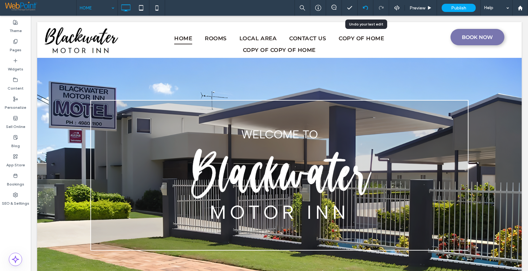
click at [363, 5] on icon at bounding box center [365, 7] width 5 height 5
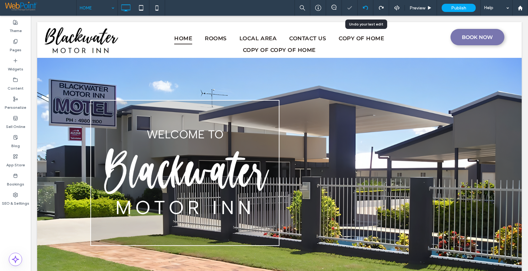
scroll to position [0, 0]
click at [363, 5] on icon at bounding box center [365, 7] width 5 height 5
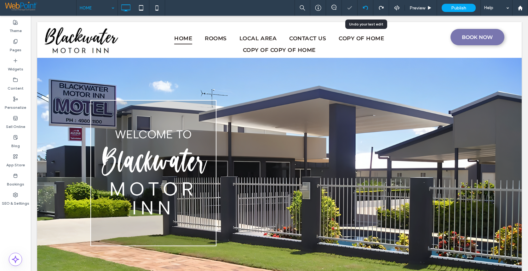
click at [364, 6] on icon at bounding box center [365, 7] width 5 height 5
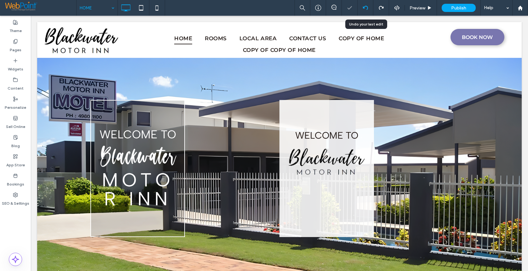
click at [364, 6] on icon at bounding box center [365, 7] width 5 height 5
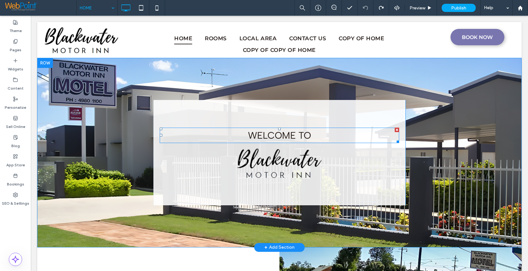
click at [276, 135] on span "Welcome to" at bounding box center [279, 136] width 63 height 12
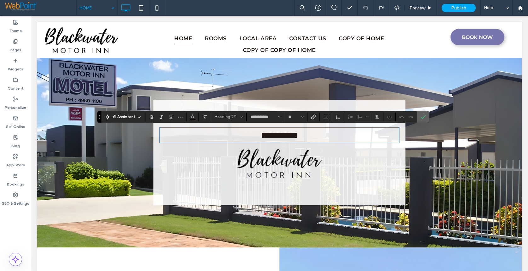
click at [421, 117] on icon "Confirm" at bounding box center [422, 117] width 5 height 5
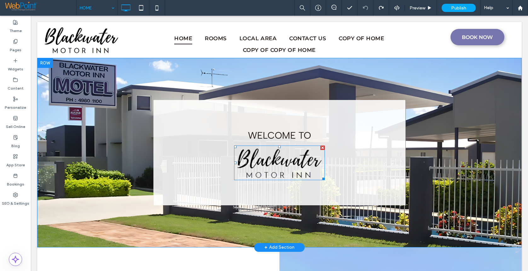
click at [273, 162] on img at bounding box center [279, 163] width 91 height 35
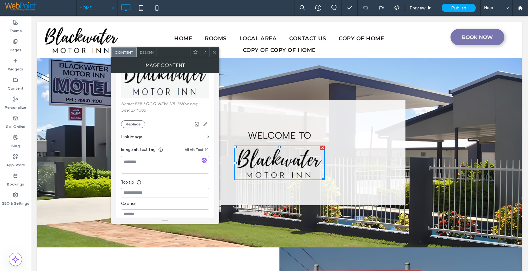
scroll to position [94, 0]
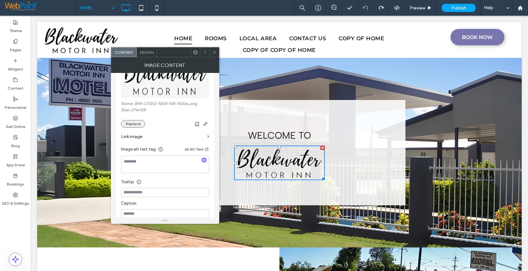
click at [130, 124] on button "Replace" at bounding box center [133, 124] width 24 height 8
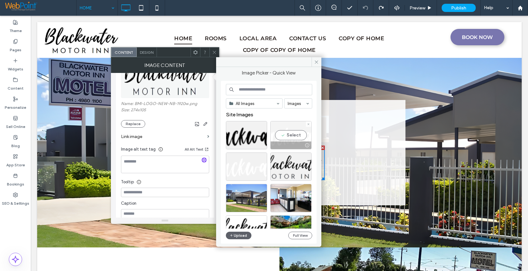
click at [289, 134] on div "Select" at bounding box center [290, 135] width 41 height 28
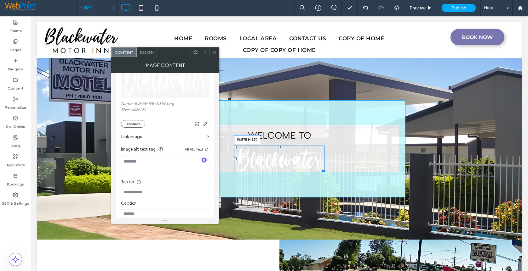
drag, startPoint x: 322, startPoint y: 172, endPoint x: 367, endPoint y: 189, distance: 48.4
click at [325, 173] on div "W:575 H:170" at bounding box center [279, 159] width 91 height 27
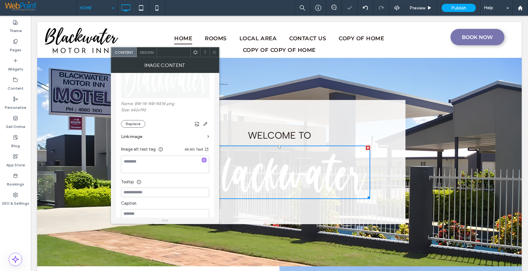
click at [215, 53] on use at bounding box center [214, 52] width 3 height 3
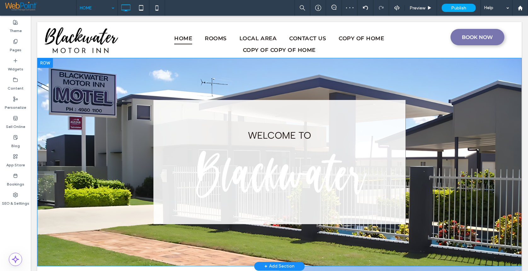
click at [267, 207] on div "Welcome to Click To Paste" at bounding box center [279, 162] width 252 height 124
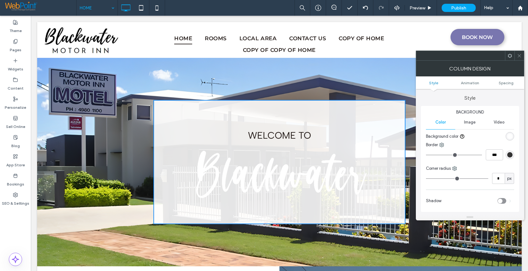
click at [507, 55] on icon at bounding box center [509, 56] width 5 height 5
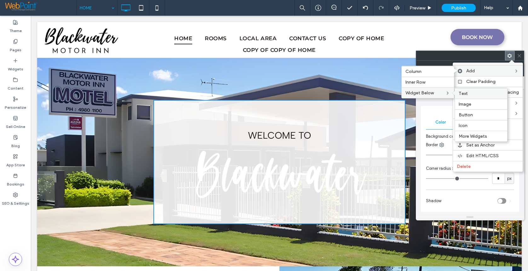
click at [470, 95] on label "Text" at bounding box center [481, 93] width 45 height 5
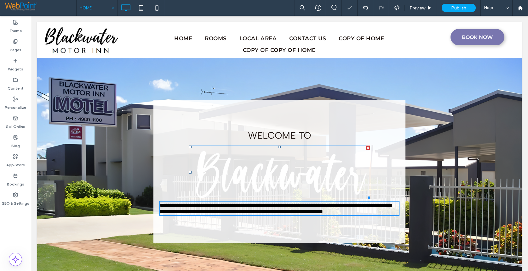
type input "*******"
type input "**"
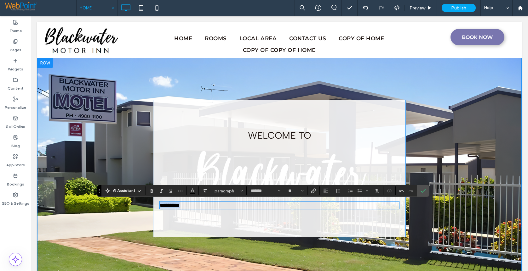
drag, startPoint x: 199, startPoint y: 207, endPoint x: 87, endPoint y: 207, distance: 112.4
click at [87, 207] on div "Click To Paste Welcome to Click To Paste ********* Click To Paste Row + Add Sec…" at bounding box center [279, 168] width 484 height 221
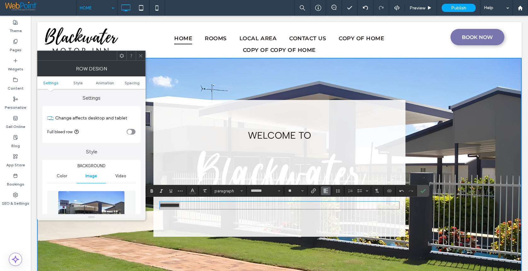
click at [324, 191] on icon "Alignment" at bounding box center [325, 191] width 5 height 5
click at [335, 160] on div "ui.textEditor.alignment.center" at bounding box center [332, 162] width 8 height 5
click at [251, 191] on input "*******" at bounding box center [263, 191] width 27 height 5
click at [263, 181] on div "Albert Sans" at bounding box center [271, 181] width 32 height 5
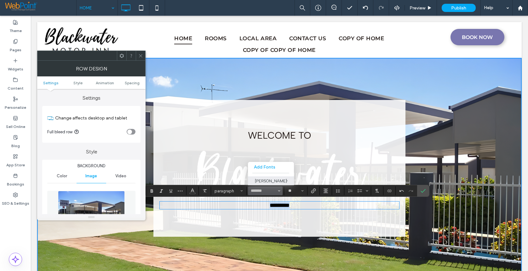
type input "**********"
click at [304, 191] on button "**" at bounding box center [295, 191] width 20 height 9
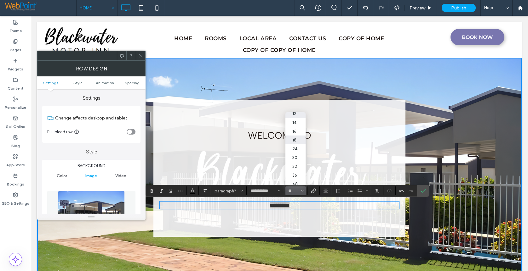
scroll to position [73, 0]
click at [295, 177] on label "96" at bounding box center [295, 181] width 20 height 9
type input "**"
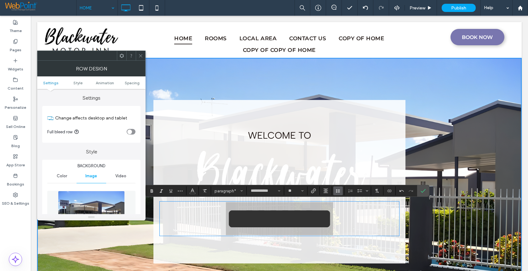
click at [338, 192] on use "Line Height" at bounding box center [338, 191] width 4 height 3
click at [341, 153] on div "Single" at bounding box center [347, 154] width 15 height 5
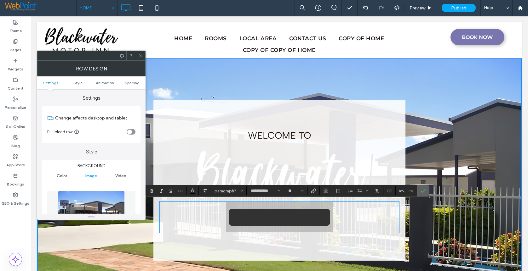
click at [428, 189] on section at bounding box center [423, 190] width 12 height 11
click at [424, 190] on icon "Confirm" at bounding box center [422, 191] width 5 height 5
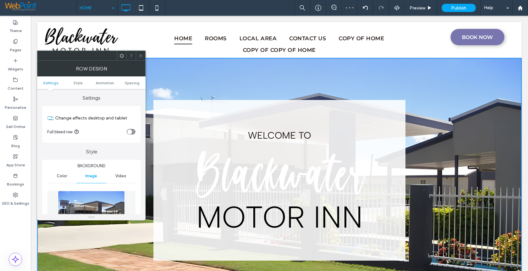
click at [140, 57] on use at bounding box center [140, 55] width 3 height 3
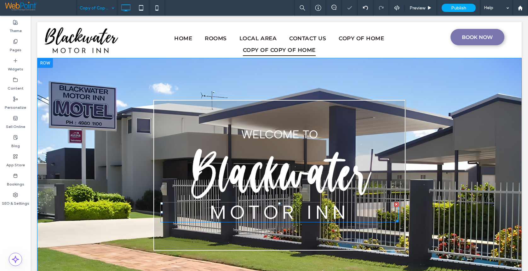
click at [271, 209] on span "MOTOR INN" at bounding box center [280, 212] width 140 height 23
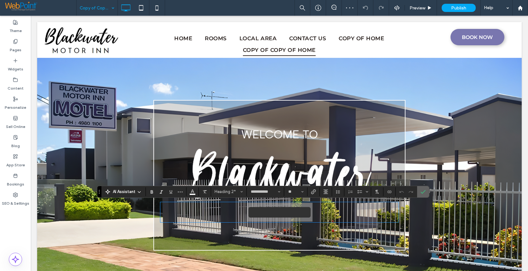
drag, startPoint x: 420, startPoint y: 192, endPoint x: 387, endPoint y: 170, distance: 39.7
click at [420, 192] on icon "Confirm" at bounding box center [422, 192] width 5 height 5
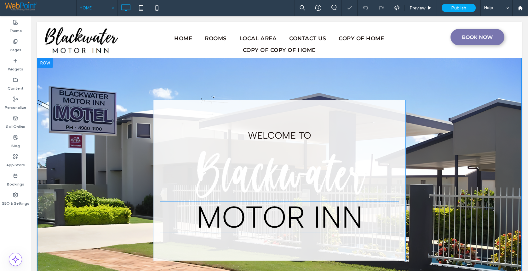
click at [268, 223] on span "MOTOR INN" at bounding box center [279, 217] width 167 height 36
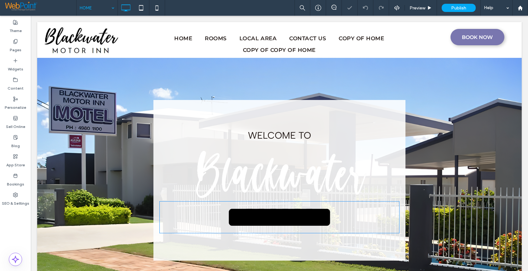
type input "**********"
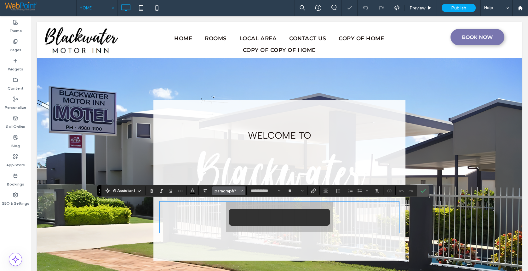
click at [218, 190] on span "paragraph*" at bounding box center [226, 191] width 25 height 5
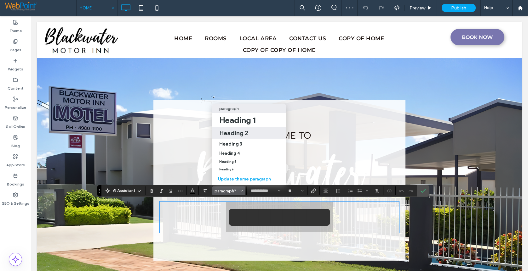
click at [233, 129] on h2 "Heading 2" at bounding box center [233, 133] width 29 height 8
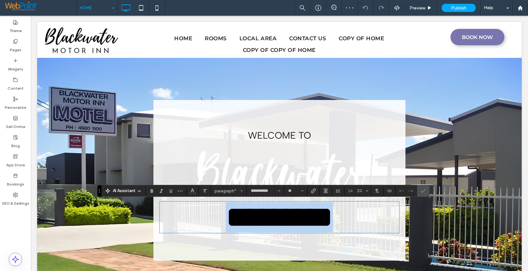
type input "**"
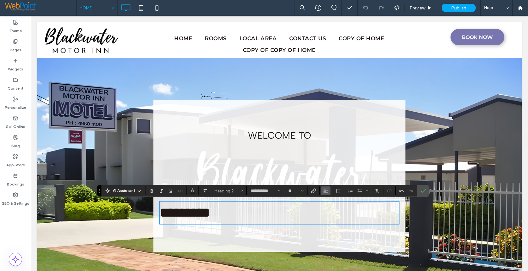
click at [325, 192] on icon "Alignment" at bounding box center [325, 191] width 5 height 5
click at [331, 160] on icon "ui.textEditor.alignment.center" at bounding box center [330, 162] width 5 height 5
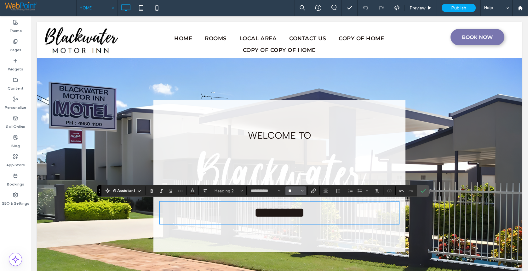
click at [294, 191] on input "**" at bounding box center [294, 191] width 12 height 5
click at [299, 160] on label "60" at bounding box center [295, 163] width 20 height 9
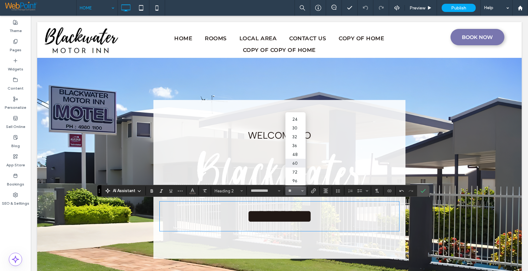
type input "**"
click at [421, 192] on use "Confirm" at bounding box center [422, 191] width 5 height 4
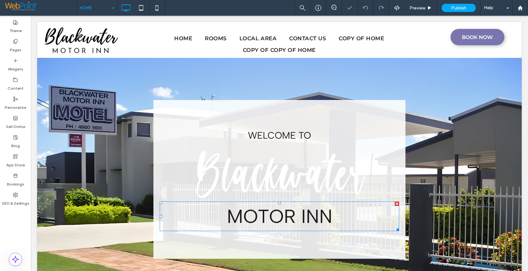
click at [286, 220] on span "MOTOR INN" at bounding box center [280, 216] width 106 height 23
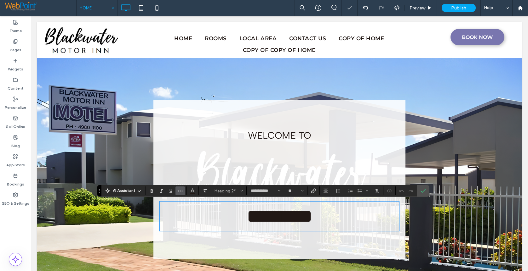
click at [181, 192] on icon "More" at bounding box center [180, 191] width 5 height 5
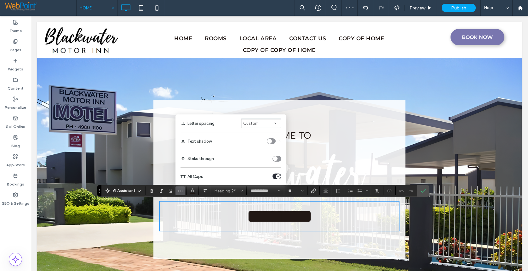
click at [275, 124] on icon "Letter spacing" at bounding box center [275, 123] width 3 height 3
click at [263, 105] on div "Wide" at bounding box center [257, 104] width 19 height 5
click at [339, 193] on icon "Line Height" at bounding box center [337, 191] width 5 height 5
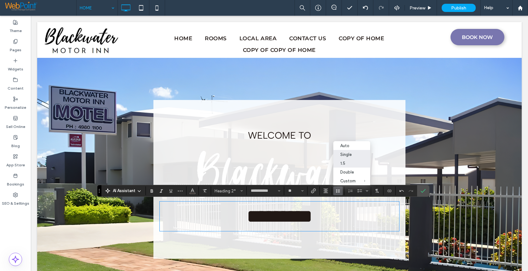
click at [346, 156] on div "Single" at bounding box center [347, 154] width 15 height 5
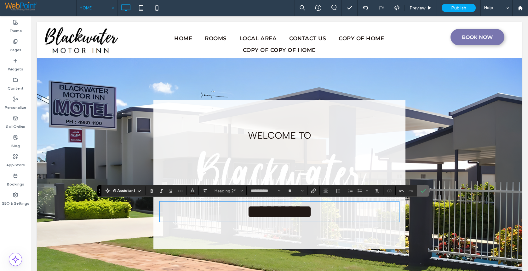
drag, startPoint x: 423, startPoint y: 191, endPoint x: 396, endPoint y: 198, distance: 28.7
click at [423, 191] on icon "Confirm" at bounding box center [422, 191] width 5 height 5
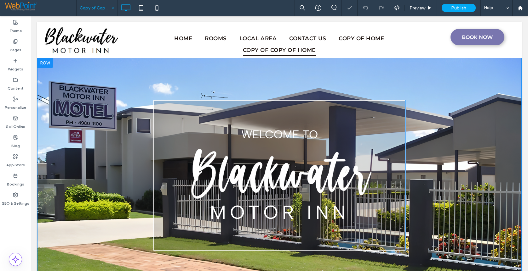
click at [164, 110] on div "Welcome to MOTOR INN Click To Paste" at bounding box center [279, 175] width 252 height 151
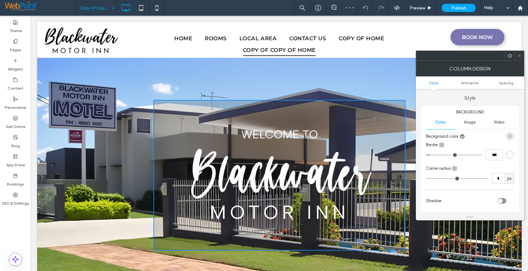
click at [510, 79] on ul "Style Animation Spacing" at bounding box center [470, 83] width 108 height 13
click at [507, 86] on ul "Style Animation Spacing" at bounding box center [470, 83] width 108 height 13
click at [507, 83] on span "Spacing" at bounding box center [506, 83] width 15 height 5
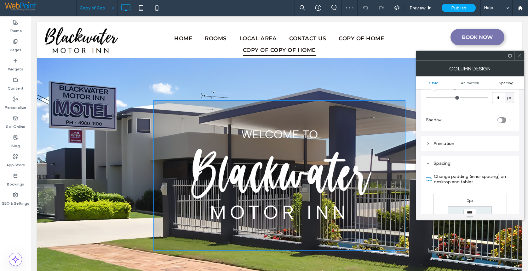
scroll to position [143, 0]
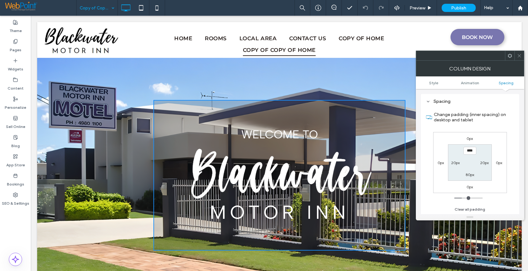
click at [520, 56] on use at bounding box center [518, 55] width 3 height 3
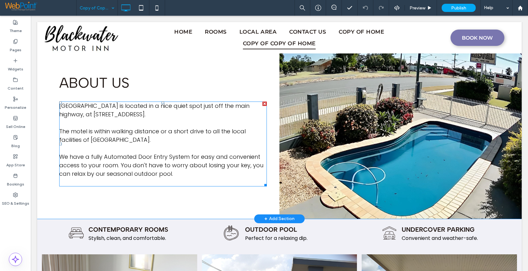
scroll to position [0, 0]
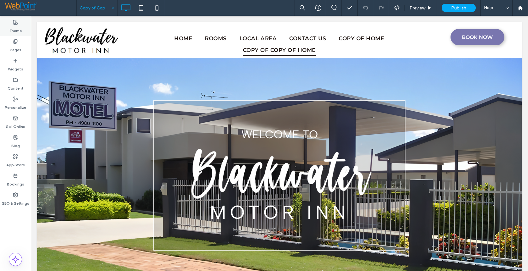
click at [16, 24] on icon at bounding box center [15, 22] width 5 height 5
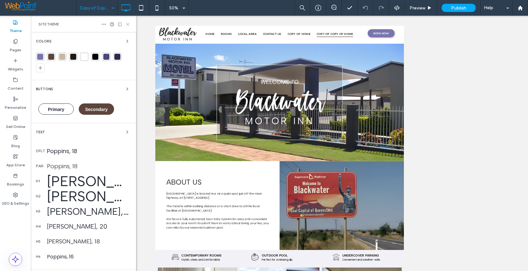
click at [127, 24] on icon at bounding box center [127, 24] width 5 height 5
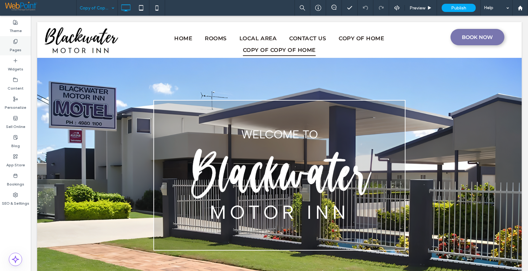
click at [16, 40] on icon at bounding box center [15, 41] width 5 height 5
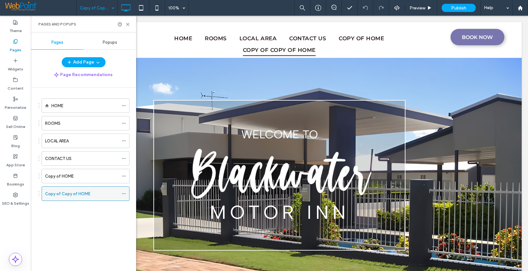
click at [126, 194] on div at bounding box center [126, 193] width 8 height 9
click at [124, 195] on icon at bounding box center [124, 194] width 4 height 4
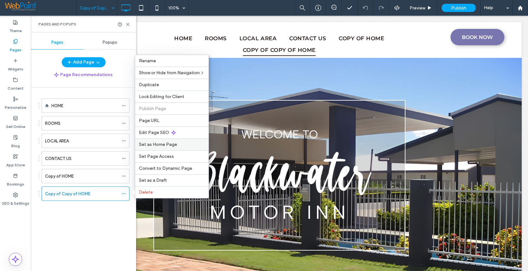
click at [158, 144] on span "Set as Home Page" at bounding box center [158, 144] width 38 height 5
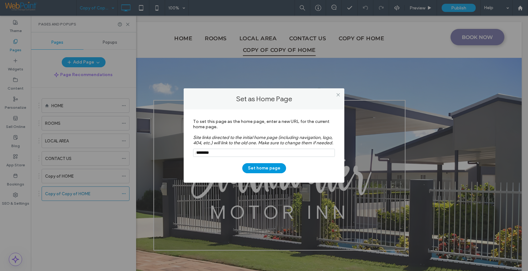
click at [262, 168] on button "Set home page" at bounding box center [264, 168] width 44 height 10
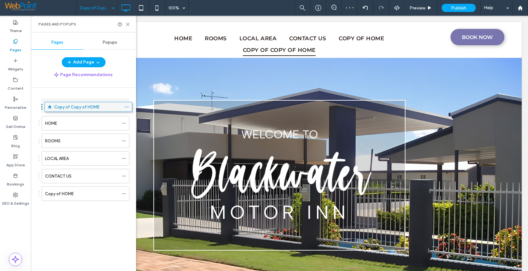
drag, startPoint x: 54, startPoint y: 195, endPoint x: 57, endPoint y: 110, distance: 84.8
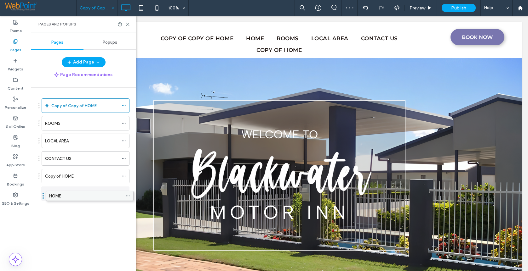
drag, startPoint x: 57, startPoint y: 122, endPoint x: 61, endPoint y: 197, distance: 75.1
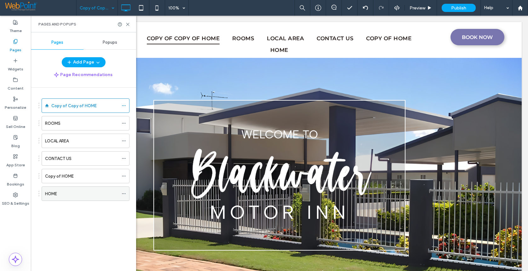
click at [122, 194] on use at bounding box center [123, 194] width 3 height 1
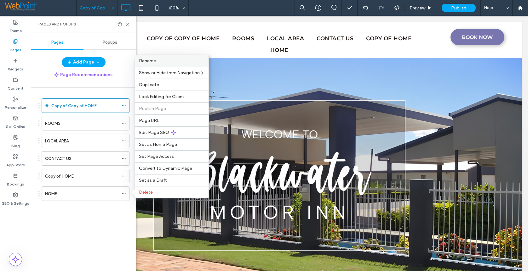
click at [152, 61] on span "Rename" at bounding box center [147, 60] width 17 height 5
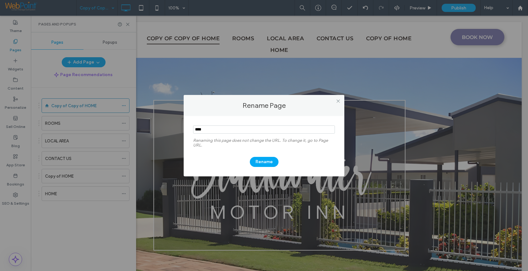
click at [208, 130] on input "notEmpty" at bounding box center [264, 130] width 142 height 8
type input "********"
click at [263, 159] on button "Rename" at bounding box center [264, 162] width 29 height 10
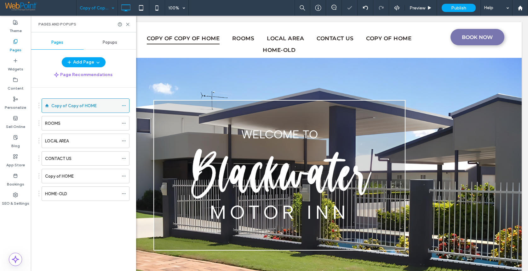
click at [123, 103] on span at bounding box center [124, 105] width 4 height 9
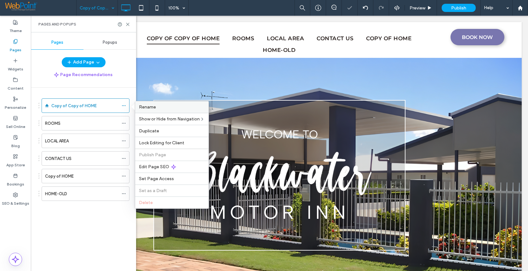
click at [157, 111] on div "Rename" at bounding box center [171, 107] width 73 height 12
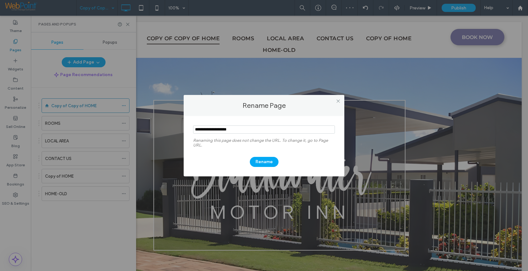
drag, startPoint x: 227, startPoint y: 130, endPoint x: 183, endPoint y: 134, distance: 44.7
click at [183, 134] on div "Rename Page Renaming this page does not change the URL. To change it, go to Pag…" at bounding box center [264, 135] width 528 height 271
type input "****"
click at [266, 162] on button "Rename" at bounding box center [264, 162] width 29 height 10
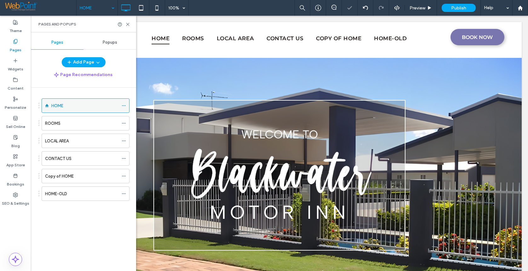
click at [125, 107] on icon at bounding box center [124, 106] width 4 height 4
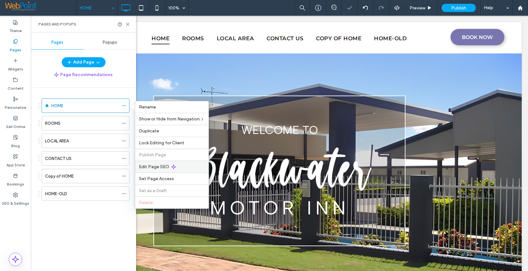
click at [160, 169] on span "Edit Page SEO" at bounding box center [154, 166] width 30 height 5
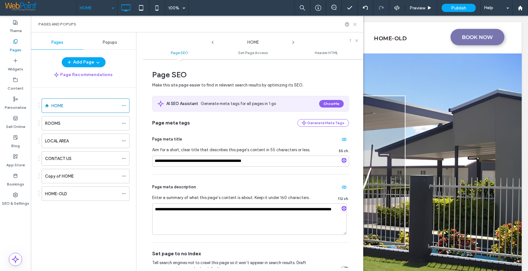
click at [354, 24] on use at bounding box center [354, 24] width 3 height 3
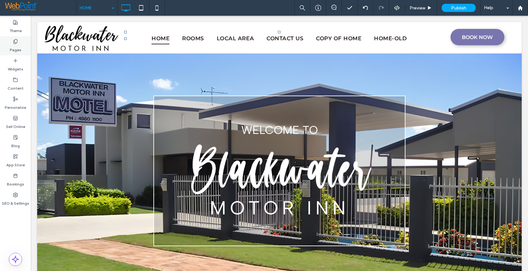
click at [13, 41] on icon at bounding box center [15, 41] width 5 height 5
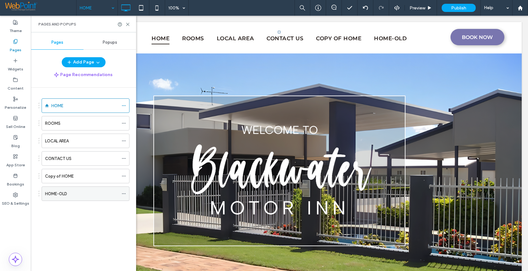
click at [88, 193] on div "HOME-OLD" at bounding box center [81, 194] width 73 height 7
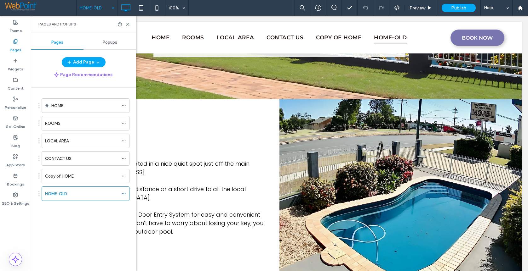
scroll to position [31, 0]
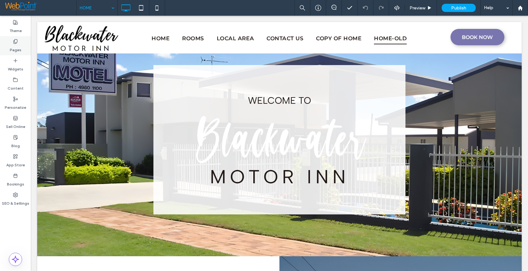
click at [21, 43] on div "Pages" at bounding box center [15, 45] width 31 height 19
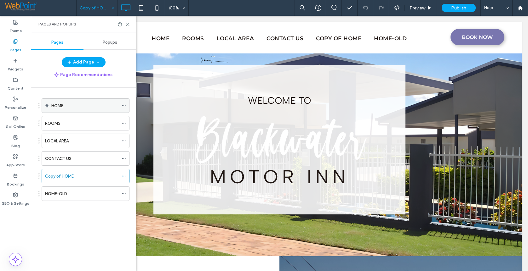
click at [74, 107] on div "HOME" at bounding box center [84, 106] width 67 height 7
click at [124, 176] on icon at bounding box center [124, 176] width 4 height 4
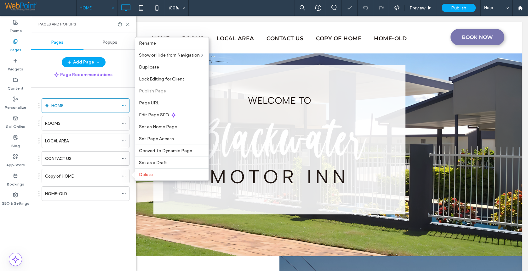
click at [64, 132] on ol "HOME ROOMS LOCAL AREA CONTACT US Copy of HOME HOME-OLD" at bounding box center [82, 150] width 96 height 103
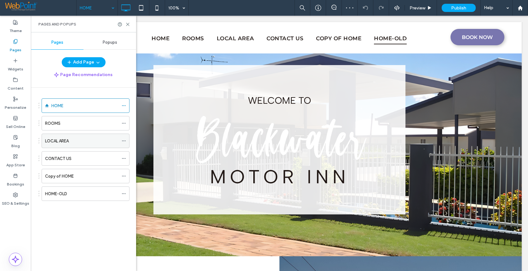
click at [64, 139] on label "LOCAL AREA" at bounding box center [57, 141] width 24 height 11
click at [94, 177] on div "Copy of HOME" at bounding box center [81, 176] width 73 height 7
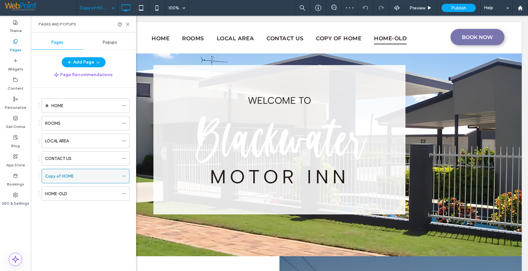
click at [124, 179] on span at bounding box center [124, 176] width 4 height 9
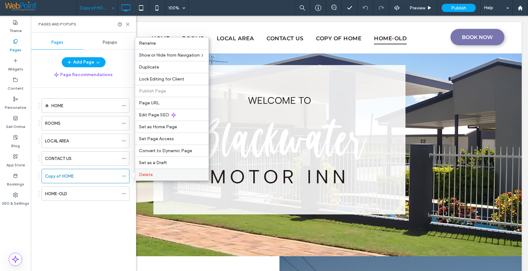
click at [149, 176] on span "Delete" at bounding box center [146, 174] width 14 height 5
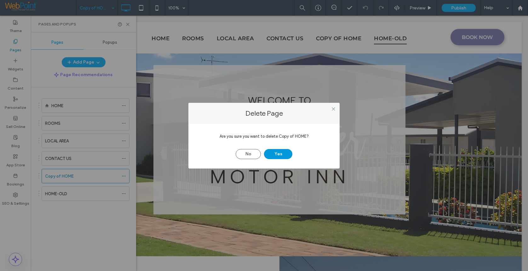
click at [280, 157] on button "Yes" at bounding box center [278, 154] width 28 height 10
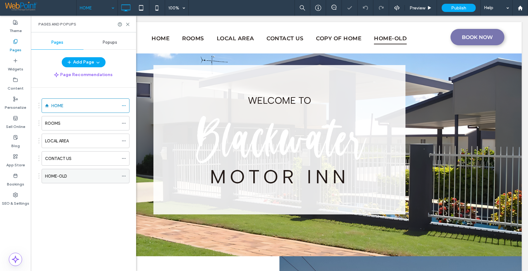
click at [125, 176] on icon at bounding box center [124, 176] width 4 height 4
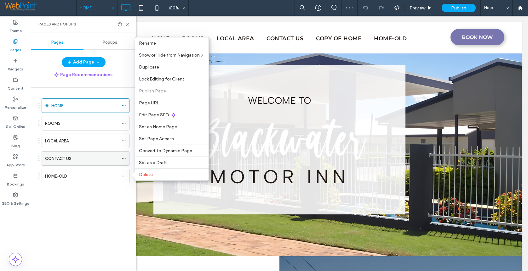
click at [68, 162] on label "CONTACT US" at bounding box center [58, 158] width 26 height 11
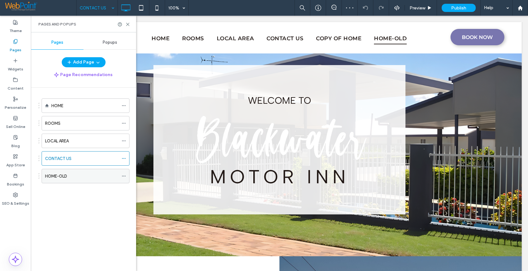
click at [76, 178] on div "HOME-OLD" at bounding box center [81, 176] width 73 height 7
click at [124, 176] on div "HOME-OLD 100% Preview Publish Help Site Comments Team & Clients Automate new co…" at bounding box center [264, 135] width 528 height 271
click at [124, 176] on use at bounding box center [123, 176] width 3 height 1
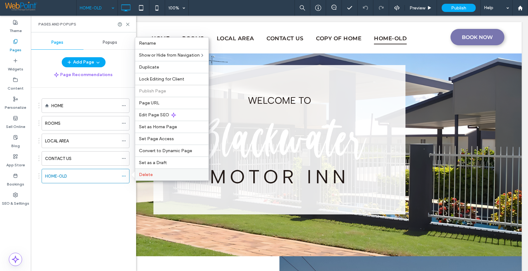
click at [155, 176] on label "Delete" at bounding box center [172, 174] width 66 height 5
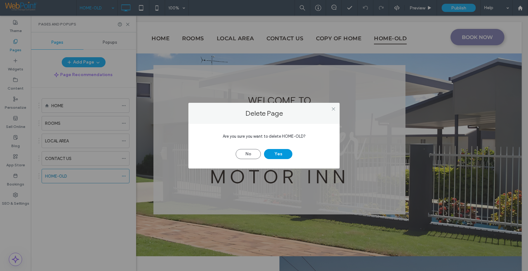
click at [275, 157] on button "Yes" at bounding box center [278, 154] width 28 height 10
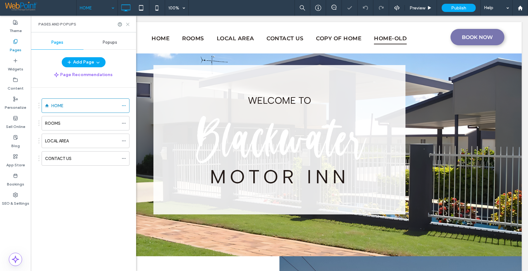
click at [127, 25] on use at bounding box center [127, 24] width 3 height 3
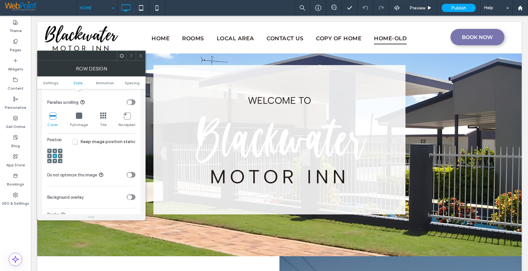
scroll to position [283, 0]
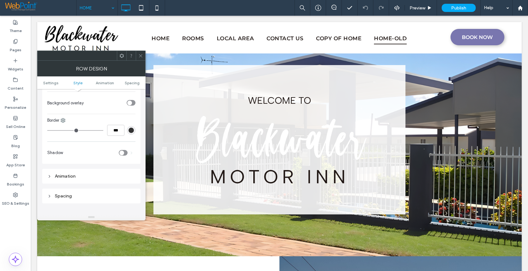
click at [140, 58] on icon at bounding box center [140, 56] width 5 height 5
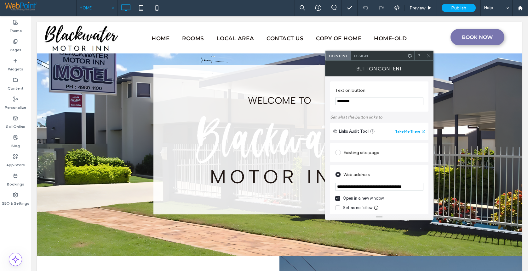
click at [362, 58] on div "Design" at bounding box center [361, 55] width 20 height 9
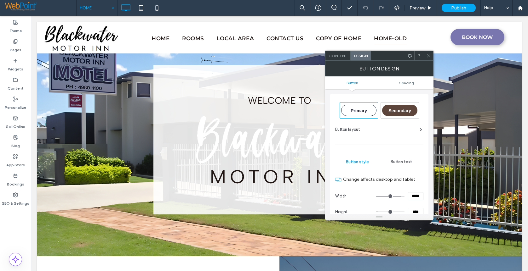
drag, startPoint x: 416, startPoint y: 197, endPoint x: 404, endPoint y: 197, distance: 12.0
click at [404, 197] on div "*****" at bounding box center [399, 196] width 47 height 8
type input "*****"
type input "***"
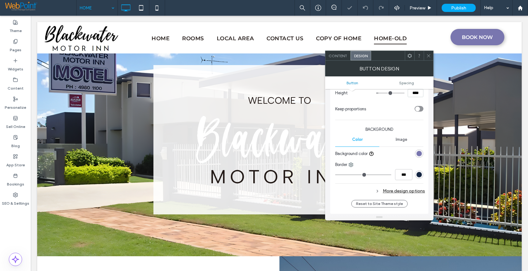
drag, startPoint x: 415, startPoint y: 214, endPoint x: 410, endPoint y: 163, distance: 51.0
click at [406, 210] on div "Primary Secondary Button layout Button style Button text Change affects desktop…" at bounding box center [379, 168] width 98 height 397
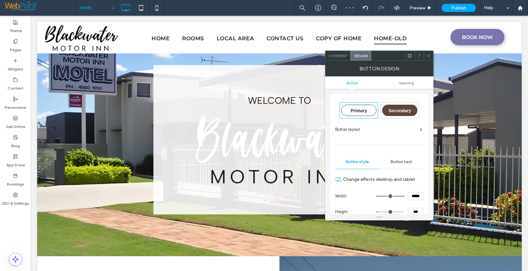
scroll to position [0, 0]
type input "****"
type input "**"
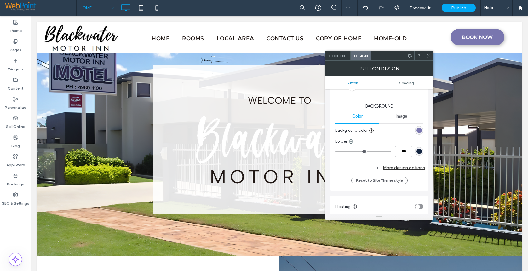
click at [430, 60] on span at bounding box center [428, 55] width 5 height 9
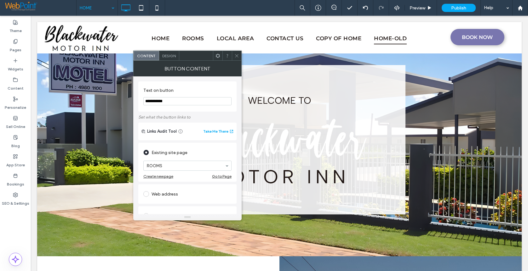
click at [168, 58] on div "Design" at bounding box center [169, 55] width 20 height 9
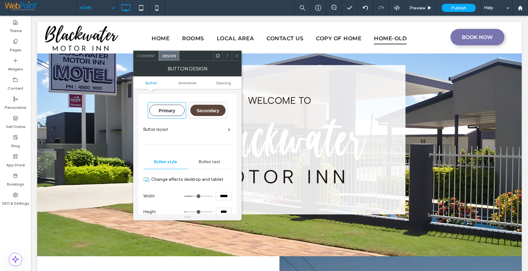
click at [235, 58] on span at bounding box center [236, 55] width 5 height 9
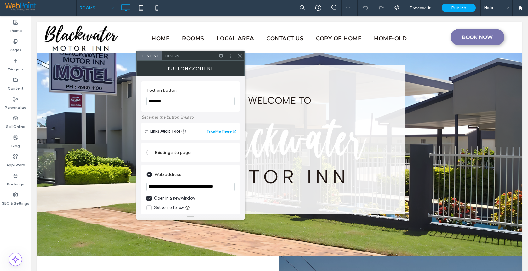
click at [171, 57] on span "Design" at bounding box center [172, 56] width 14 height 5
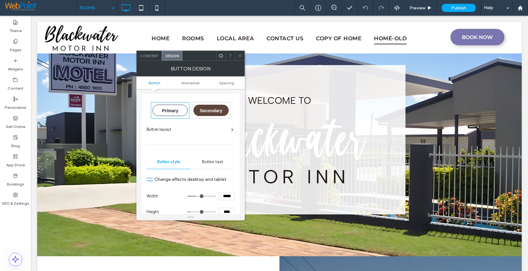
click at [240, 57] on icon at bounding box center [239, 56] width 5 height 5
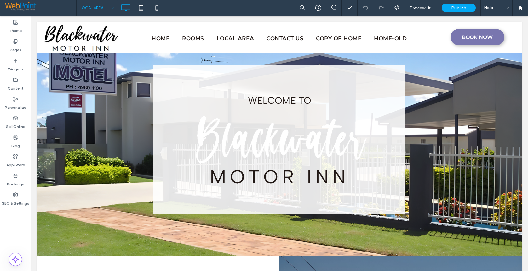
click at [90, 7] on input at bounding box center [95, 8] width 31 height 16
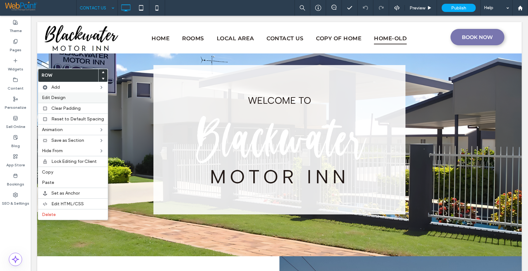
click at [53, 94] on div "Edit Design" at bounding box center [73, 98] width 70 height 10
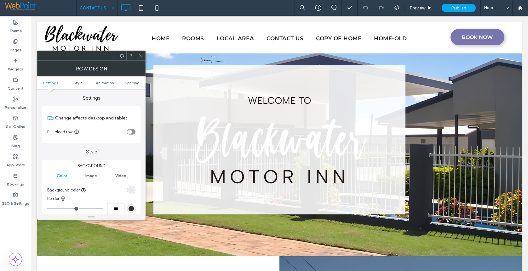
click at [140, 59] on span at bounding box center [140, 55] width 5 height 9
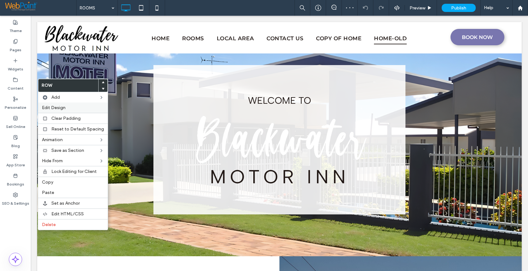
click at [56, 105] on span "Edit Design" at bounding box center [54, 107] width 24 height 5
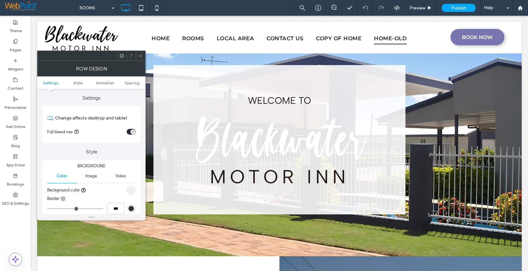
click at [129, 190] on div "rgba(201, 183, 160, 0.1)" at bounding box center [130, 190] width 5 height 5
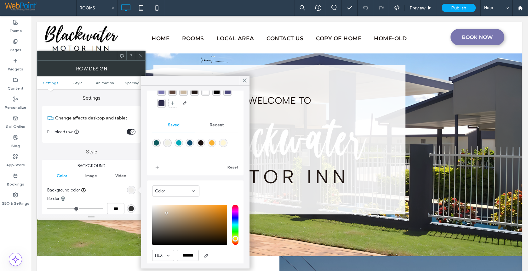
scroll to position [50, 0]
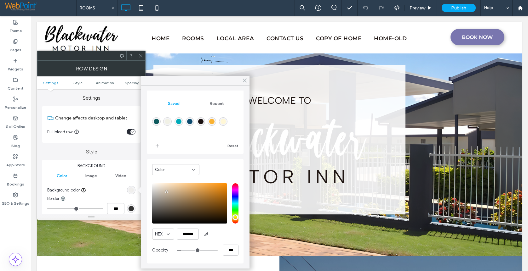
click at [242, 80] on icon at bounding box center [245, 81] width 6 height 6
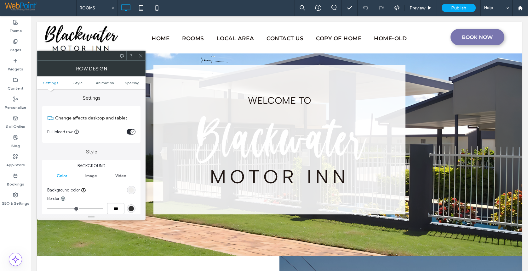
click at [139, 55] on icon at bounding box center [140, 56] width 5 height 5
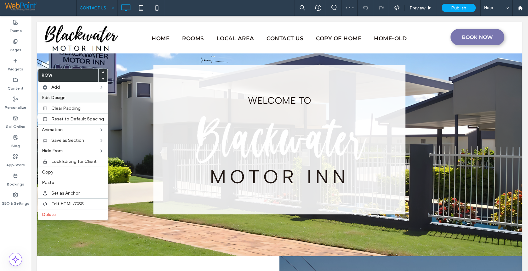
click at [49, 99] on span "Edit Design" at bounding box center [54, 97] width 24 height 5
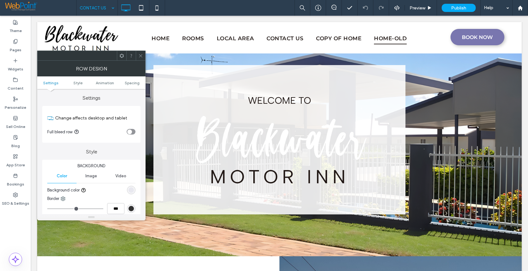
click at [129, 190] on div "rgba(121, 118, 175, 0.1)" at bounding box center [130, 190] width 5 height 5
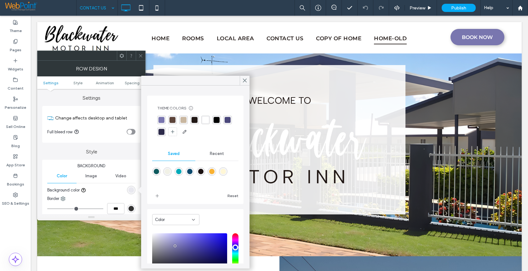
click at [183, 119] on div "rgba(201, 183, 160, 1)" at bounding box center [183, 120] width 6 height 6
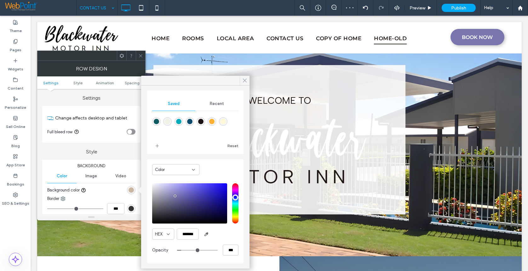
click at [244, 79] on icon at bounding box center [245, 81] width 6 height 6
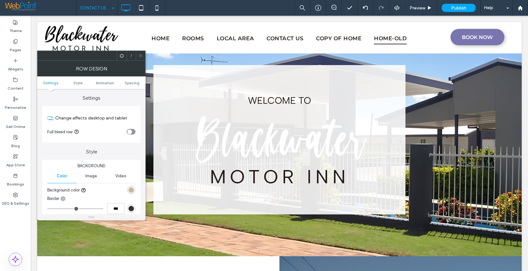
click at [137, 55] on div at bounding box center [140, 55] width 9 height 9
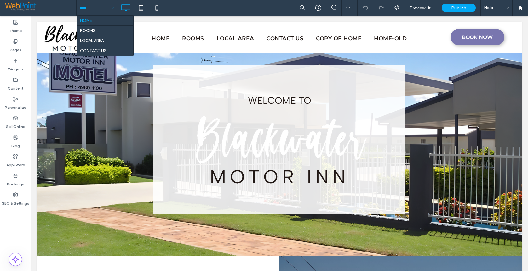
click at [91, 5] on input at bounding box center [95, 8] width 31 height 16
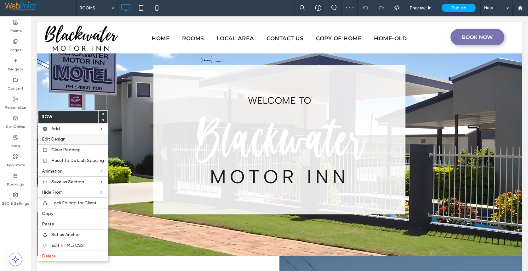
click at [54, 137] on span "Edit Design" at bounding box center [54, 139] width 24 height 5
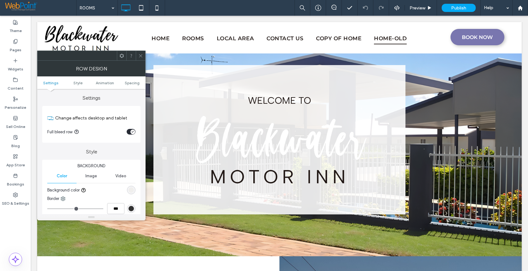
click at [131, 189] on div "rgba(201, 183, 160, 0.1)" at bounding box center [130, 190] width 5 height 5
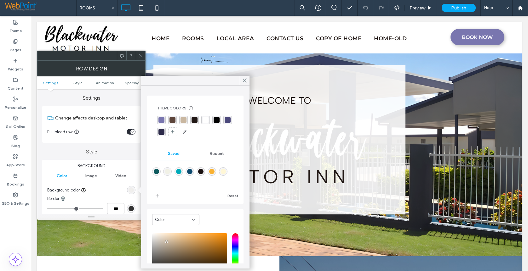
scroll to position [50, 0]
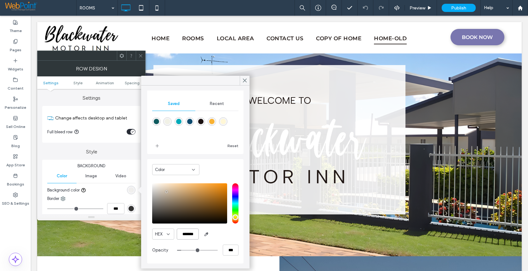
drag, startPoint x: 196, startPoint y: 235, endPoint x: 173, endPoint y: 235, distance: 23.3
click at [173, 235] on div "HEX *******" at bounding box center [195, 234] width 86 height 11
click at [248, 81] on div at bounding box center [245, 80] width 10 height 9
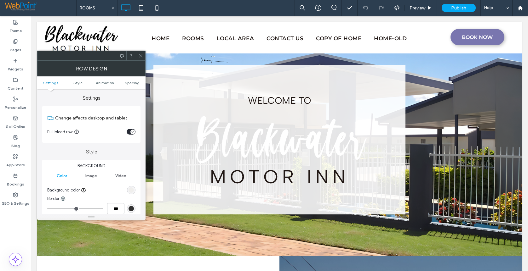
click at [141, 57] on icon at bounding box center [140, 56] width 5 height 5
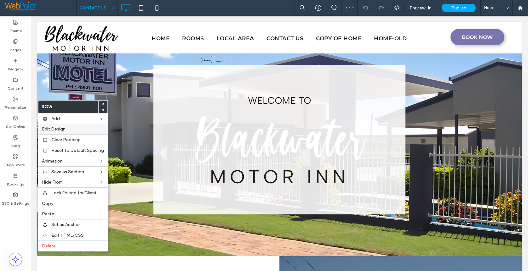
click at [55, 130] on span "Edit Design" at bounding box center [54, 129] width 24 height 5
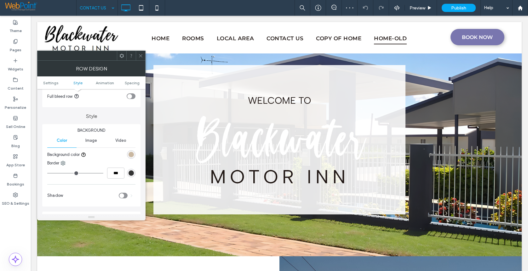
scroll to position [63, 0]
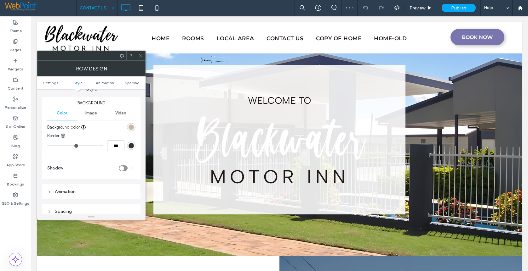
click at [131, 127] on div "rgb(201, 183, 160)" at bounding box center [130, 127] width 5 height 5
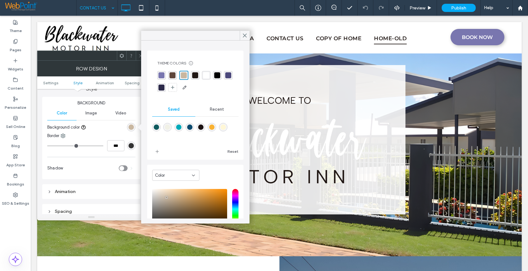
scroll to position [51, 0]
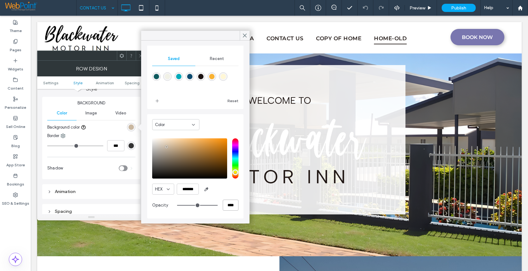
drag, startPoint x: 225, startPoint y: 206, endPoint x: 218, endPoint y: 206, distance: 7.2
click at [223, 206] on input "****" at bounding box center [231, 205] width 16 height 11
type input "**"
type input "***"
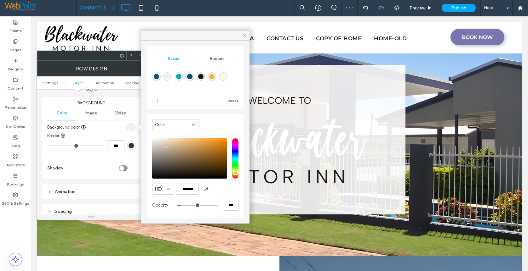
click at [245, 35] on use at bounding box center [244, 35] width 3 height 3
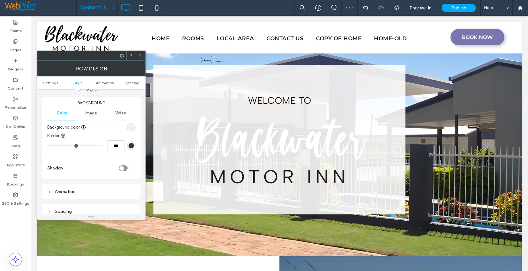
click at [139, 55] on icon at bounding box center [140, 56] width 5 height 5
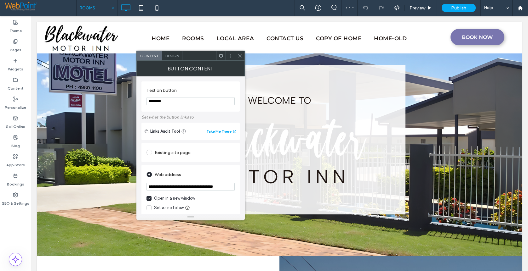
click at [171, 57] on span "Design" at bounding box center [172, 56] width 14 height 5
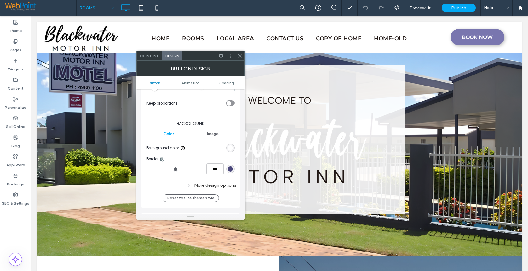
scroll to position [126, 0]
click at [228, 169] on div "rgb(75, 72, 123)" at bounding box center [230, 167] width 5 height 5
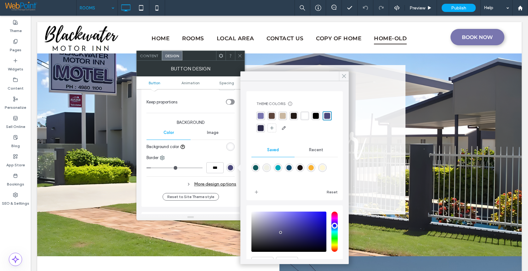
click at [342, 78] on use at bounding box center [343, 76] width 3 height 3
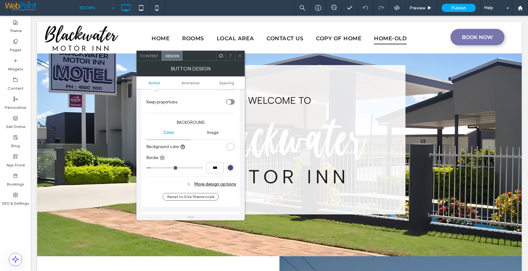
click at [243, 60] on div at bounding box center [239, 55] width 9 height 9
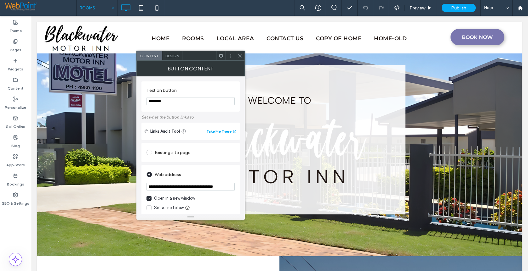
click at [173, 59] on div "Design" at bounding box center [172, 55] width 20 height 9
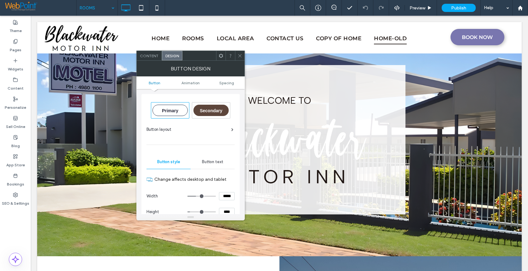
click at [210, 160] on span "Button text" at bounding box center [212, 162] width 21 height 5
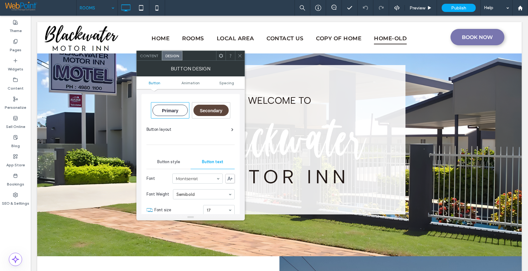
scroll to position [31, 0]
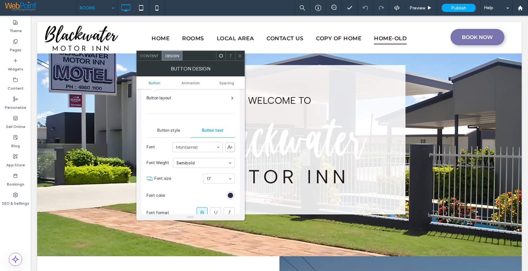
click at [230, 197] on div "rgb(45, 43, 74)" at bounding box center [230, 195] width 5 height 5
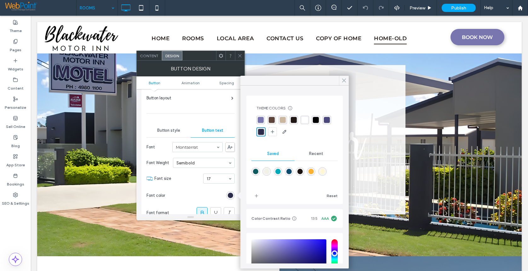
click at [346, 80] on icon at bounding box center [344, 81] width 6 height 6
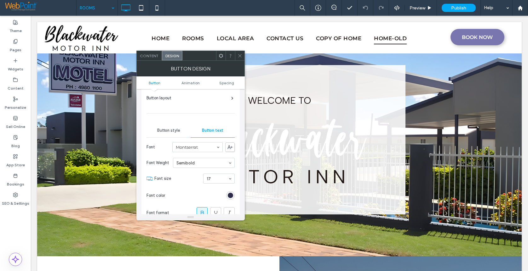
click at [241, 56] on icon at bounding box center [239, 56] width 5 height 5
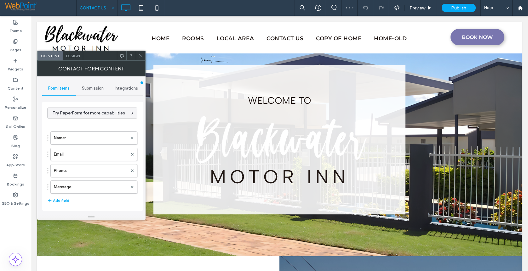
type input "**********"
click at [71, 56] on span "Design" at bounding box center [73, 56] width 14 height 5
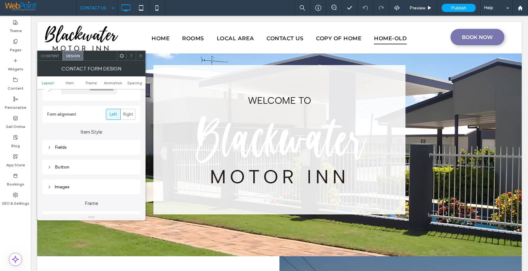
scroll to position [63, 0]
click at [48, 171] on icon at bounding box center [49, 170] width 4 height 4
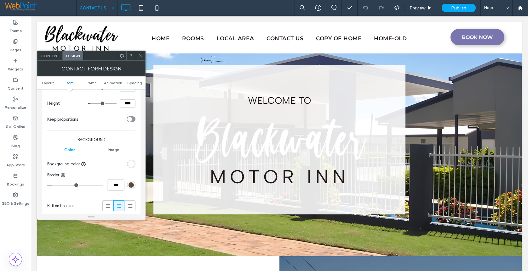
scroll to position [220, 0]
click at [132, 186] on div "rgb(93, 69, 59)" at bounding box center [130, 184] width 5 height 5
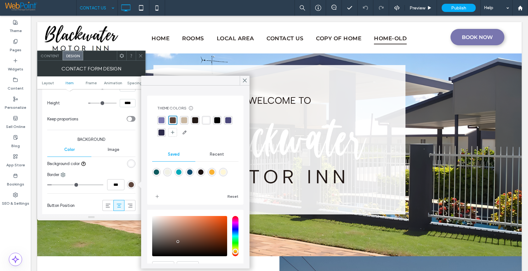
click at [225, 123] on div "rgba(75, 72, 123, 1)" at bounding box center [228, 120] width 6 height 6
click at [242, 79] on icon at bounding box center [245, 81] width 6 height 6
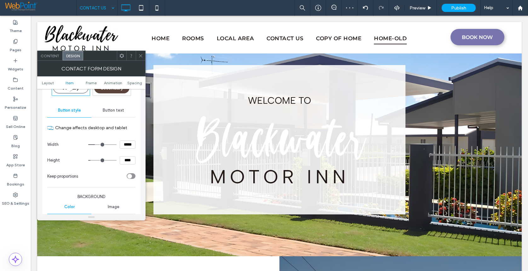
scroll to position [157, 0]
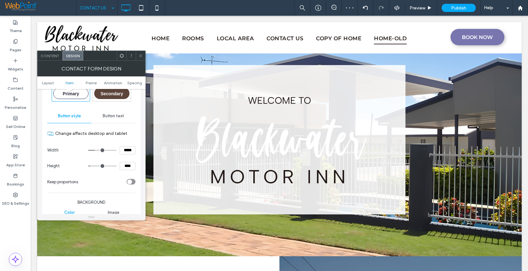
click at [114, 116] on span "Button text" at bounding box center [113, 116] width 21 height 5
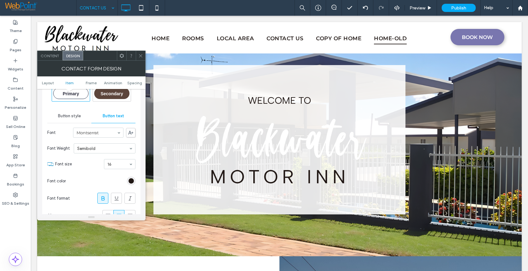
click at [131, 184] on div "rgb(33, 24, 21)" at bounding box center [130, 181] width 5 height 5
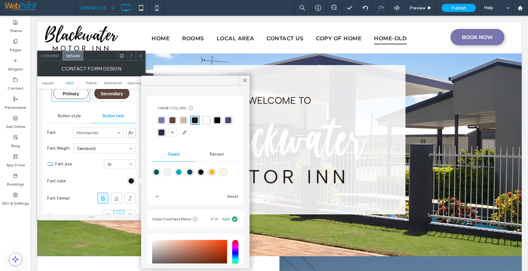
click at [164, 134] on div "rgba(45, 43, 74, 1)" at bounding box center [161, 133] width 6 height 6
click at [245, 80] on icon at bounding box center [245, 81] width 6 height 6
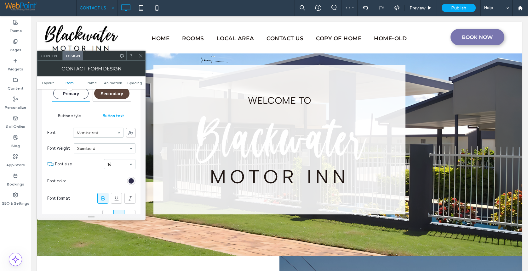
click at [142, 53] on span at bounding box center [140, 55] width 5 height 9
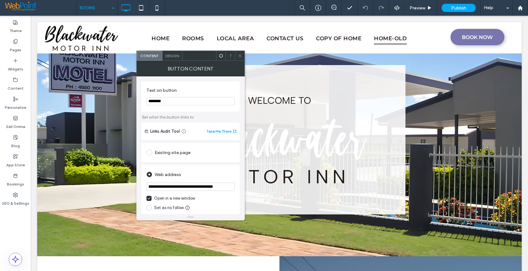
click at [173, 56] on span "Design" at bounding box center [172, 56] width 14 height 5
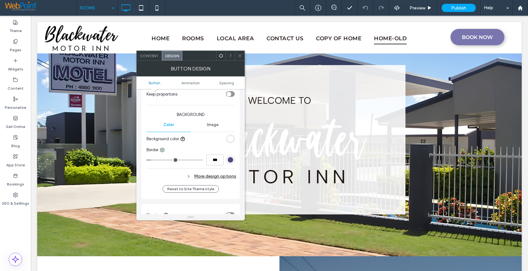
scroll to position [189, 0]
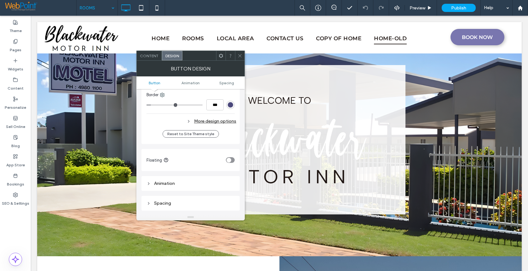
click at [217, 120] on div "More design options" at bounding box center [191, 121] width 90 height 9
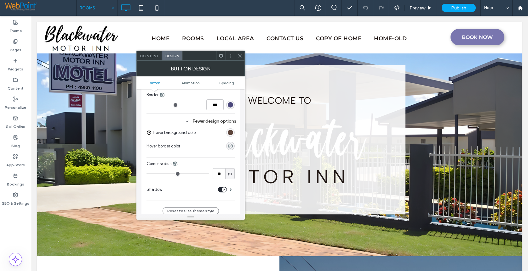
click at [230, 130] on div "rgb(93, 69, 59)" at bounding box center [230, 132] width 5 height 5
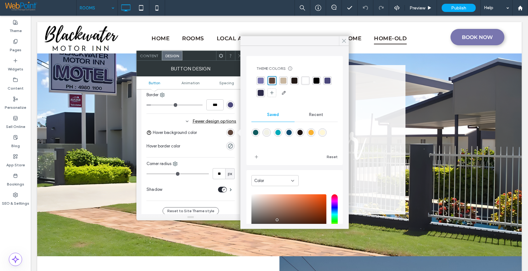
click at [345, 41] on icon at bounding box center [344, 41] width 6 height 6
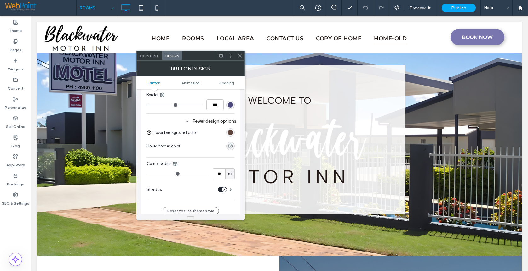
click at [240, 54] on icon at bounding box center [239, 56] width 5 height 5
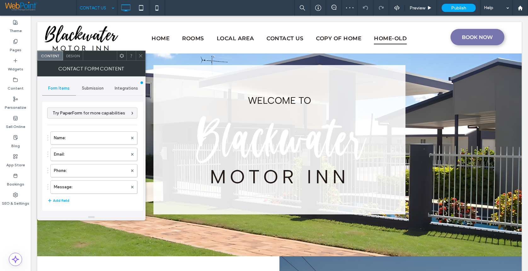
click at [71, 55] on span "Design" at bounding box center [73, 56] width 14 height 5
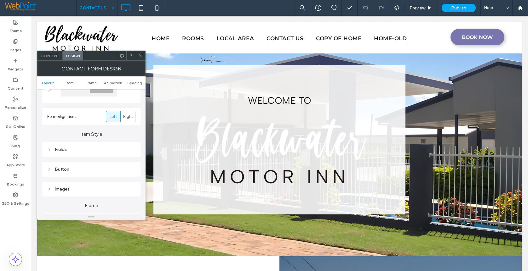
scroll to position [94, 0]
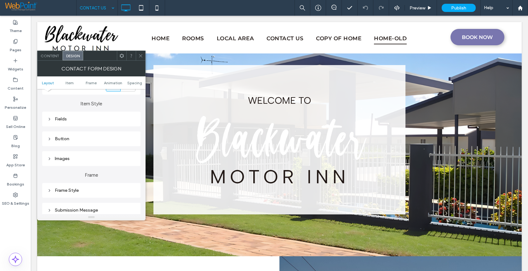
click at [50, 140] on icon at bounding box center [49, 139] width 4 height 4
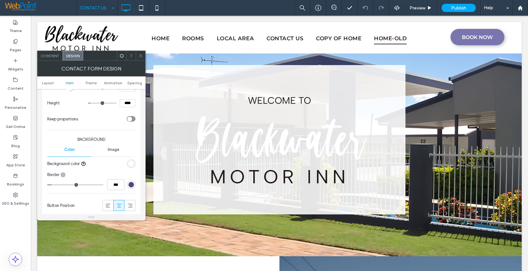
scroll to position [252, 0]
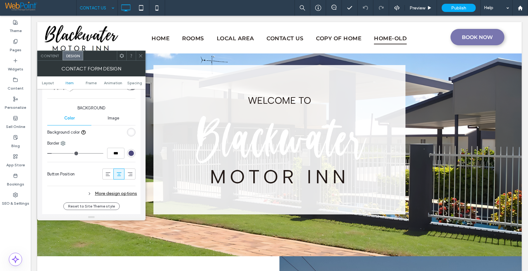
click at [111, 193] on div "More design options" at bounding box center [92, 194] width 90 height 9
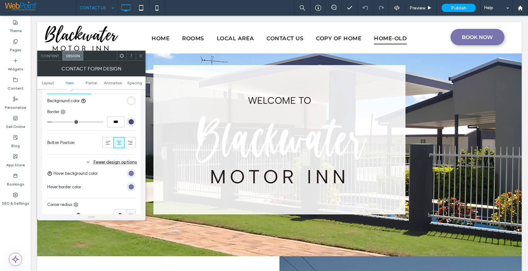
click at [132, 174] on div "rgb(121, 118, 175)" at bounding box center [130, 173] width 5 height 5
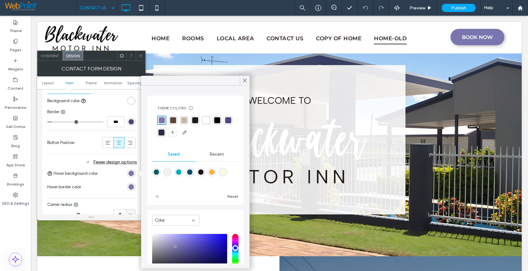
click at [175, 119] on div "rgba(93, 69, 59, 1)" at bounding box center [173, 120] width 6 height 6
click at [248, 82] on div at bounding box center [245, 80] width 10 height 9
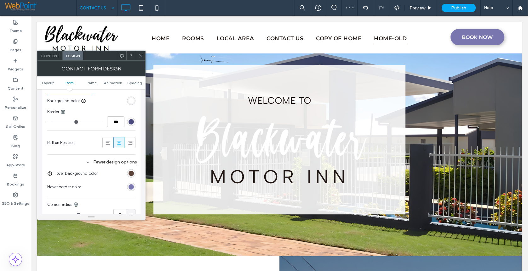
click at [140, 55] on icon at bounding box center [140, 56] width 5 height 5
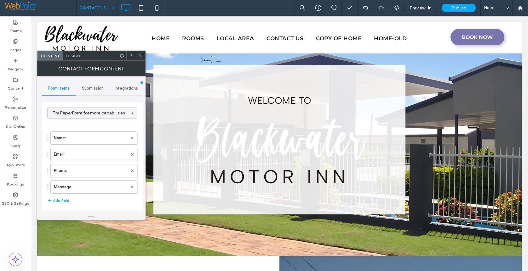
click at [72, 57] on span "Design" at bounding box center [73, 56] width 14 height 5
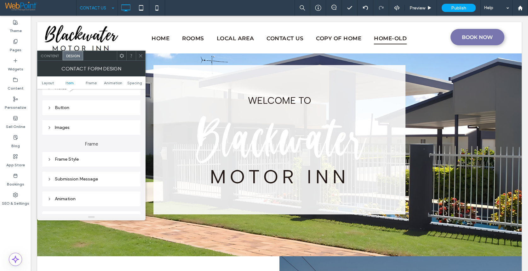
scroll to position [126, 0]
click at [48, 108] on icon at bounding box center [49, 108] width 4 height 4
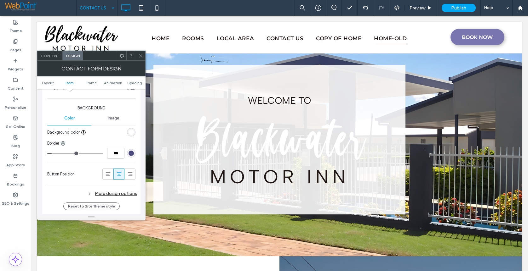
scroll to position [283, 0]
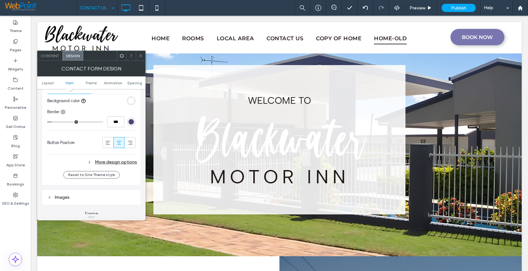
click at [104, 162] on div "More design options" at bounding box center [92, 162] width 90 height 9
type input "**"
click at [130, 188] on div "rgb(121, 118, 175)" at bounding box center [130, 187] width 5 height 5
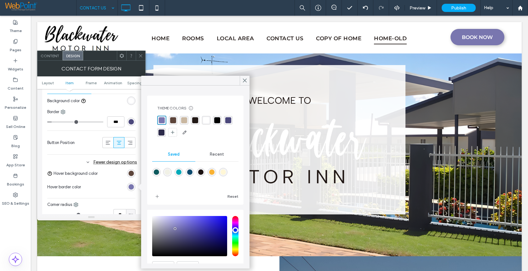
click at [214, 154] on span "Recent" at bounding box center [217, 154] width 14 height 5
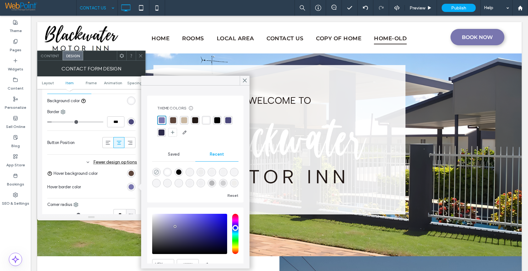
click at [156, 171] on icon "rgba(0, 0, 0, 0)" at bounding box center [156, 172] width 5 height 5
type input "*******"
type input "*"
type input "**"
click at [243, 80] on icon at bounding box center [245, 81] width 6 height 6
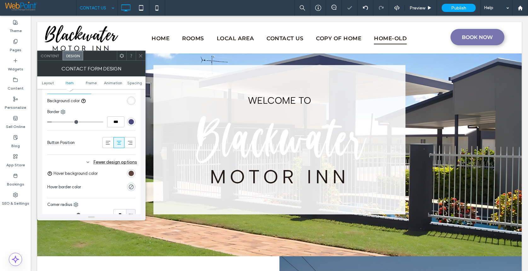
click at [141, 54] on icon at bounding box center [140, 56] width 5 height 5
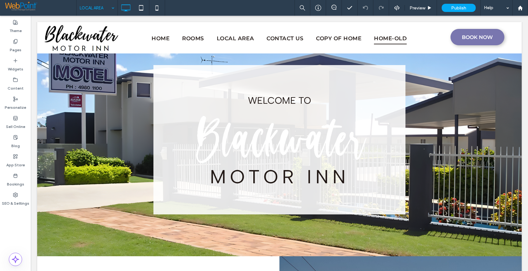
click at [91, 9] on input at bounding box center [95, 8] width 31 height 16
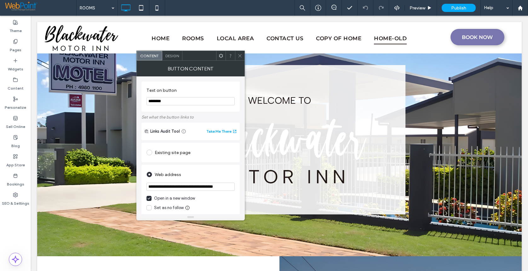
click at [240, 52] on span at bounding box center [239, 55] width 5 height 9
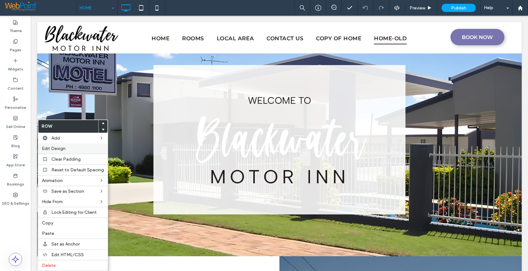
click at [56, 149] on span "Edit Design" at bounding box center [54, 148] width 24 height 5
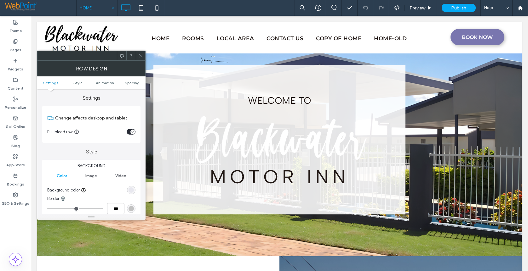
click at [129, 189] on div "rgba(121, 118, 175, 0.1)" at bounding box center [130, 190] width 5 height 5
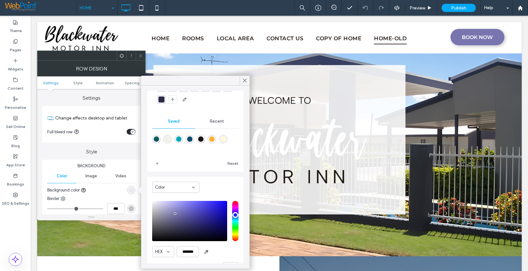
scroll to position [19, 0]
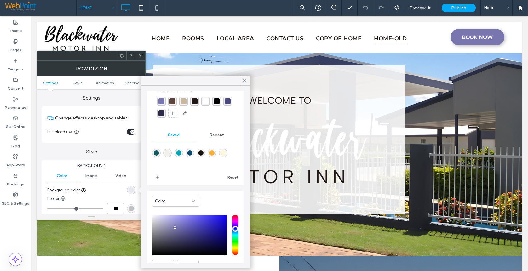
click at [182, 100] on div "rgba(201, 183, 160, 1)" at bounding box center [183, 102] width 6 height 6
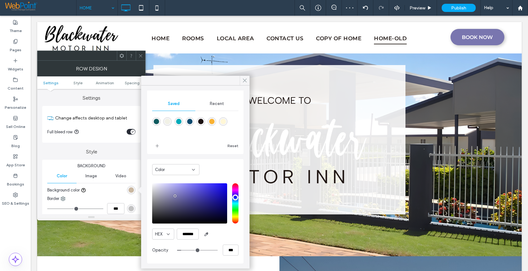
click at [244, 79] on icon at bounding box center [245, 81] width 6 height 6
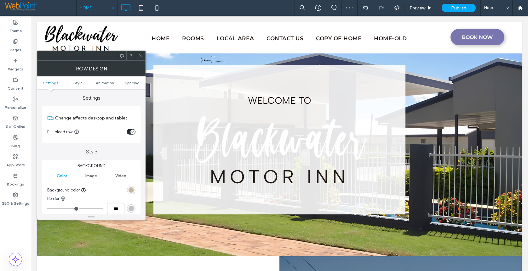
click at [132, 190] on div "rgba(201, 183, 160, 1)" at bounding box center [130, 190] width 5 height 5
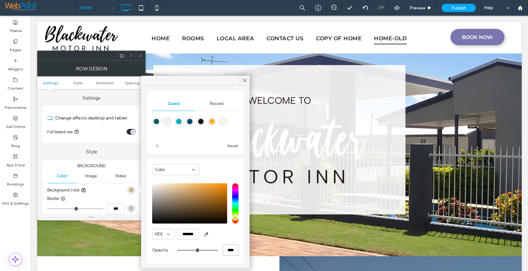
drag, startPoint x: 225, startPoint y: 251, endPoint x: 218, endPoint y: 251, distance: 7.2
click at [218, 251] on div "****" at bounding box center [207, 250] width 61 height 11
type input "**"
type input "***"
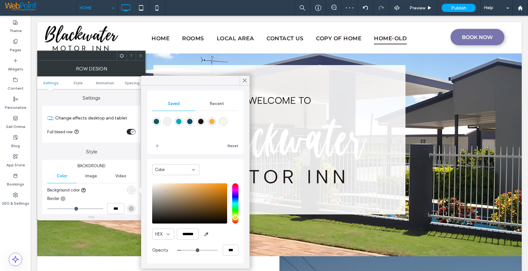
click at [249, 85] on div at bounding box center [195, 81] width 108 height 10
click at [245, 78] on icon at bounding box center [245, 81] width 6 height 6
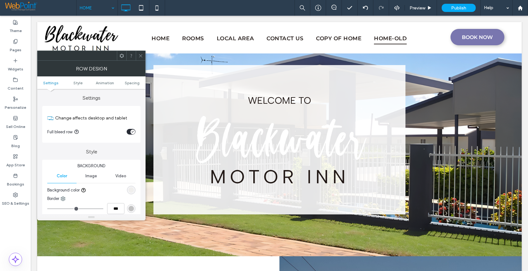
click at [142, 53] on span at bounding box center [140, 55] width 5 height 9
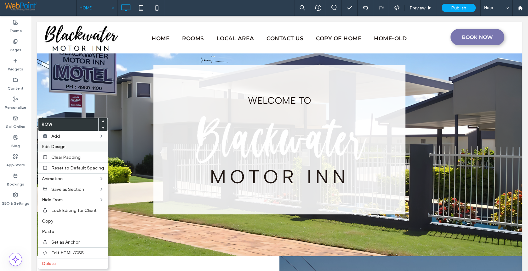
click at [59, 150] on div "Edit Design" at bounding box center [73, 147] width 70 height 10
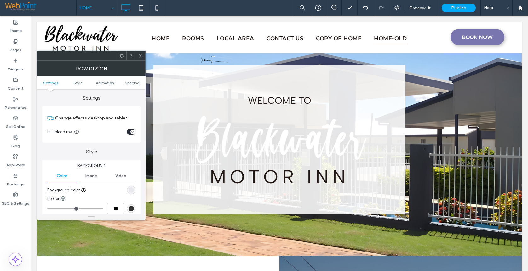
click at [130, 189] on div "rgba(121, 118, 175, 0.1)" at bounding box center [130, 190] width 5 height 5
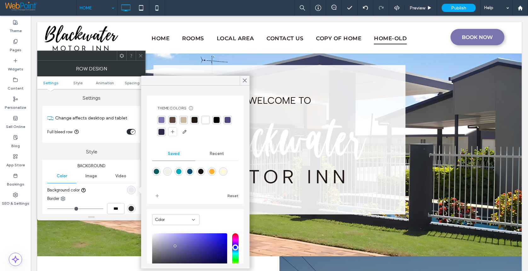
click at [184, 120] on div "rgba(201, 183, 160, 1)" at bounding box center [183, 120] width 6 height 6
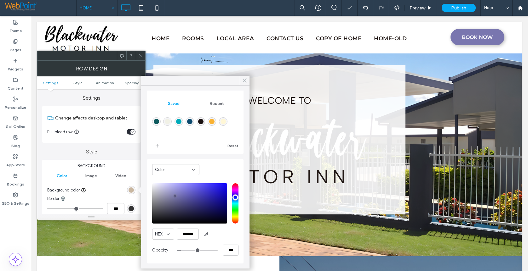
click at [243, 78] on icon at bounding box center [245, 81] width 6 height 6
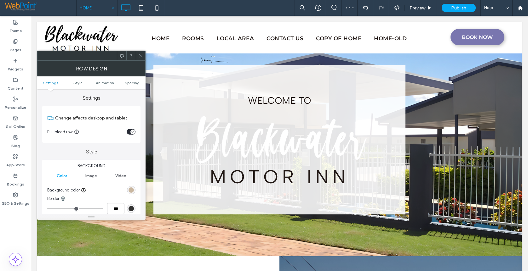
click at [142, 54] on icon at bounding box center [140, 56] width 5 height 5
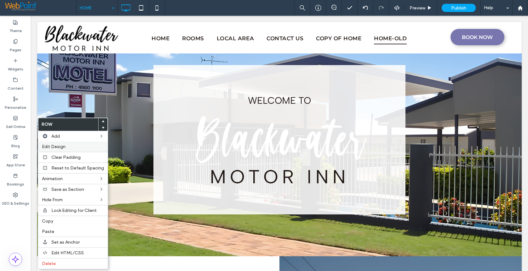
click at [53, 145] on span "Edit Design" at bounding box center [54, 146] width 24 height 5
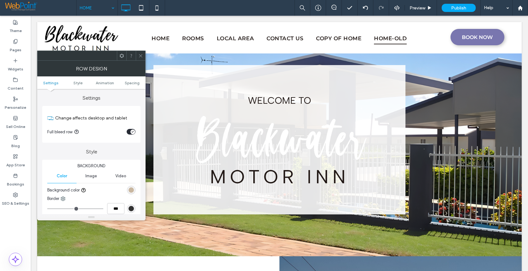
click at [131, 191] on div "rgb(201, 183, 160)" at bounding box center [130, 190] width 5 height 5
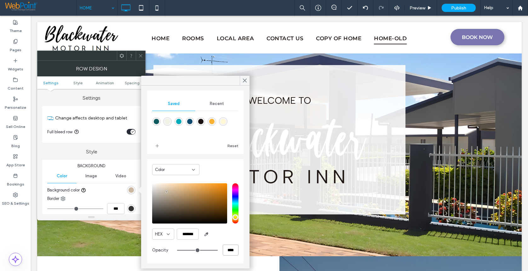
drag, startPoint x: 225, startPoint y: 252, endPoint x: 213, endPoint y: 254, distance: 12.8
click at [213, 254] on div "****" at bounding box center [207, 250] width 61 height 11
type input "**"
type input "***"
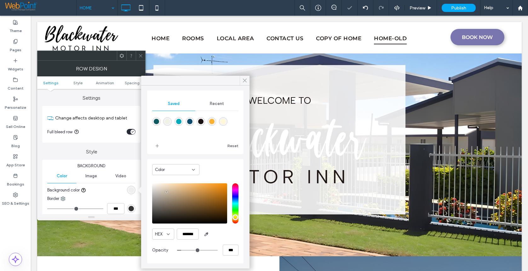
click at [243, 81] on icon at bounding box center [245, 81] width 6 height 6
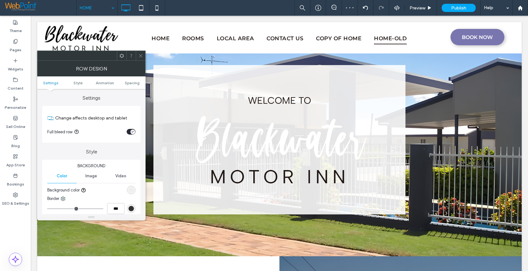
click at [145, 54] on div at bounding box center [140, 55] width 9 height 9
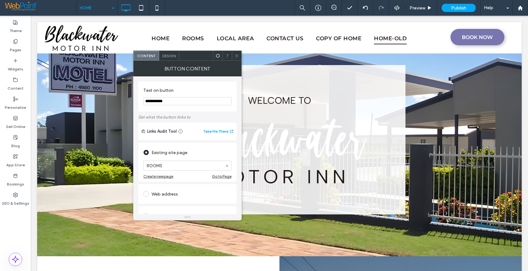
click at [169, 56] on span "Design" at bounding box center [169, 56] width 14 height 5
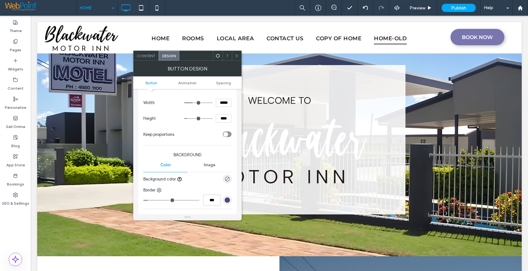
scroll to position [94, 0]
click at [237, 54] on icon at bounding box center [236, 56] width 5 height 5
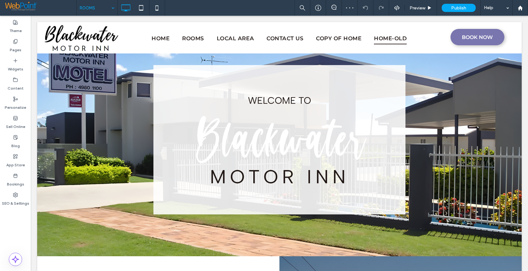
click at [82, 5] on input at bounding box center [95, 8] width 31 height 16
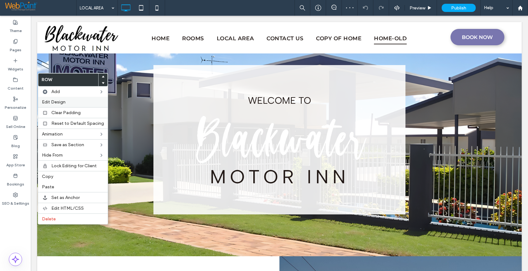
click at [60, 103] on span "Edit Design" at bounding box center [54, 102] width 24 height 5
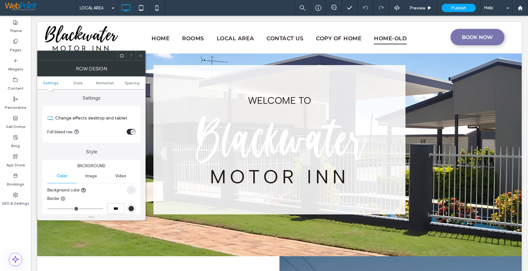
click at [130, 191] on div "rgba(121, 118, 175, 0.1)" at bounding box center [130, 190] width 5 height 5
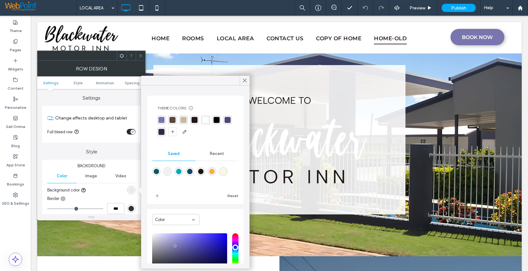
click at [183, 123] on div "rgba(201, 183, 160, 1)" at bounding box center [183, 120] width 6 height 6
click at [244, 82] on use at bounding box center [244, 80] width 3 height 3
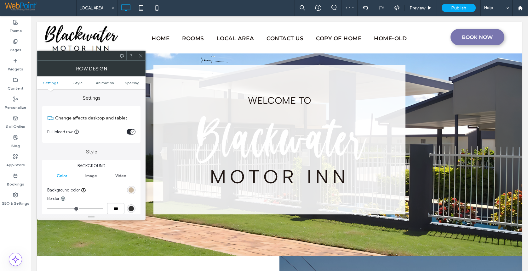
click at [140, 55] on icon at bounding box center [140, 56] width 5 height 5
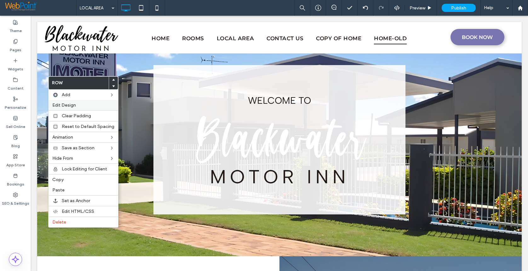
click at [65, 106] on span "Edit Design" at bounding box center [64, 105] width 24 height 5
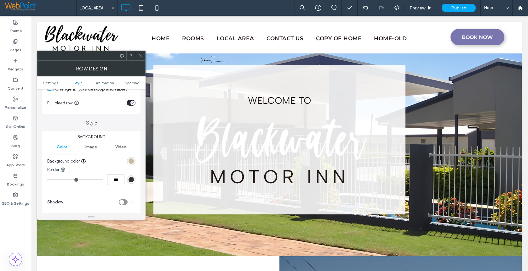
scroll to position [63, 0]
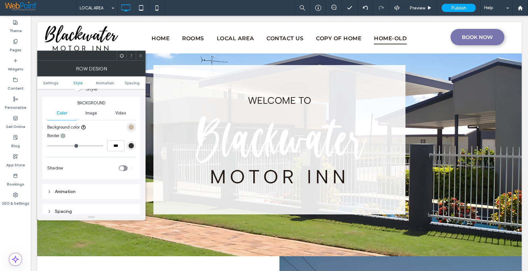
click at [131, 128] on div "rgb(201, 183, 160)" at bounding box center [130, 127] width 5 height 5
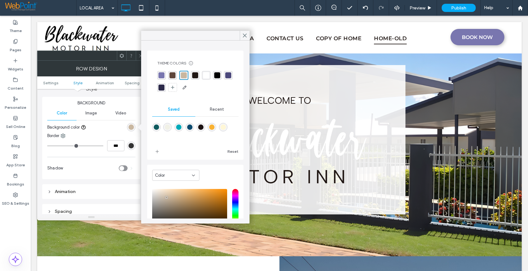
scroll to position [51, 0]
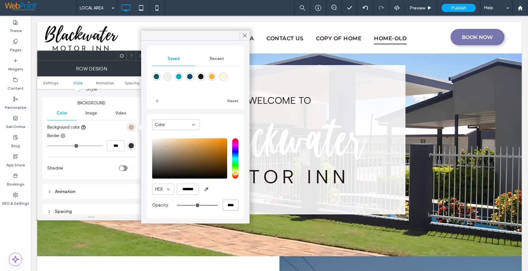
drag, startPoint x: 226, startPoint y: 206, endPoint x: 211, endPoint y: 207, distance: 14.9
click at [211, 207] on div "****" at bounding box center [207, 205] width 61 height 11
type input "**"
type input "***"
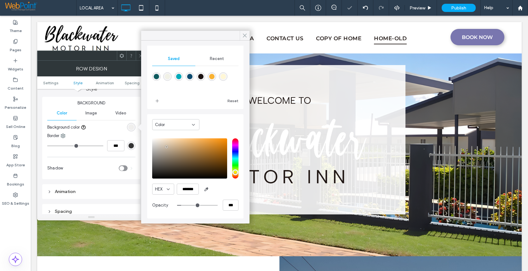
click at [244, 35] on use at bounding box center [244, 35] width 3 height 3
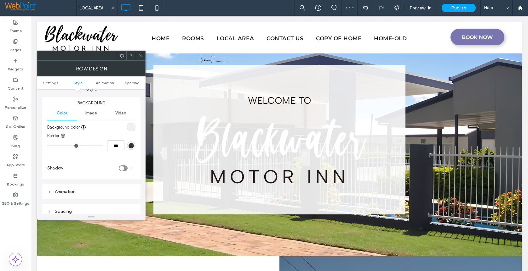
drag, startPoint x: 140, startPoint y: 54, endPoint x: 144, endPoint y: 60, distance: 6.8
click at [141, 54] on icon at bounding box center [140, 56] width 5 height 5
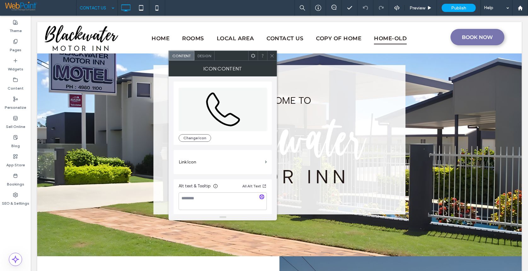
click at [200, 54] on span "Design" at bounding box center [204, 56] width 14 height 5
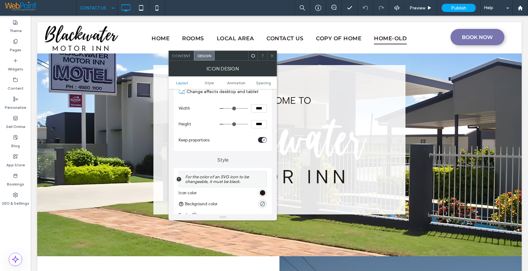
scroll to position [126, 0]
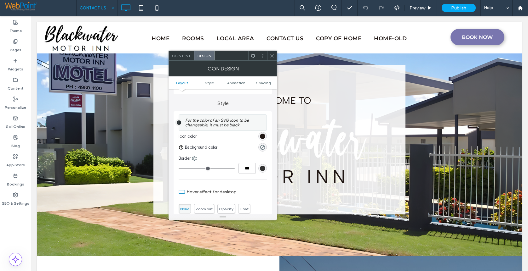
click at [262, 135] on div "rgb(33, 24, 21)" at bounding box center [262, 136] width 5 height 5
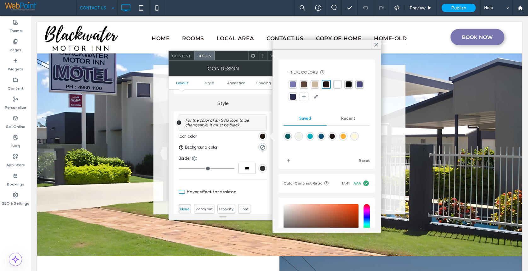
click at [357, 88] on div "rgba(75, 72, 123, 1)" at bounding box center [360, 85] width 6 height 6
click at [375, 44] on icon at bounding box center [376, 45] width 6 height 6
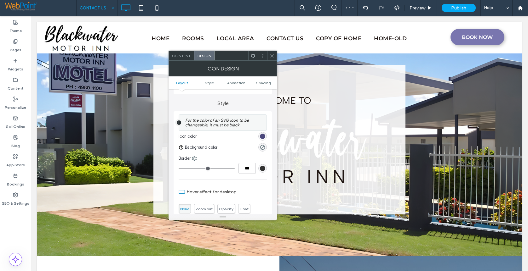
click at [273, 54] on icon at bounding box center [272, 56] width 5 height 5
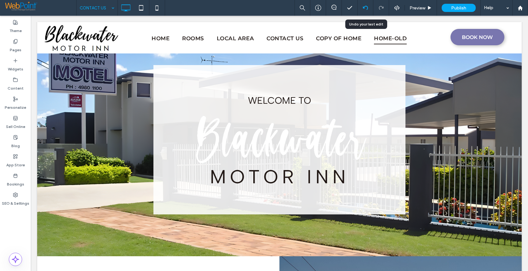
click at [364, 9] on icon at bounding box center [365, 7] width 5 height 5
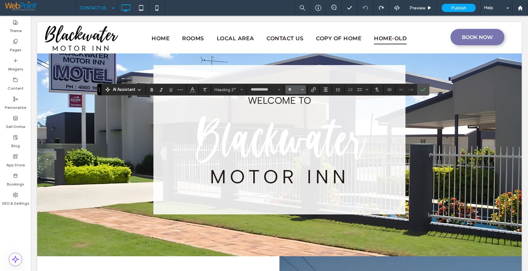
click at [303, 88] on span "Size" at bounding box center [302, 90] width 3 height 8
click at [301, 125] on label "36" at bounding box center [295, 128] width 20 height 9
click at [400, 87] on span "Undo" at bounding box center [400, 89] width 3 height 9
type input "**"
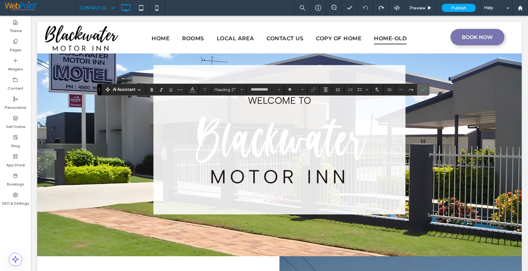
click at [425, 90] on icon "Confirm" at bounding box center [422, 89] width 5 height 5
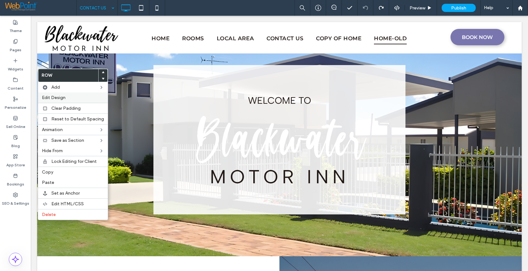
click at [69, 101] on div "Edit Design" at bounding box center [73, 98] width 70 height 10
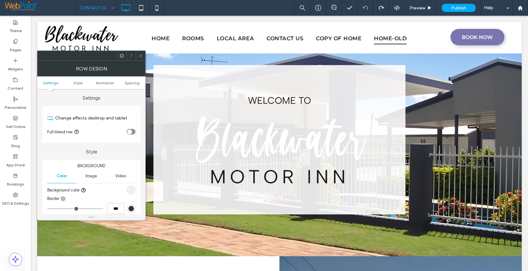
click at [132, 189] on div "rgba(201, 183, 160, 0.1)" at bounding box center [130, 190] width 5 height 5
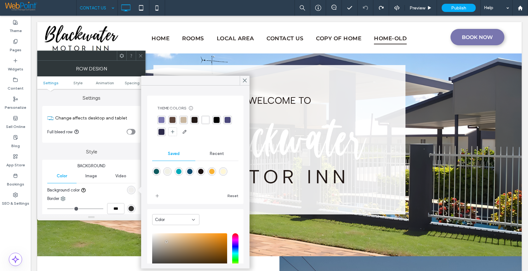
click at [164, 119] on div "rgba(121, 118, 175, 1)" at bounding box center [161, 120] width 6 height 6
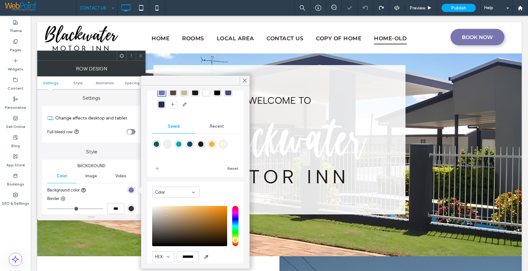
scroll to position [51, 0]
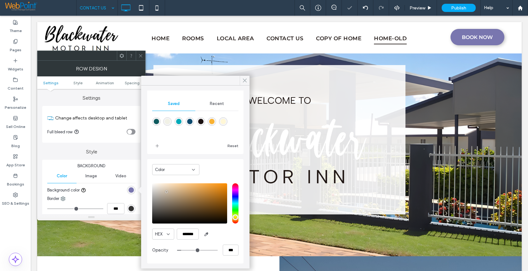
click at [244, 83] on icon at bounding box center [245, 81] width 6 height 6
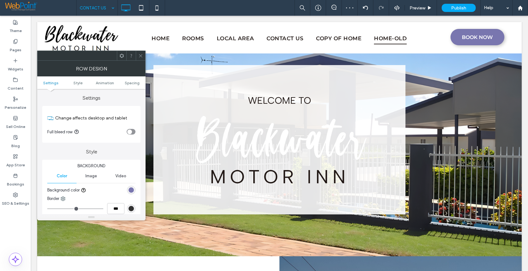
click at [130, 191] on div "rgba(121, 118, 175, 1)" at bounding box center [130, 190] width 5 height 5
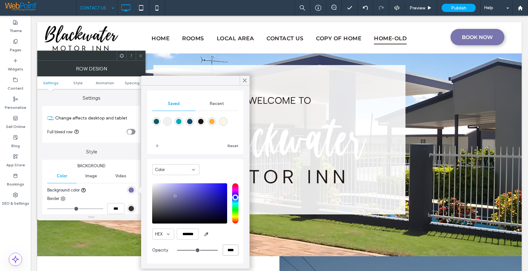
drag, startPoint x: 226, startPoint y: 251, endPoint x: 216, endPoint y: 252, distance: 10.5
click at [216, 252] on div "****" at bounding box center [207, 250] width 61 height 11
type input "**"
type input "***"
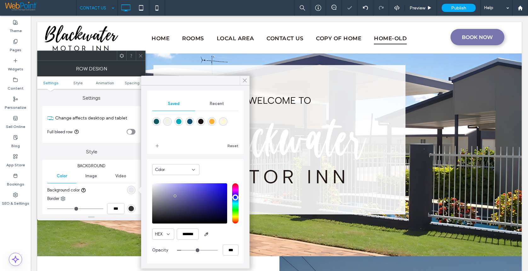
click at [245, 80] on icon at bounding box center [245, 81] width 6 height 6
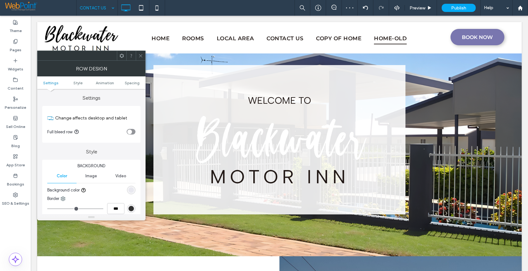
drag, startPoint x: 143, startPoint y: 54, endPoint x: 143, endPoint y: 58, distance: 4.4
click at [143, 54] on icon at bounding box center [140, 56] width 5 height 5
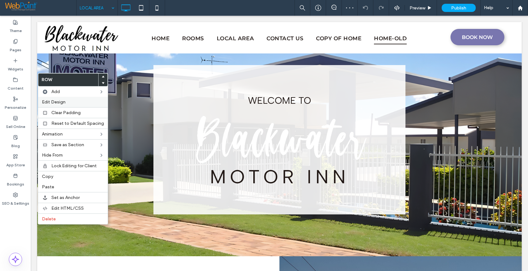
click at [66, 104] on label "Edit Design" at bounding box center [73, 102] width 62 height 5
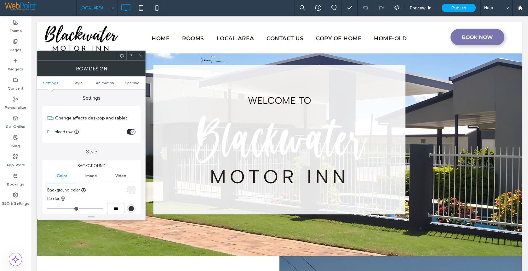
click at [133, 191] on div "rgba(201, 183, 160, 0.1)" at bounding box center [130, 190] width 5 height 5
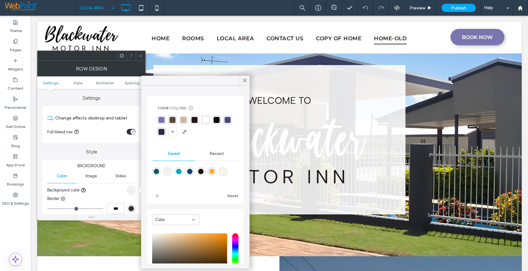
click at [163, 121] on div "rgba(121, 118, 175, 1)" at bounding box center [161, 120] width 6 height 6
click at [245, 81] on use at bounding box center [244, 80] width 3 height 3
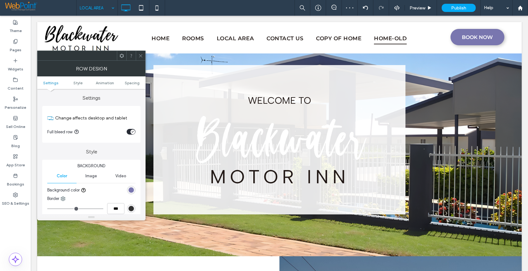
click at [132, 190] on div "rgba(121, 118, 175, 1)" at bounding box center [130, 190] width 5 height 5
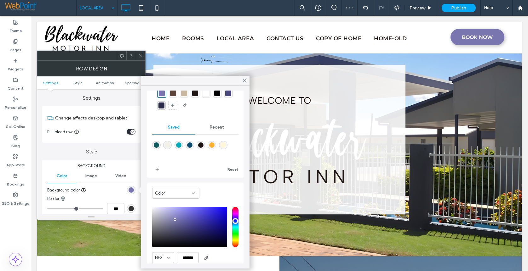
scroll to position [51, 0]
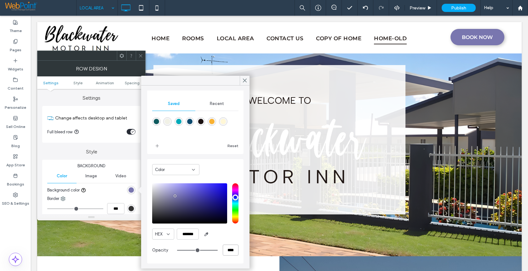
drag, startPoint x: 224, startPoint y: 250, endPoint x: 214, endPoint y: 251, distance: 9.8
click at [214, 251] on div "****" at bounding box center [207, 250] width 61 height 11
type input "**"
type input "***"
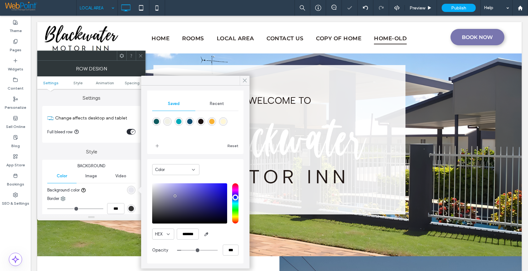
click at [242, 79] on div at bounding box center [245, 80] width 10 height 9
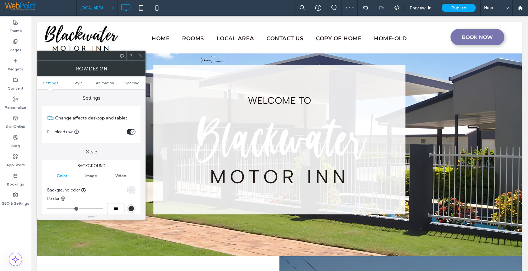
click at [140, 56] on icon at bounding box center [140, 56] width 5 height 5
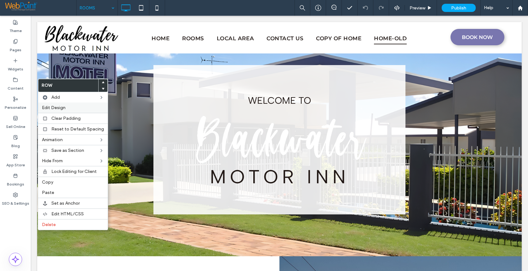
click at [57, 110] on span "Edit Design" at bounding box center [54, 107] width 24 height 5
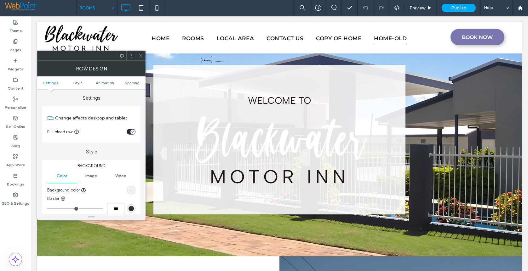
click at [131, 190] on div "rgba(201, 183, 160, 0.1)" at bounding box center [130, 190] width 5 height 5
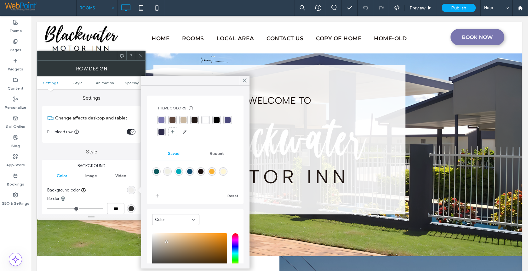
click at [161, 119] on div "rgba(121, 118, 175, 1)" at bounding box center [161, 120] width 6 height 6
click at [245, 80] on use at bounding box center [244, 80] width 3 height 3
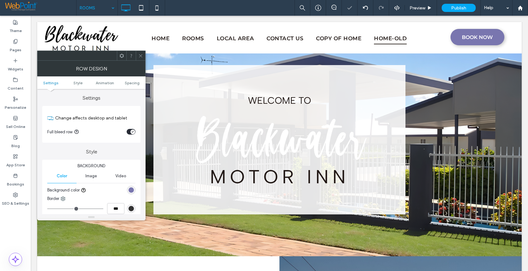
click at [141, 53] on span at bounding box center [140, 55] width 5 height 9
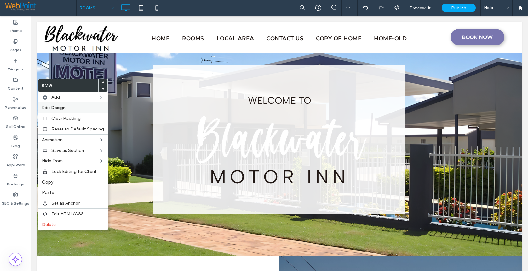
click at [65, 109] on span "Edit Design" at bounding box center [54, 107] width 24 height 5
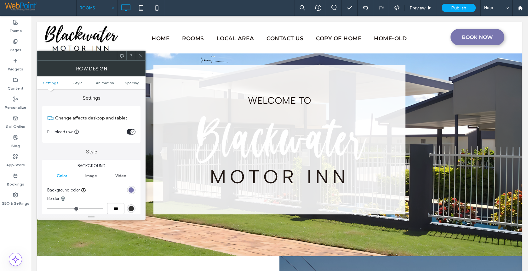
click at [131, 189] on div "rgb(121, 118, 175)" at bounding box center [130, 190] width 5 height 5
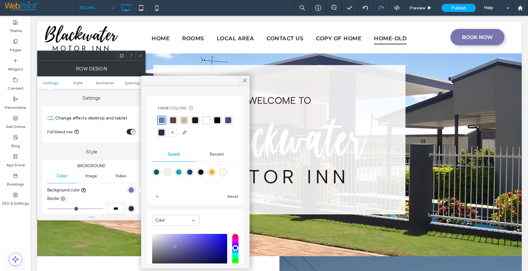
scroll to position [51, 0]
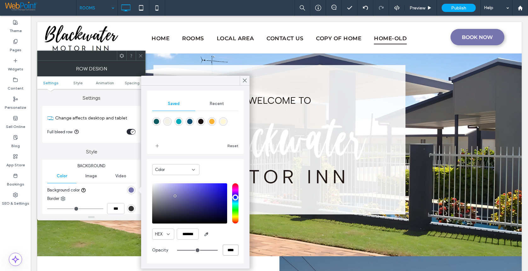
drag, startPoint x: 225, startPoint y: 251, endPoint x: 211, endPoint y: 247, distance: 14.1
click at [210, 250] on div "****" at bounding box center [207, 250] width 61 height 11
type input "**"
type input "***"
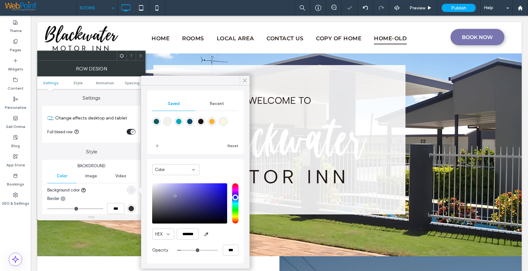
click at [244, 77] on span at bounding box center [245, 80] width 6 height 9
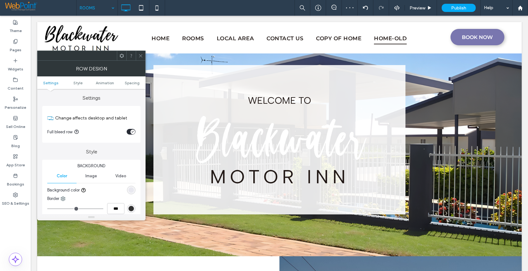
click at [141, 54] on icon at bounding box center [140, 56] width 5 height 5
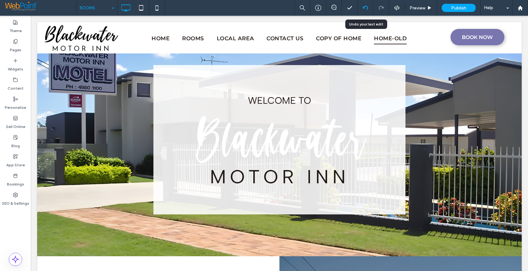
click at [367, 5] on icon at bounding box center [365, 7] width 5 height 5
click at [365, 7] on icon at bounding box center [365, 7] width 5 height 5
